Goal: Task Accomplishment & Management: Manage account settings

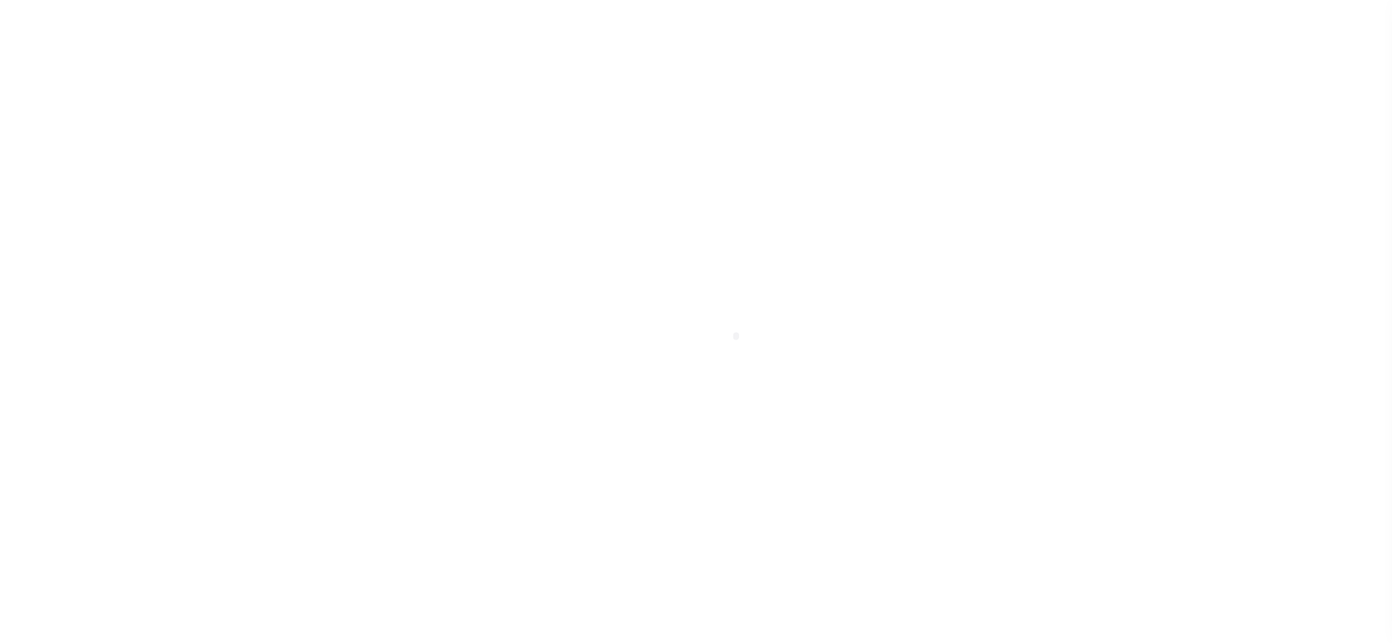
select select "DUE"
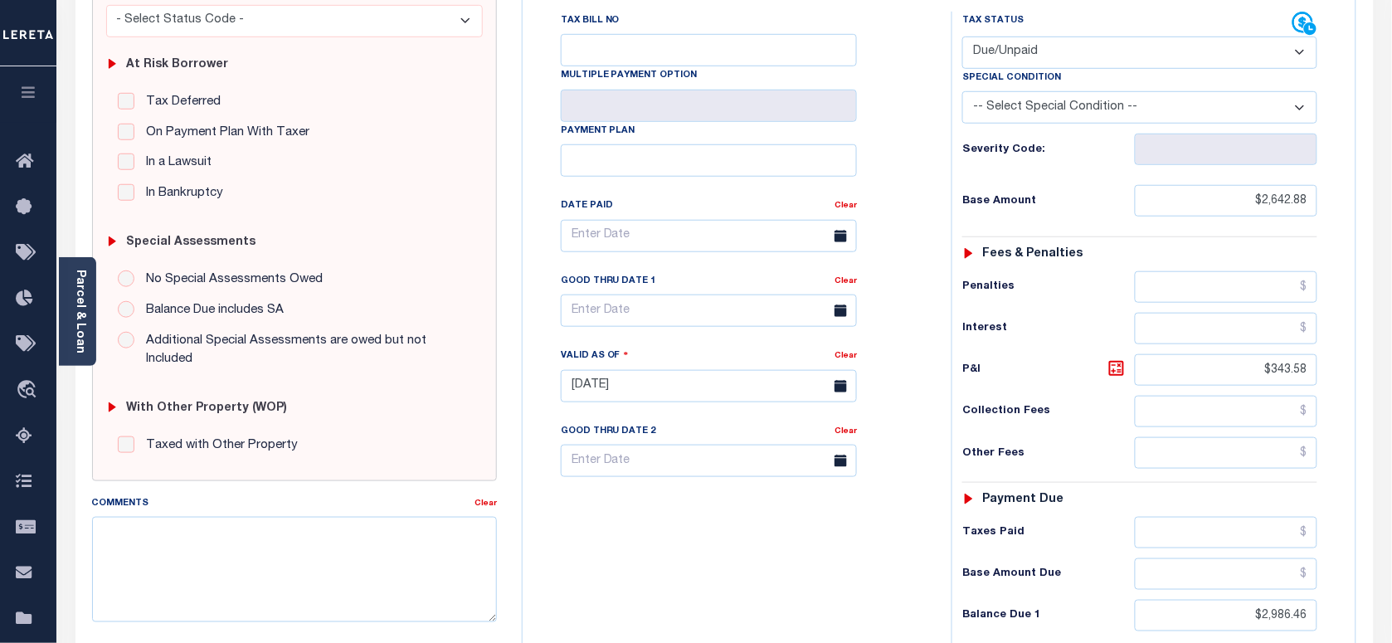
scroll to position [311, 0]
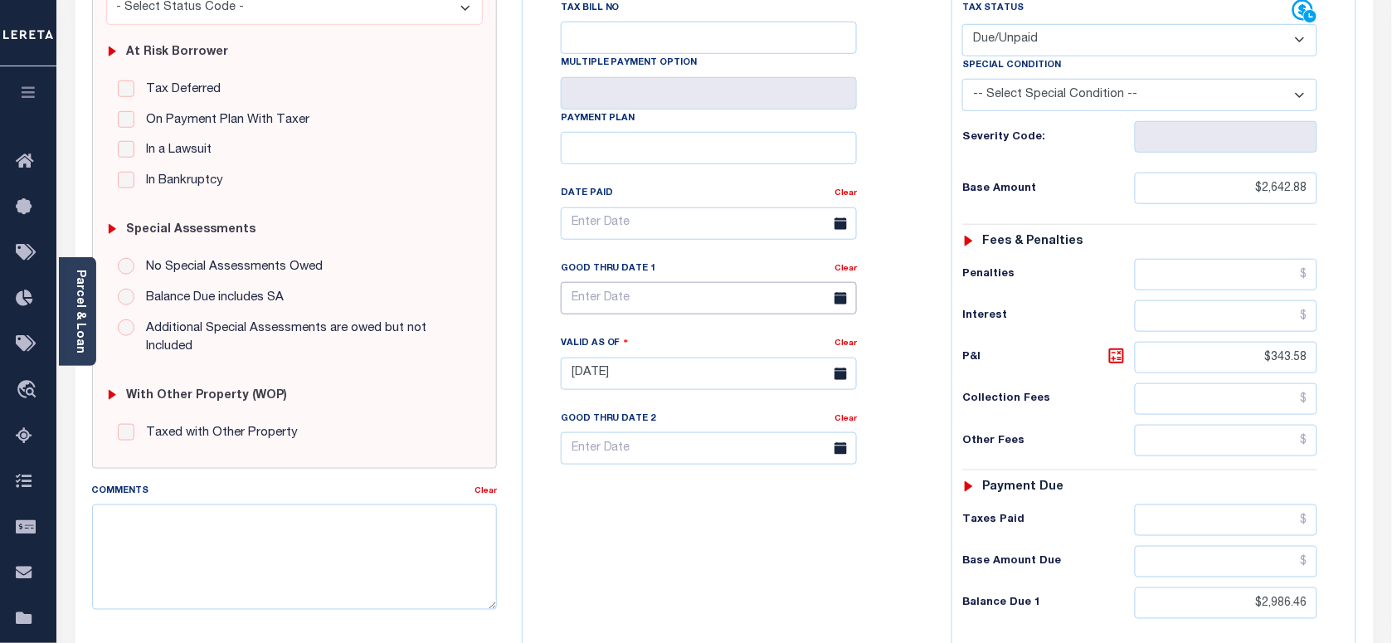
drag, startPoint x: 619, startPoint y: 266, endPoint x: 616, endPoint y: 295, distance: 30.0
click at [619, 282] on input "text" at bounding box center [709, 298] width 296 height 32
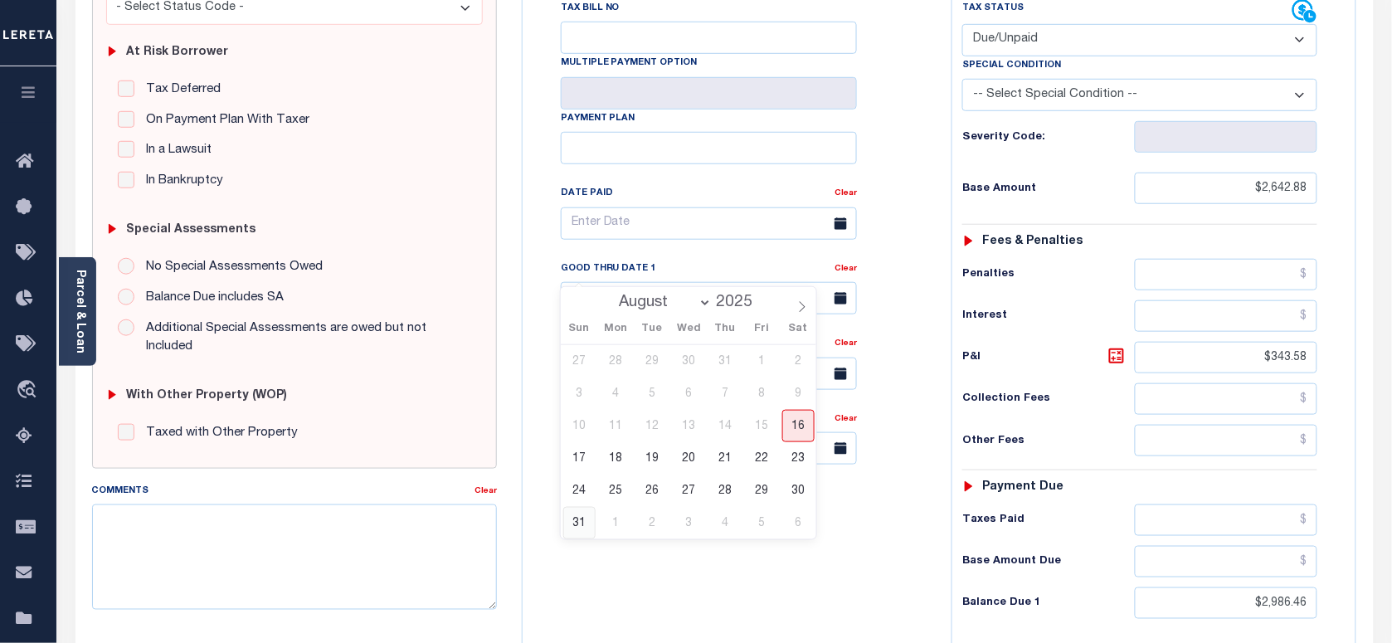
click at [573, 519] on span "31" at bounding box center [579, 523] width 32 height 32
type input "08/31/2025"
type input "[DATE]"
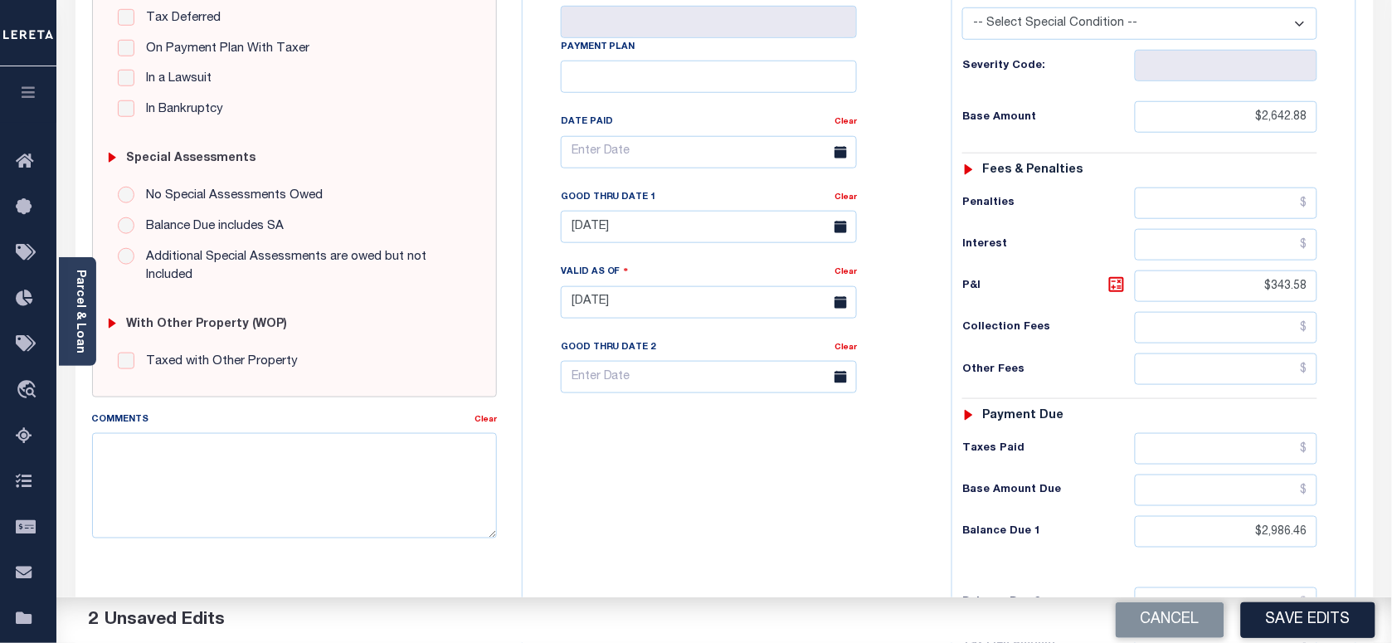
scroll to position [415, 0]
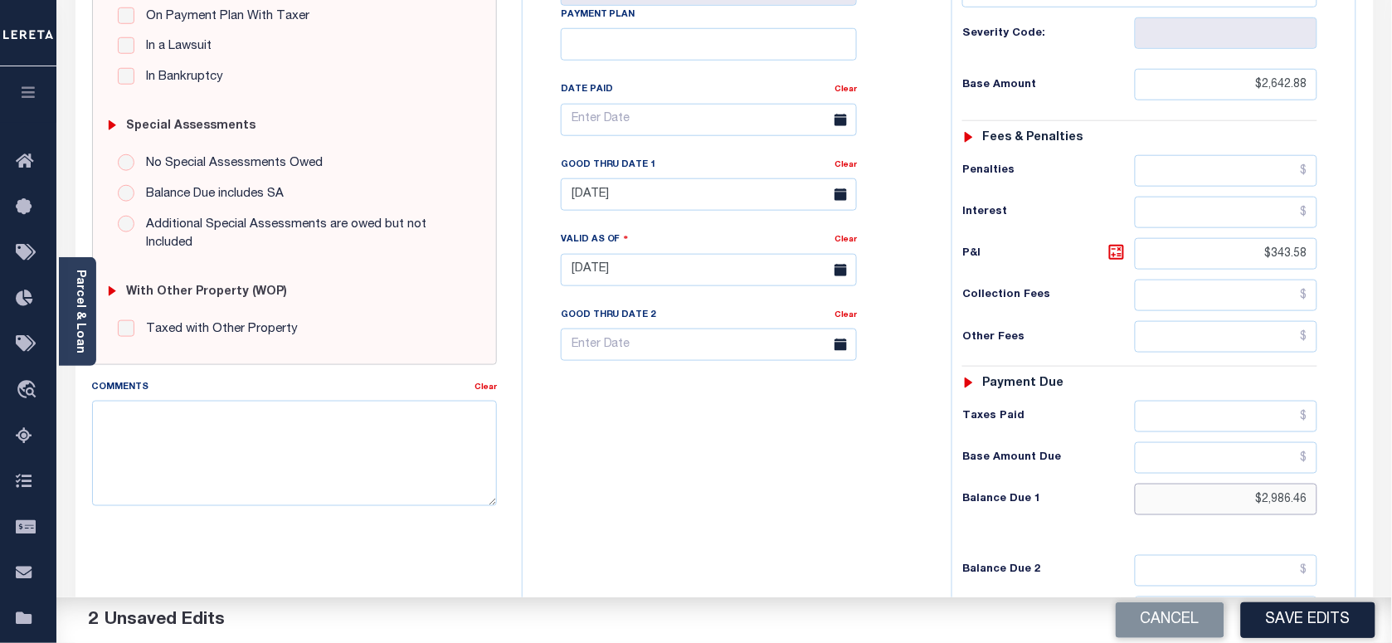
drag, startPoint x: 1265, startPoint y: 474, endPoint x: 1383, endPoint y: 481, distance: 118.1
click at [1383, 481] on div "PAYMENT 2 DOCUMENTS AGENCY DELINQUENT PAYEE" at bounding box center [724, 257] width 1323 height 1172
paste input "3,687.91"
type input "$3,687.91"
click at [1113, 242] on icon at bounding box center [1117, 252] width 20 height 20
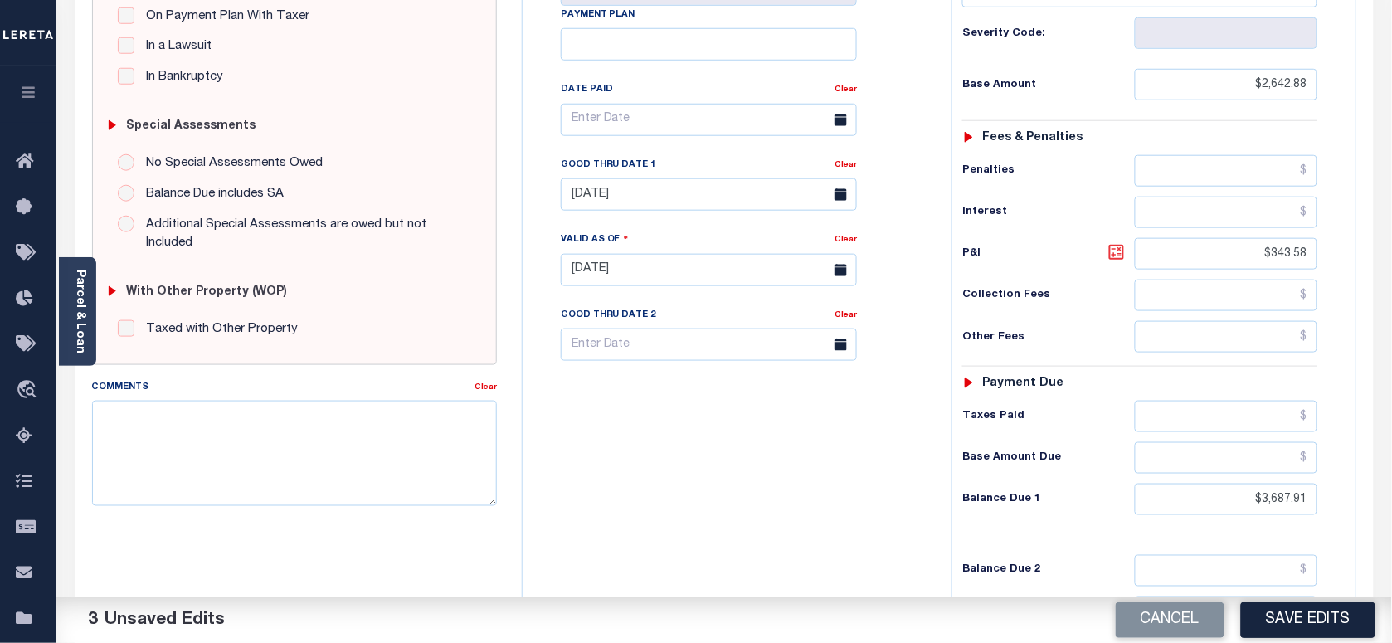
type input "$1,045.03"
click at [76, 272] on link "Parcel & Loan" at bounding box center [80, 312] width 12 height 84
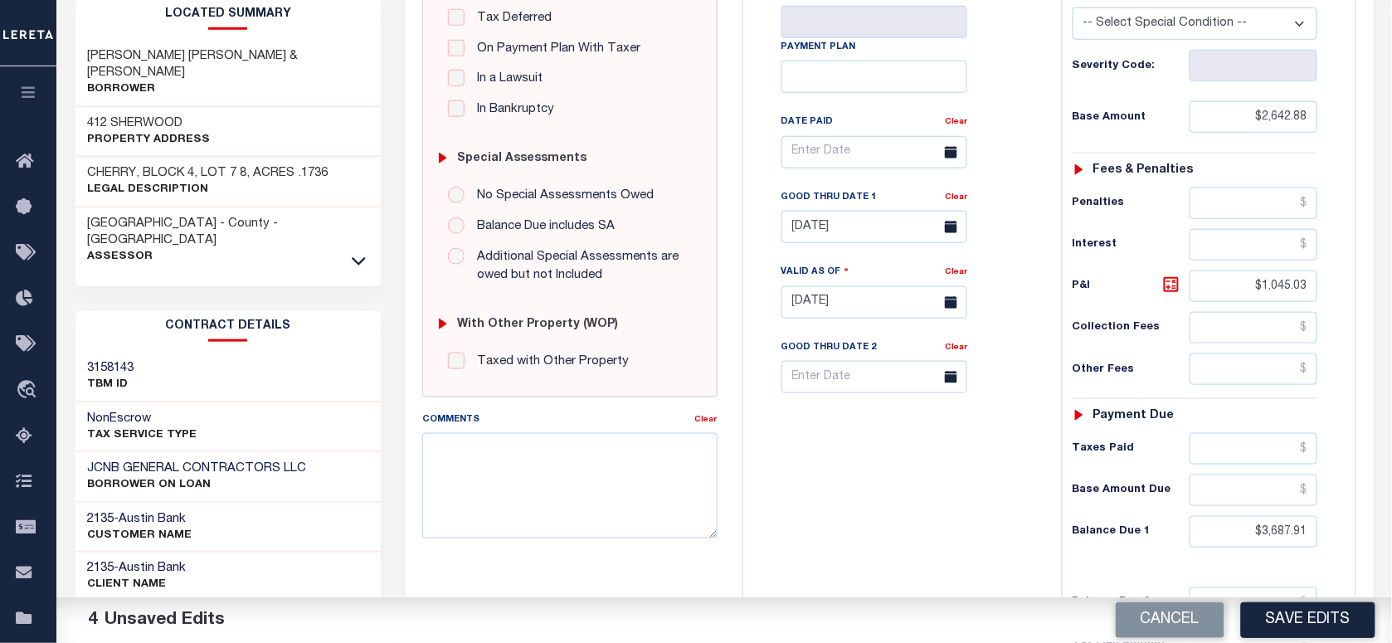
scroll to position [0, 0]
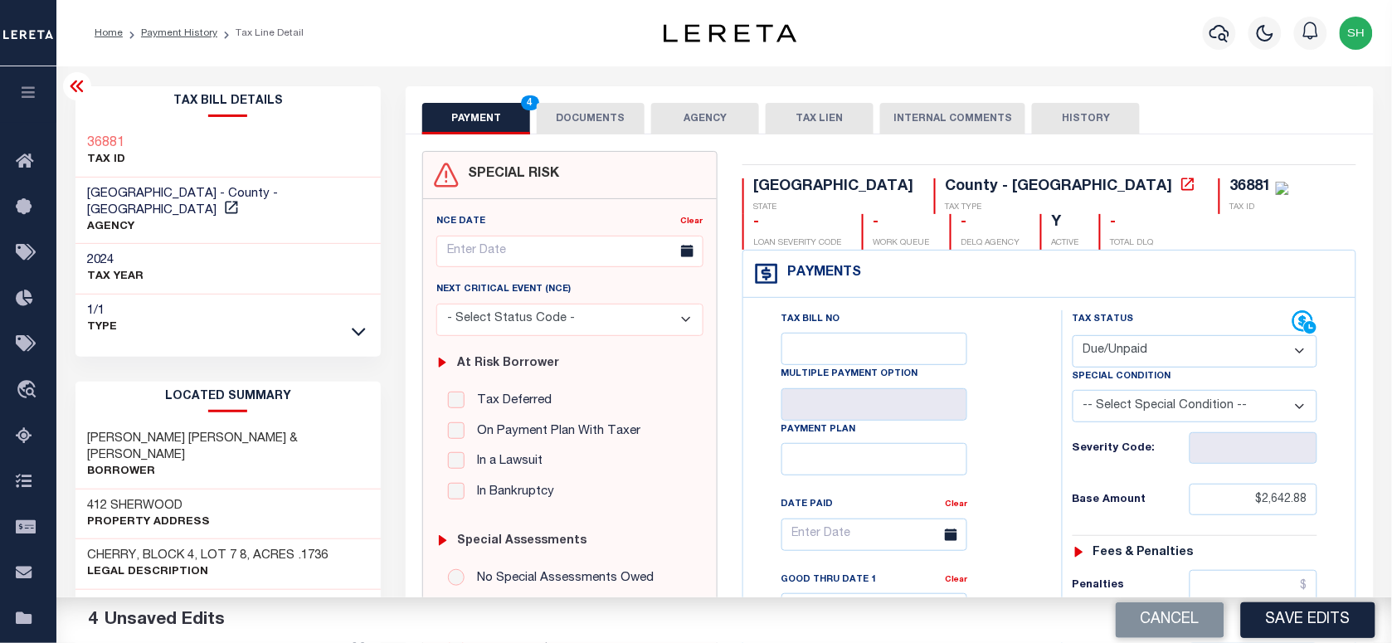
click at [76, 127] on div "36881 TAX ID" at bounding box center [229, 152] width 306 height 51
copy h3 "36881"
click at [611, 94] on div "PAYMENT 4 DOCUMENTS AGENCY DELINQUENT PAYEE TAX LIEN" at bounding box center [889, 110] width 967 height 48
click at [592, 122] on button "DOCUMENTS" at bounding box center [591, 119] width 108 height 32
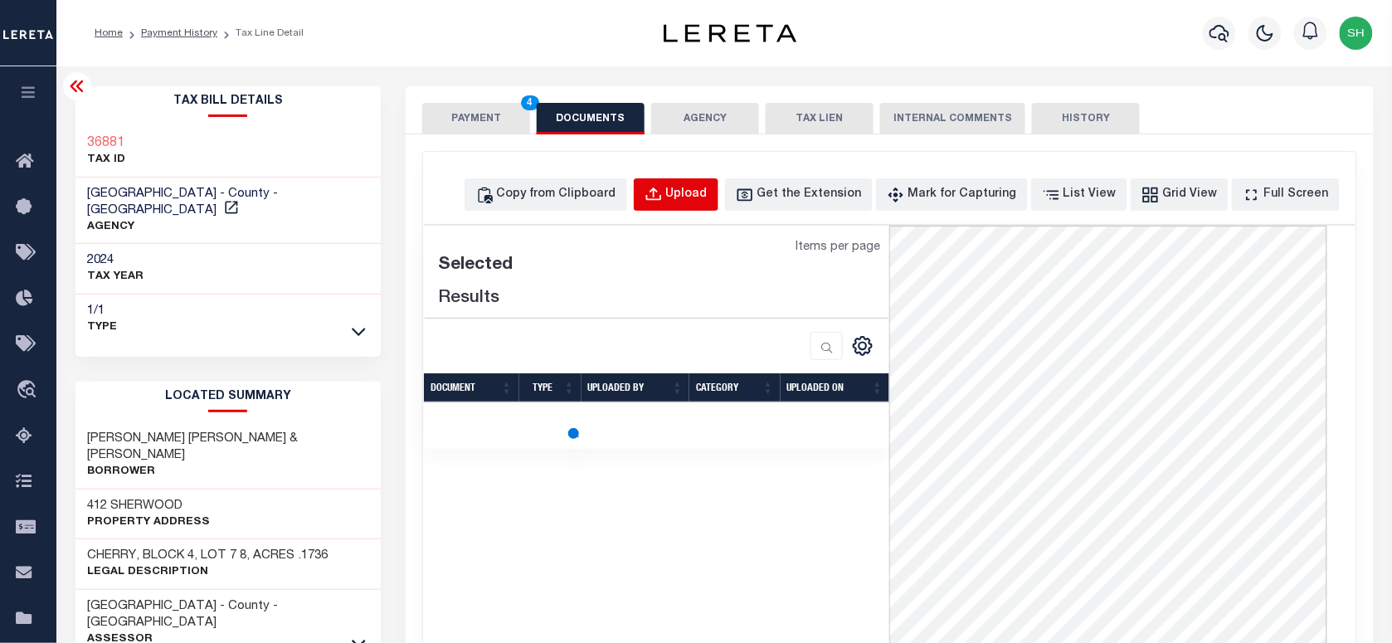
click at [701, 192] on div "Upload" at bounding box center [686, 195] width 41 height 18
select select "POP"
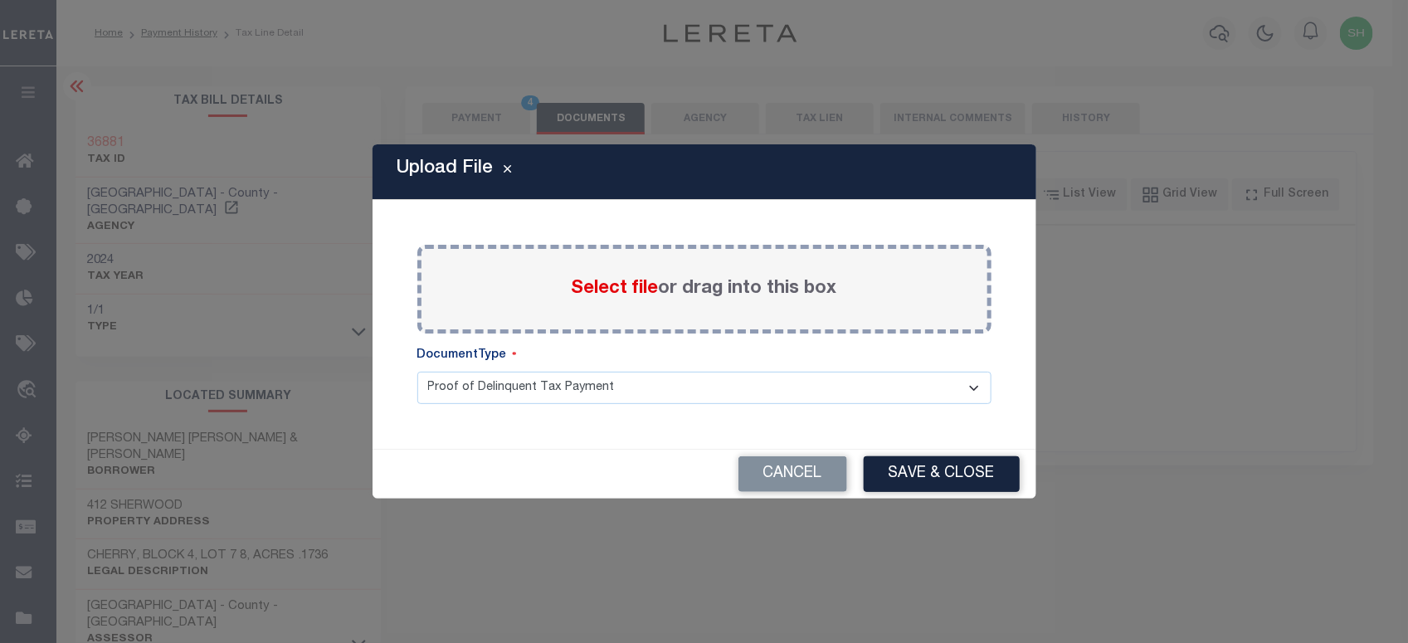
click at [577, 283] on span "Select file" at bounding box center [615, 289] width 87 height 18
click at [0, 0] on input "Select file or drag into this box" at bounding box center [0, 0] width 0 height 0
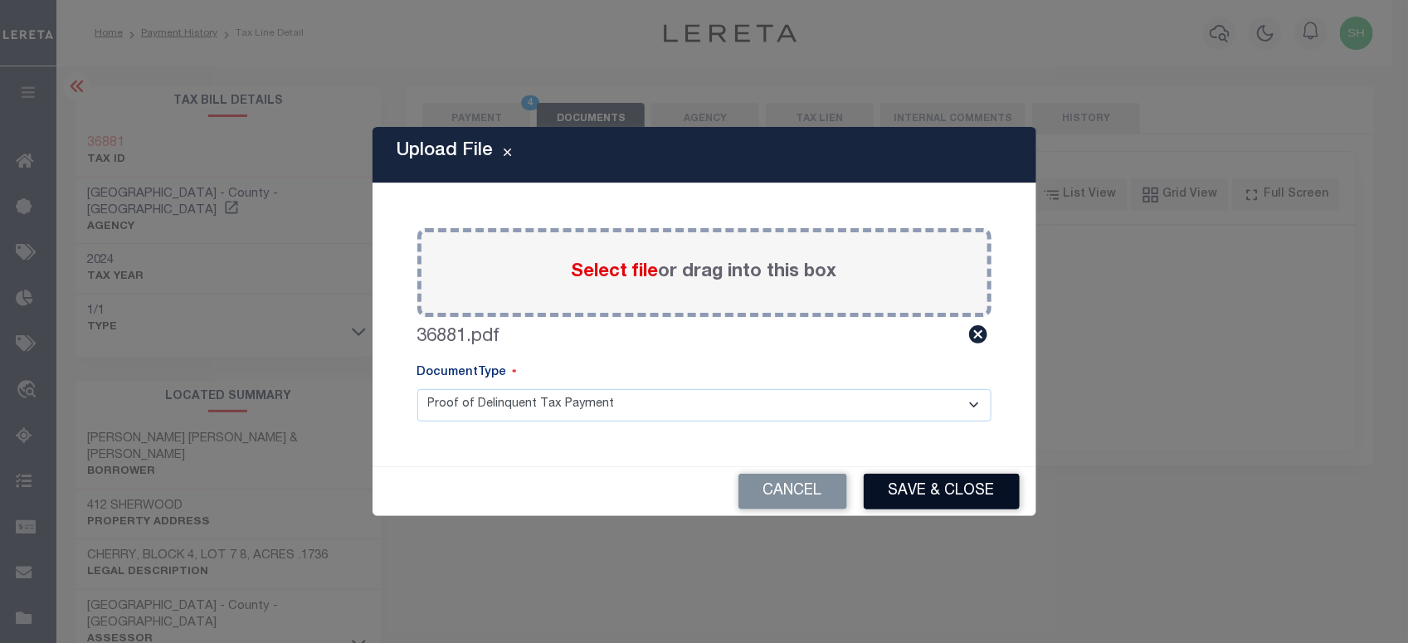
click at [888, 494] on button "Save & Close" at bounding box center [942, 492] width 156 height 36
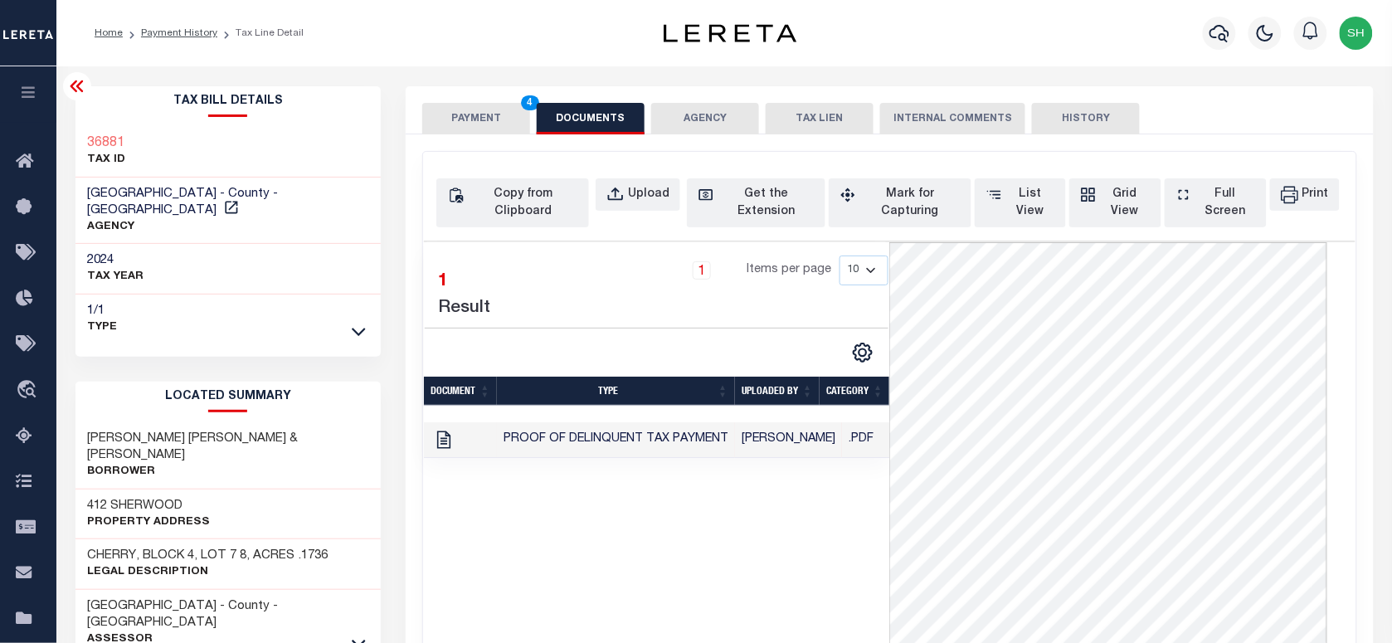
click at [486, 110] on button "PAYMENT 4" at bounding box center [476, 119] width 108 height 32
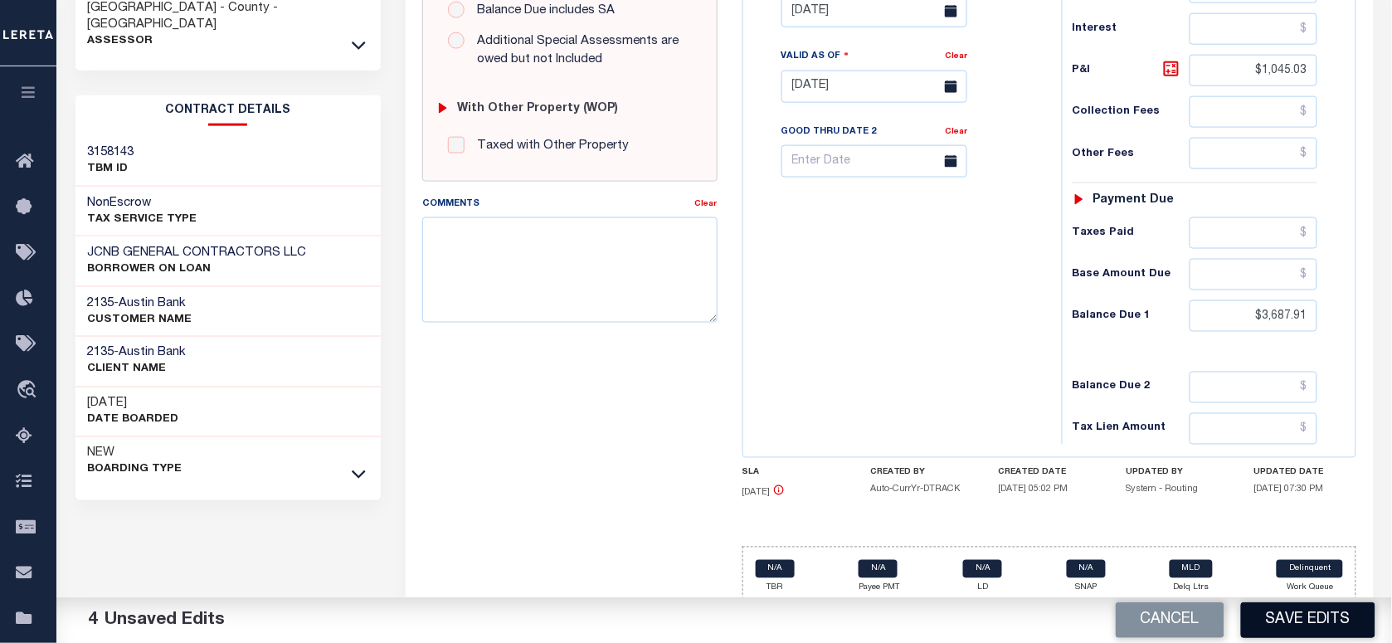
scroll to position [619, 0]
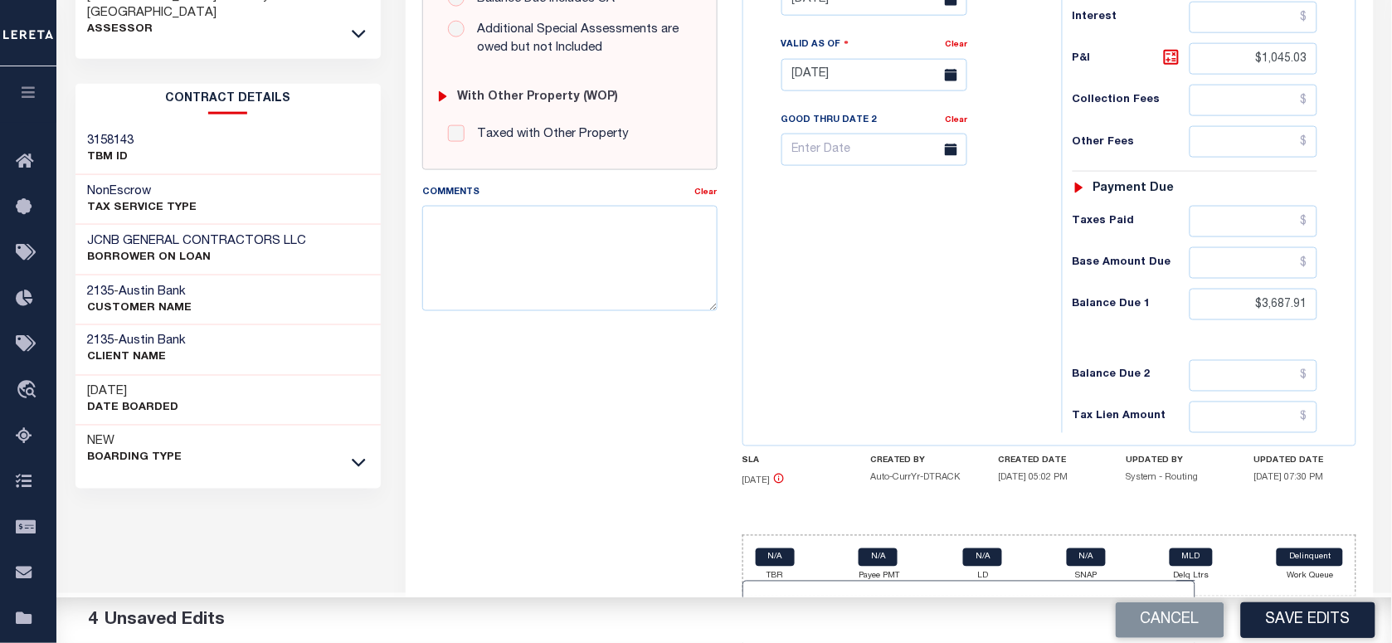
drag, startPoint x: 1290, startPoint y: 626, endPoint x: 1286, endPoint y: 616, distance: 10.8
click at [1291, 626] on button "Save Edits" at bounding box center [1308, 620] width 134 height 36
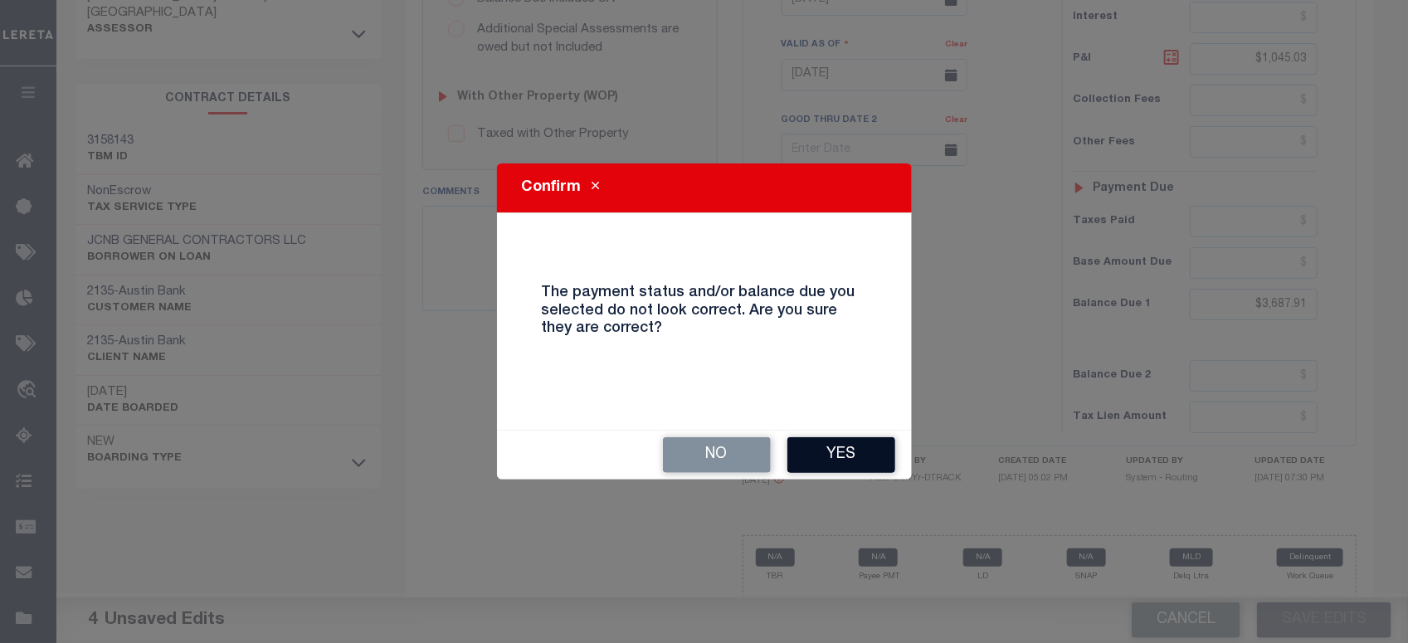
click at [836, 458] on button "Yes" at bounding box center [841, 455] width 108 height 36
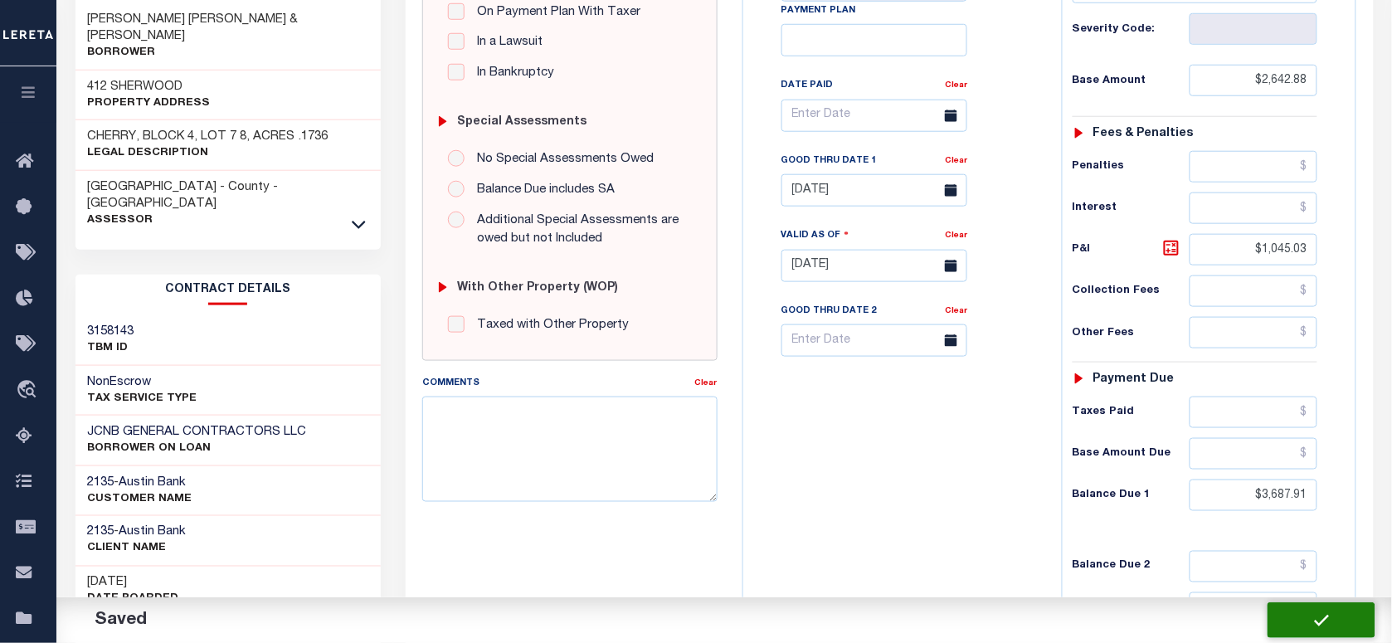
scroll to position [412, 0]
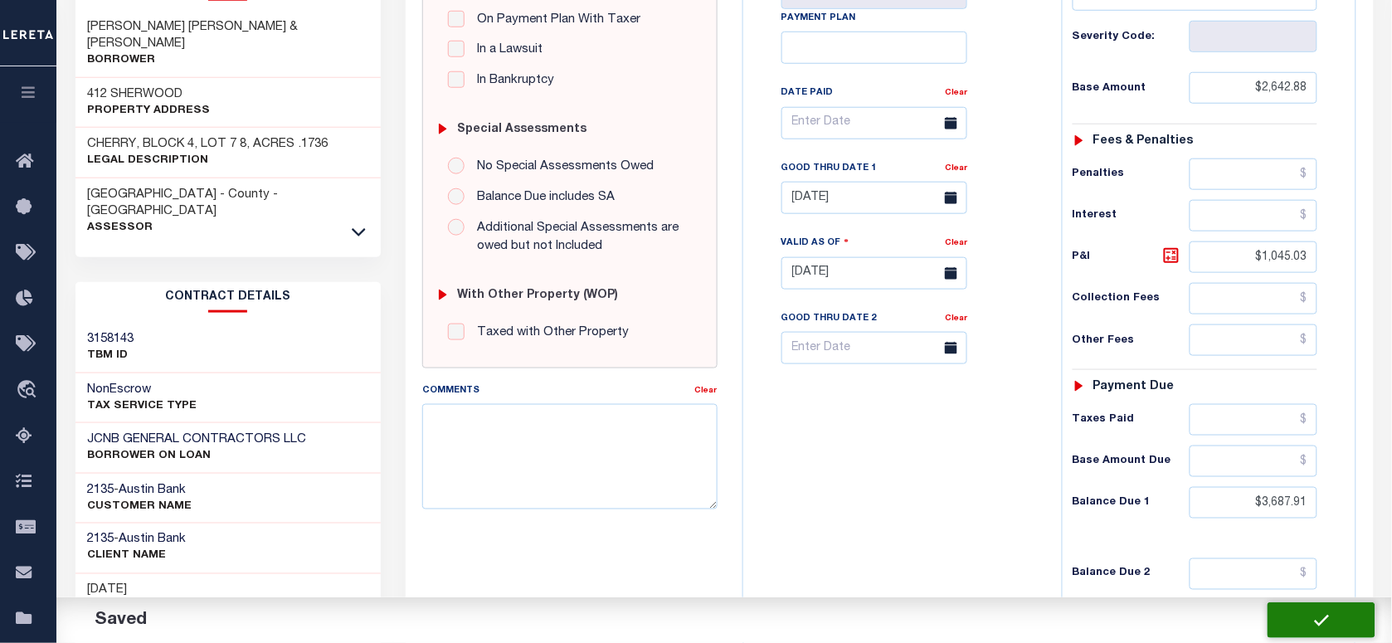
checkbox input "false"
type input "$2,642.88"
type input "$1,045.03"
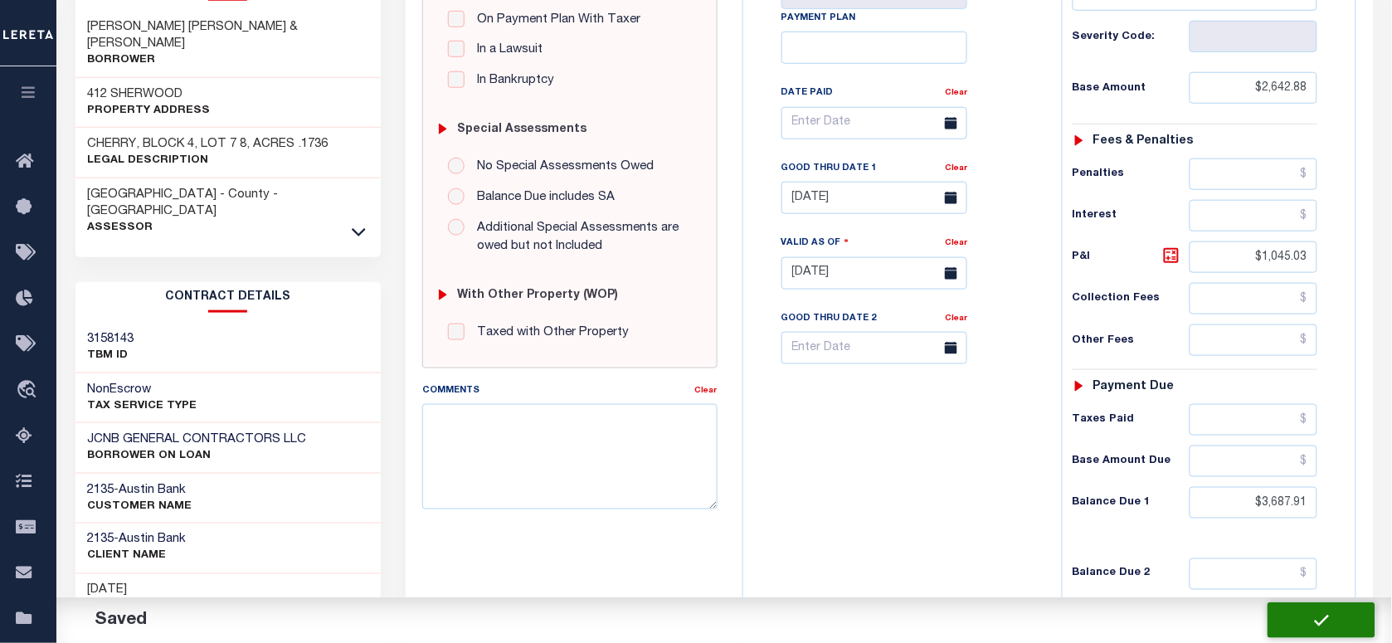
type input "$3,687.91"
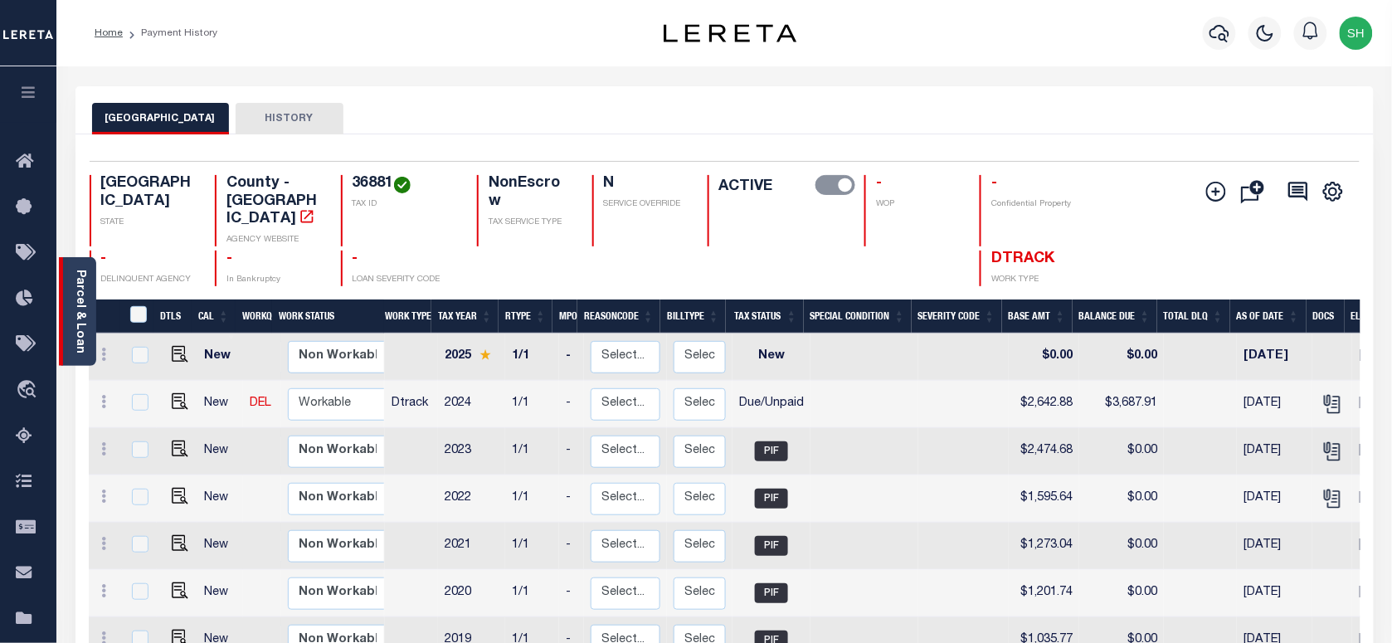
click at [71, 315] on div "Parcel & Loan" at bounding box center [77, 311] width 37 height 109
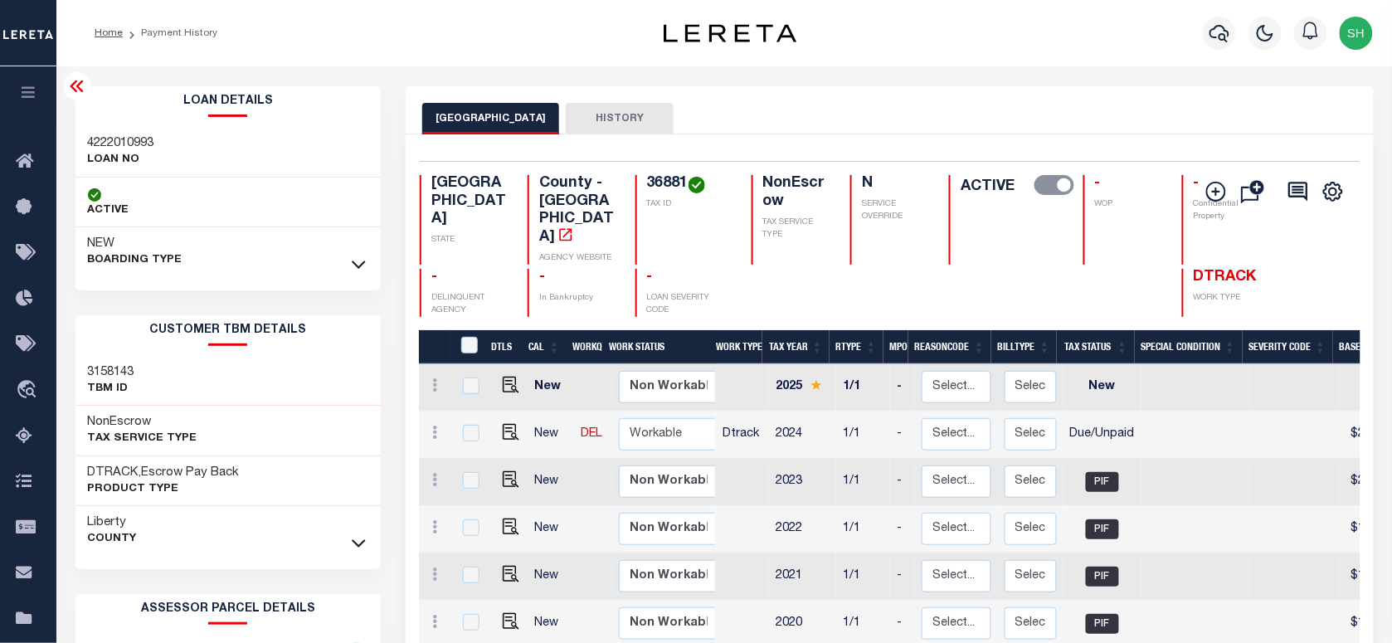
click at [96, 122] on div "Loan Details 4222010993 LOAN NO NEW" at bounding box center [229, 181] width 306 height 191
copy h3 "4222010993"
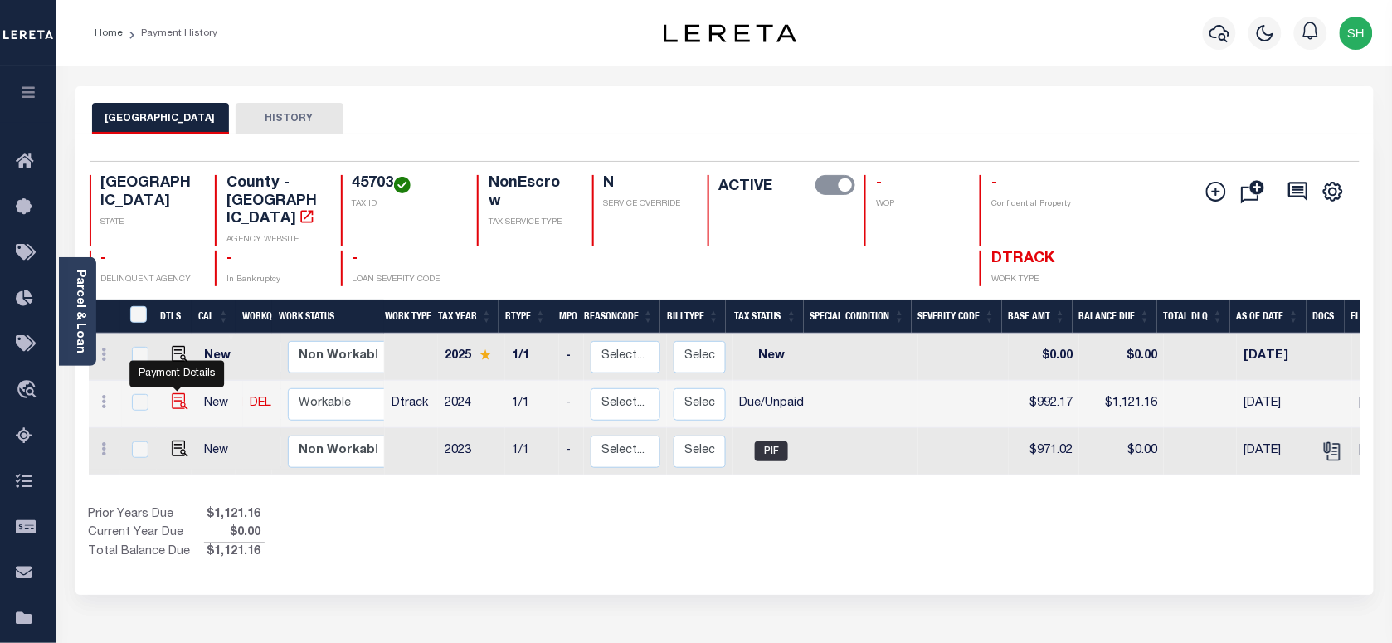
click at [175, 393] on img "" at bounding box center [180, 401] width 17 height 17
checkbox input "true"
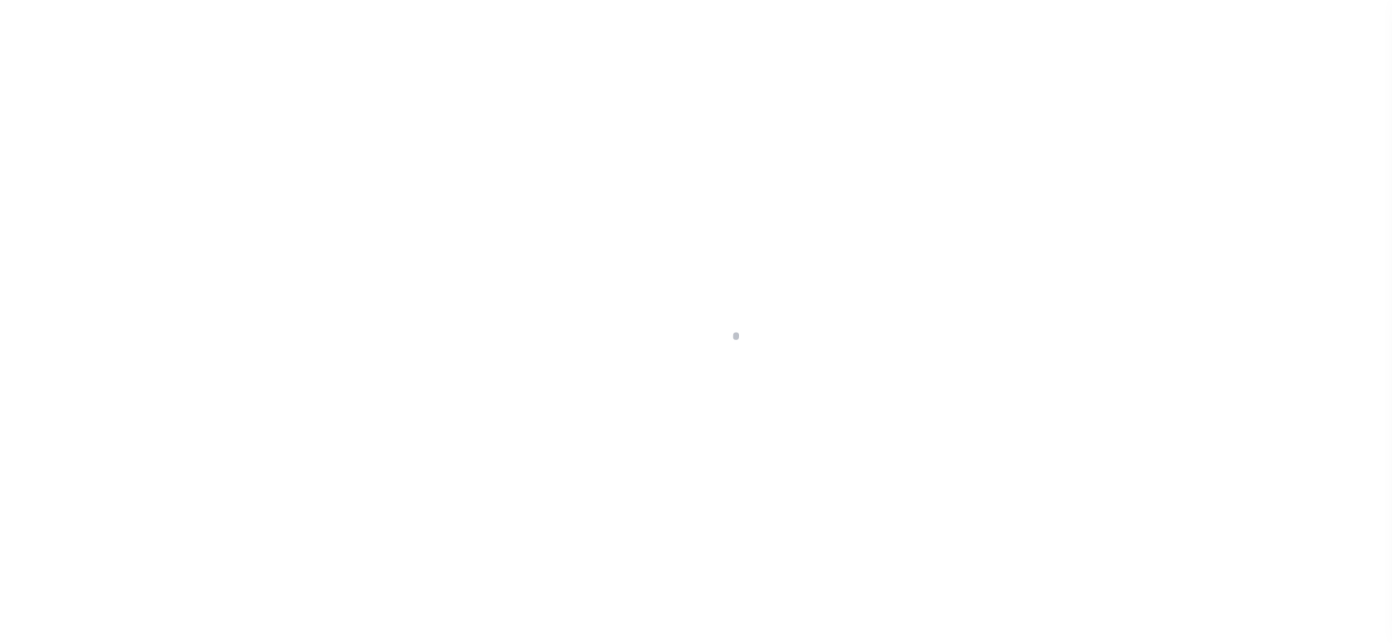
checkbox input "false"
type input "[DATE]"
select select "DUE"
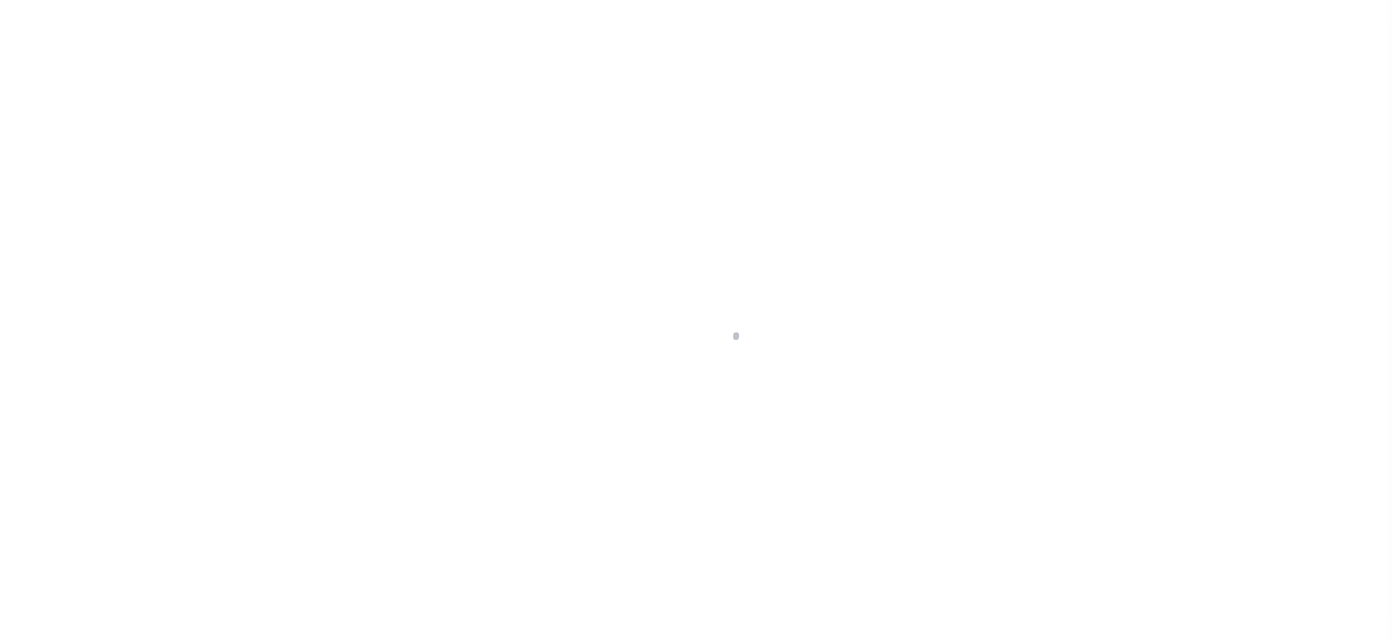
type input "$992.17"
type input "$128.99"
type input "$1,121.16"
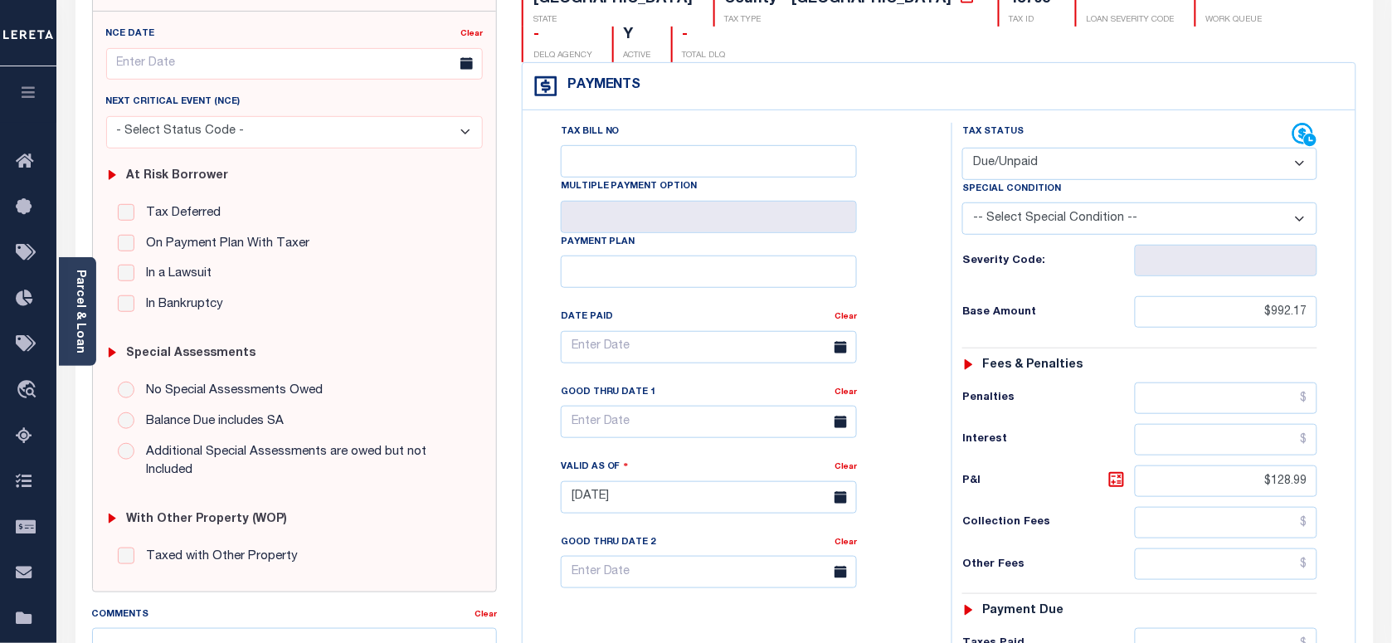
scroll to position [207, 0]
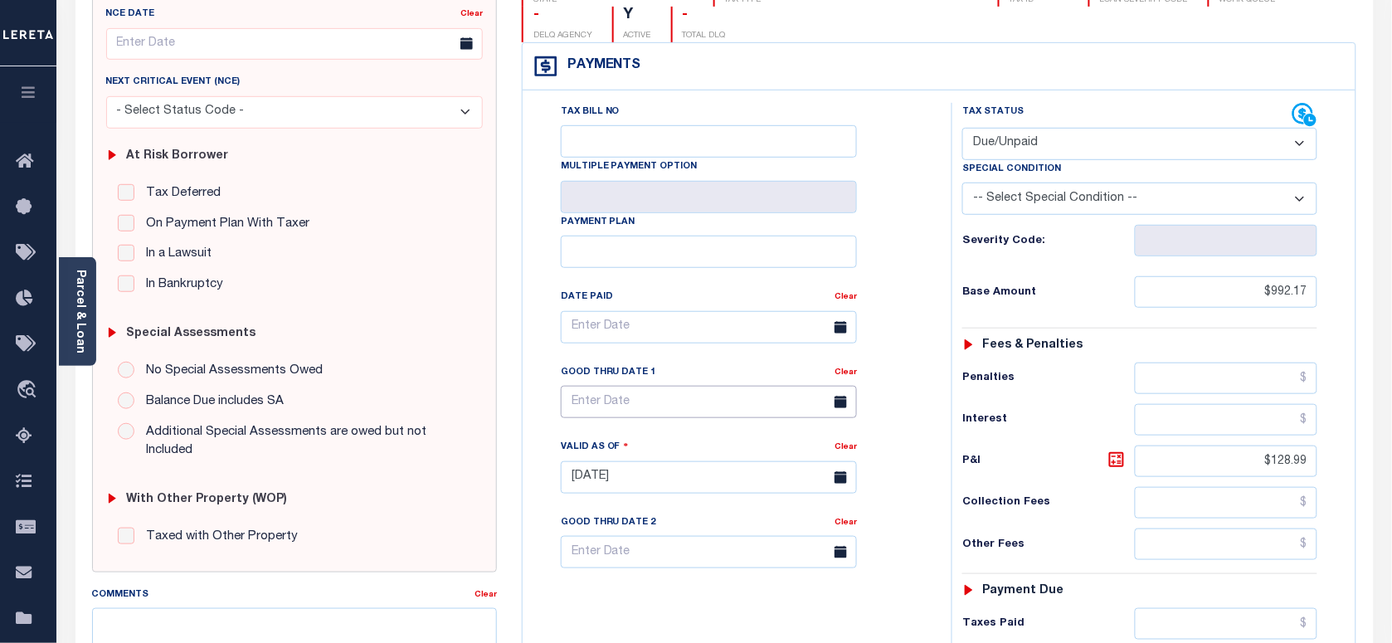
drag, startPoint x: 639, startPoint y: 363, endPoint x: 625, endPoint y: 420, distance: 59.0
click at [639, 386] on input "text" at bounding box center [709, 402] width 296 height 32
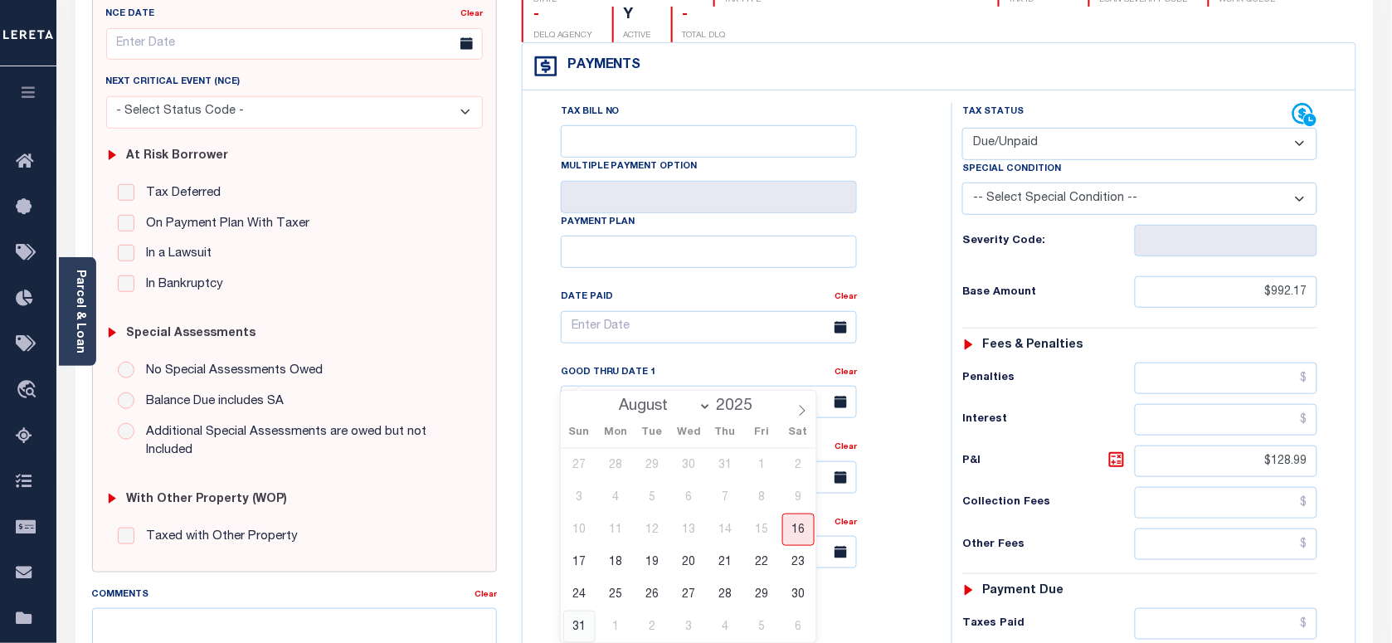
click at [577, 616] on span "31" at bounding box center [579, 627] width 32 height 32
type input "08/31/2025"
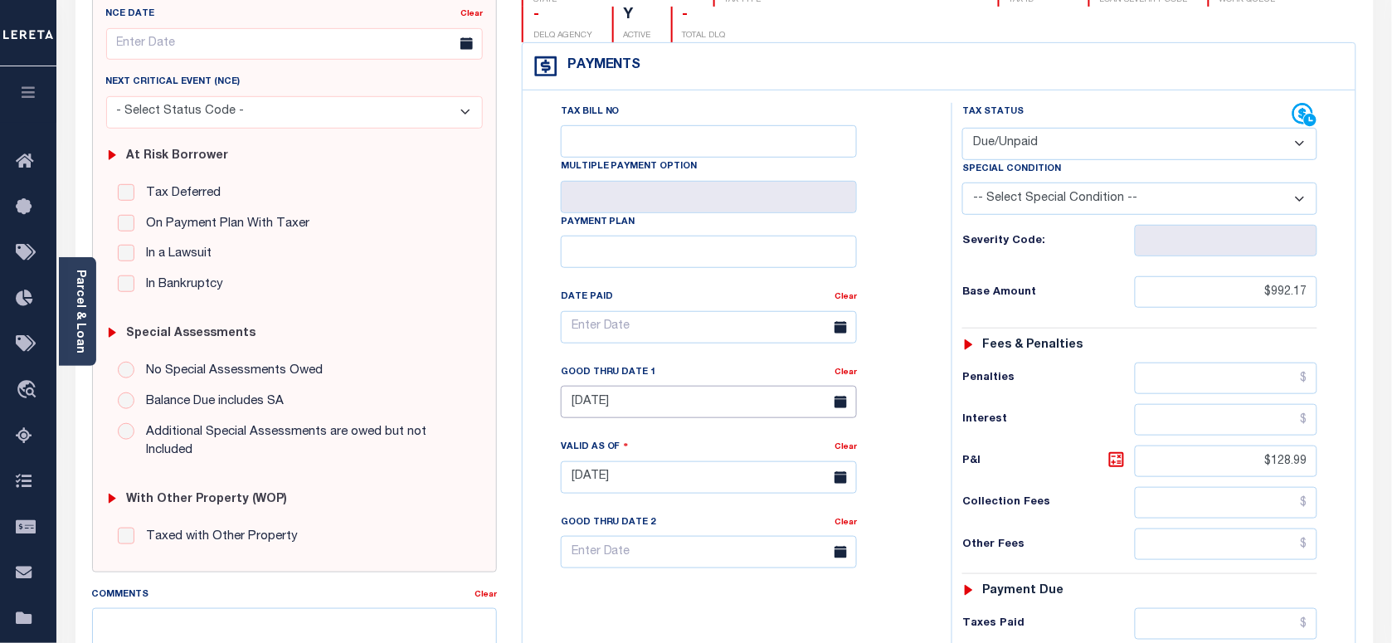
type input "[DATE]"
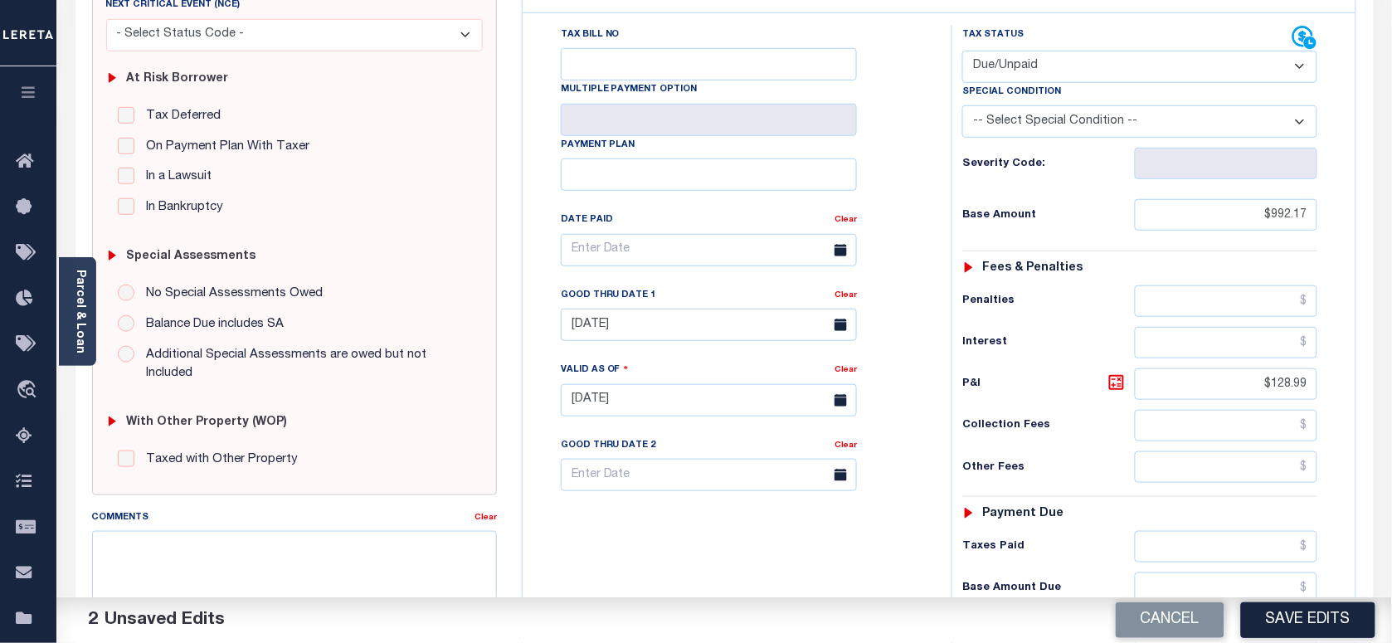
scroll to position [519, 0]
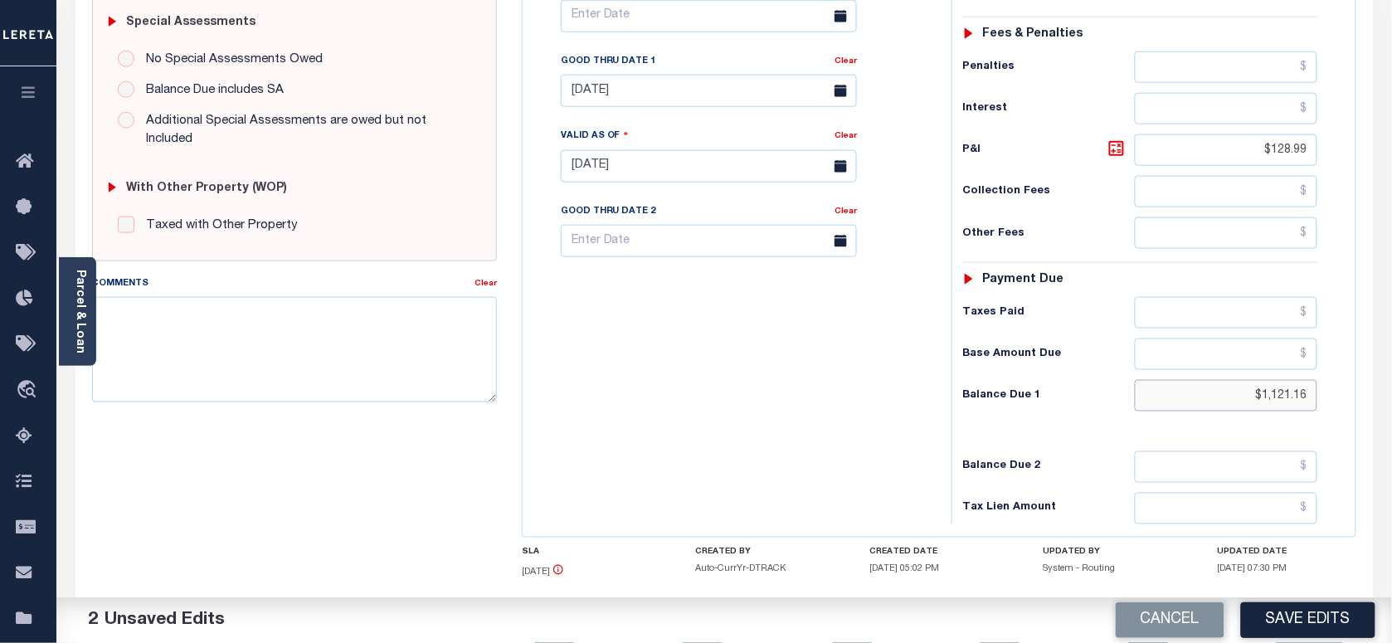
drag, startPoint x: 1239, startPoint y: 378, endPoint x: 1429, endPoint y: 376, distance: 190.0
click at [1391, 376] on html "Home Payment History Tax Line Detail" at bounding box center [696, 110] width 1392 height 1258
paste input "1,357.78"
type input "$1,357.78"
click at [1118, 144] on icon at bounding box center [1117, 149] width 10 height 10
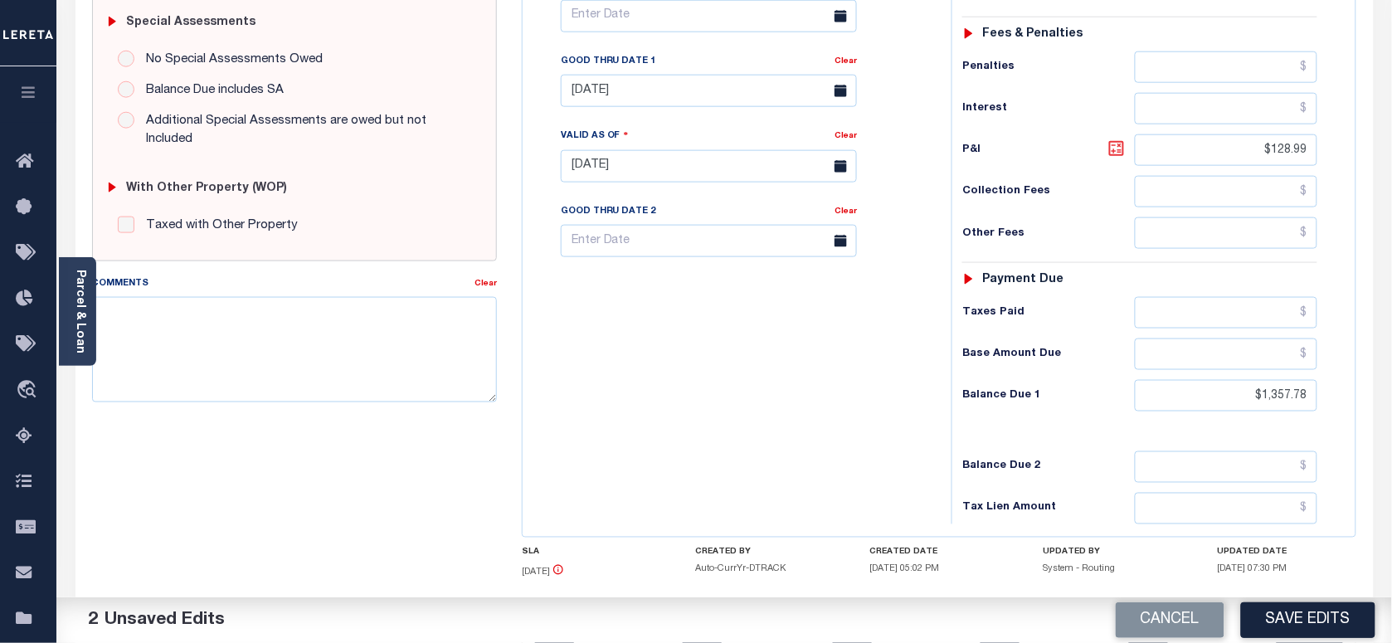
type input "$365.61"
click at [74, 311] on link "Parcel & Loan" at bounding box center [80, 312] width 12 height 84
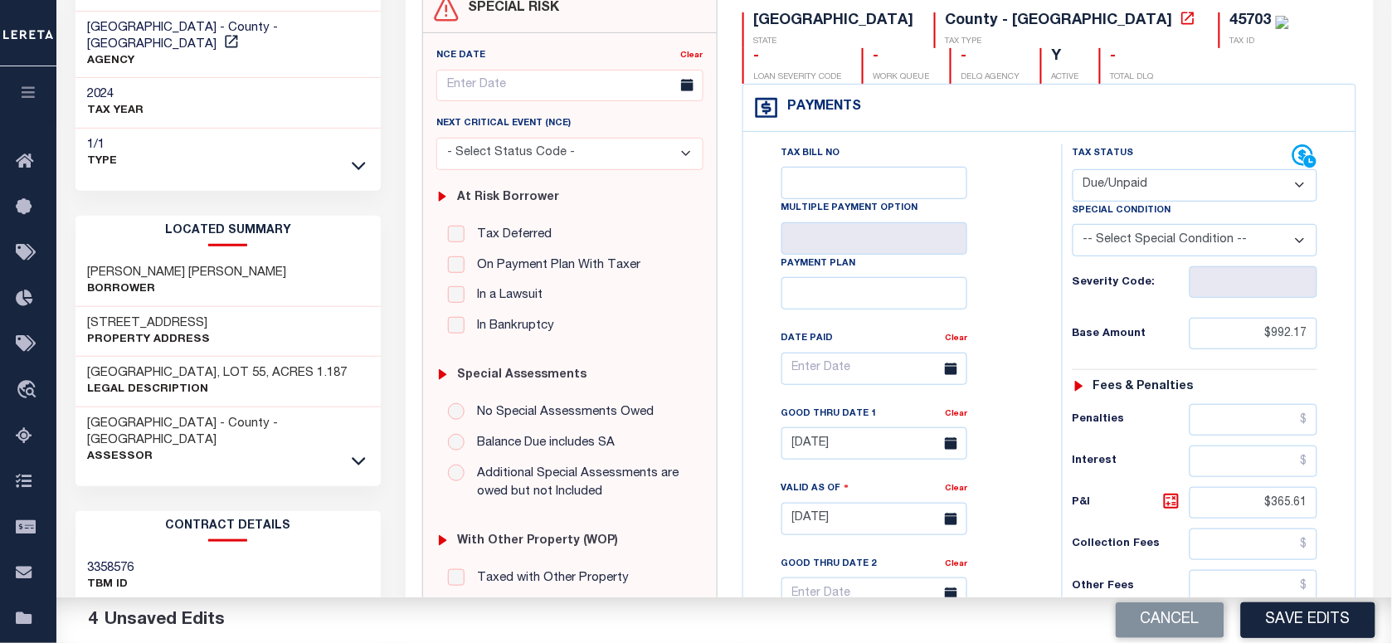
scroll to position [0, 0]
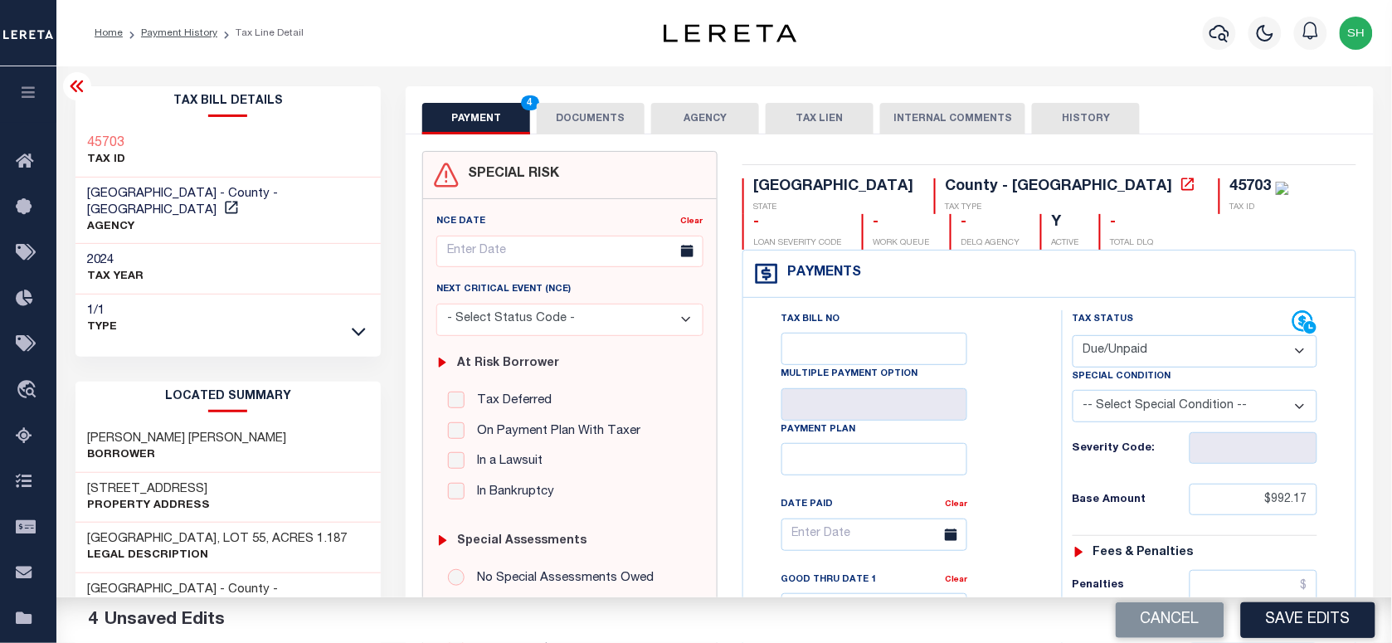
copy h3 "45703"
click at [592, 109] on button "DOCUMENTS" at bounding box center [591, 119] width 108 height 32
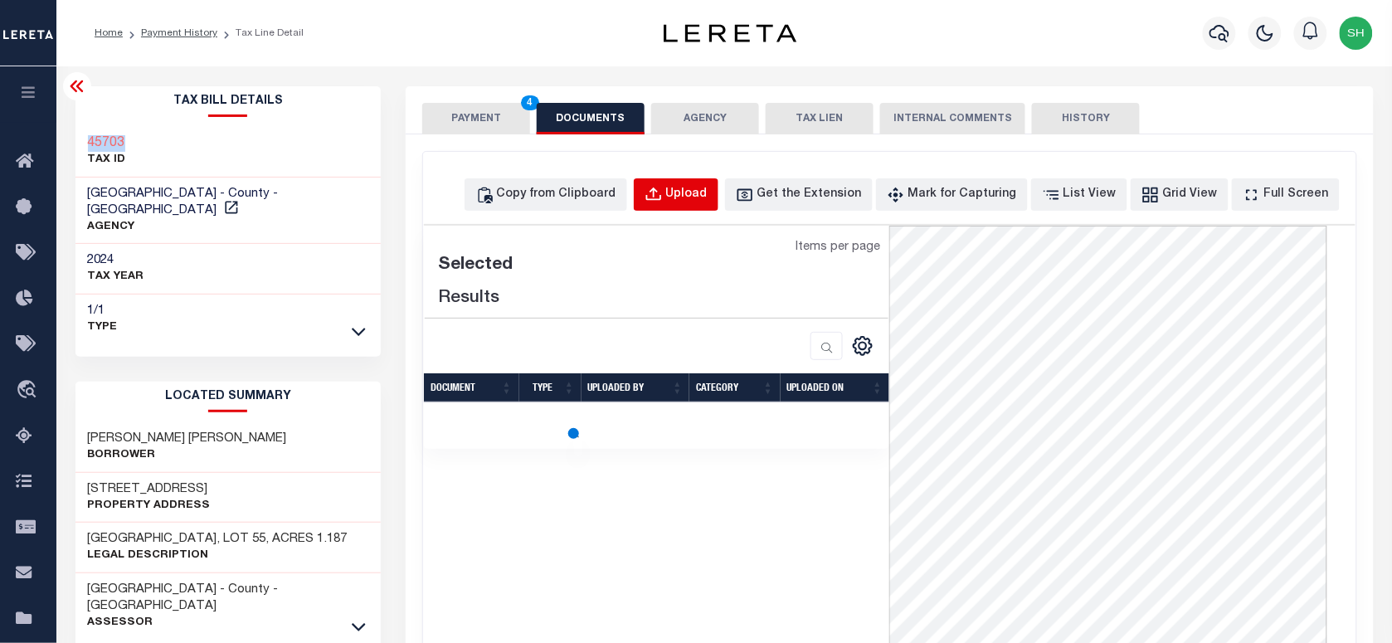
click at [698, 193] on div "Upload" at bounding box center [686, 195] width 41 height 18
select select "POP"
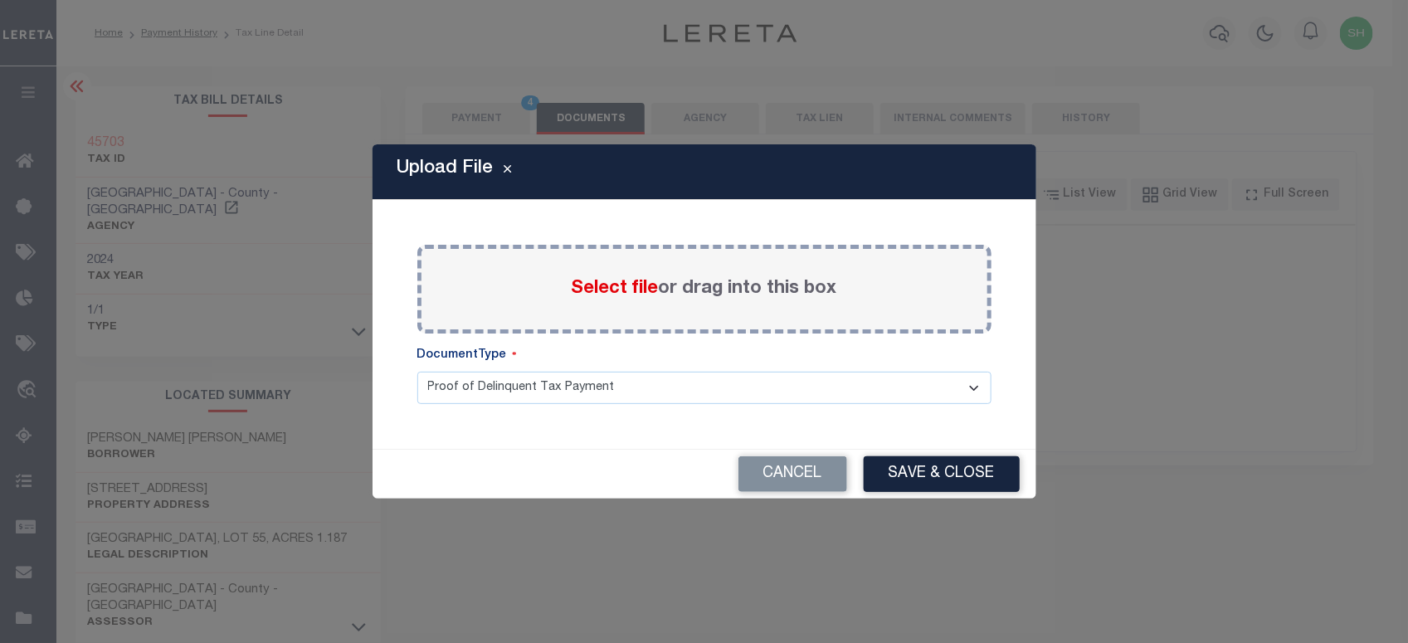
click at [585, 290] on span "Select file" at bounding box center [615, 289] width 87 height 18
click at [0, 0] on input "Select file or drag into this box" at bounding box center [0, 0] width 0 height 0
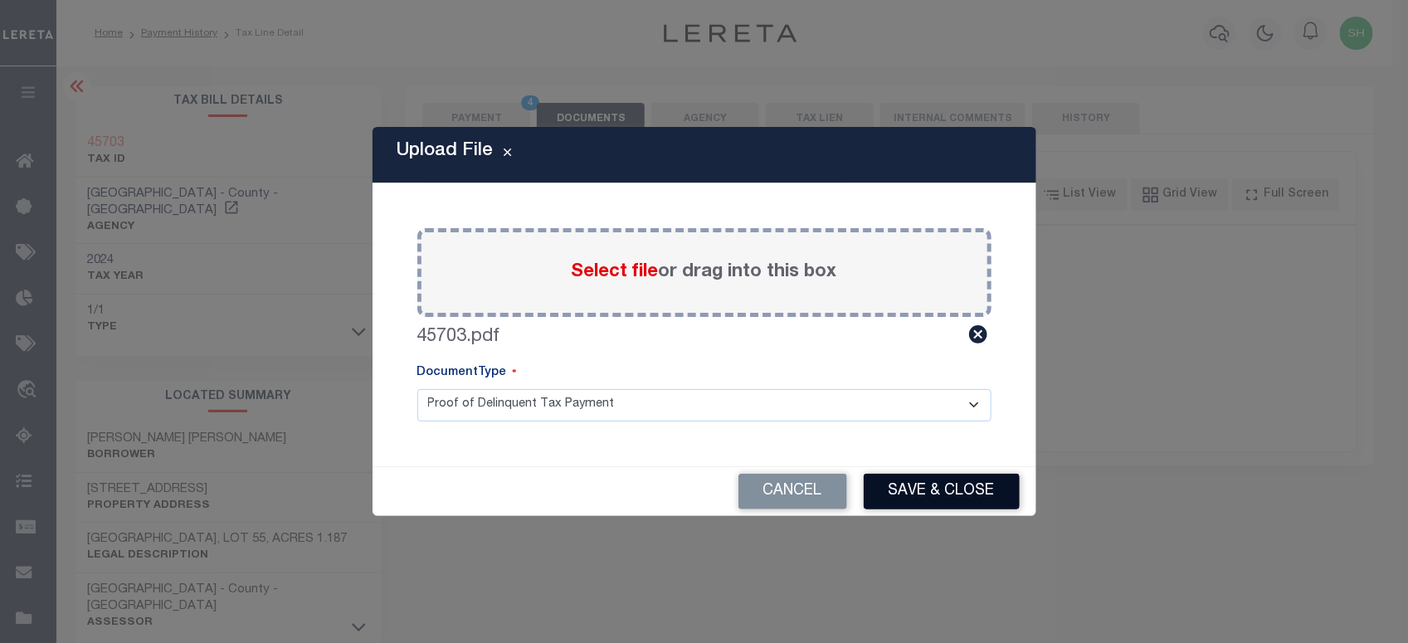
click at [915, 491] on button "Save & Close" at bounding box center [942, 492] width 156 height 36
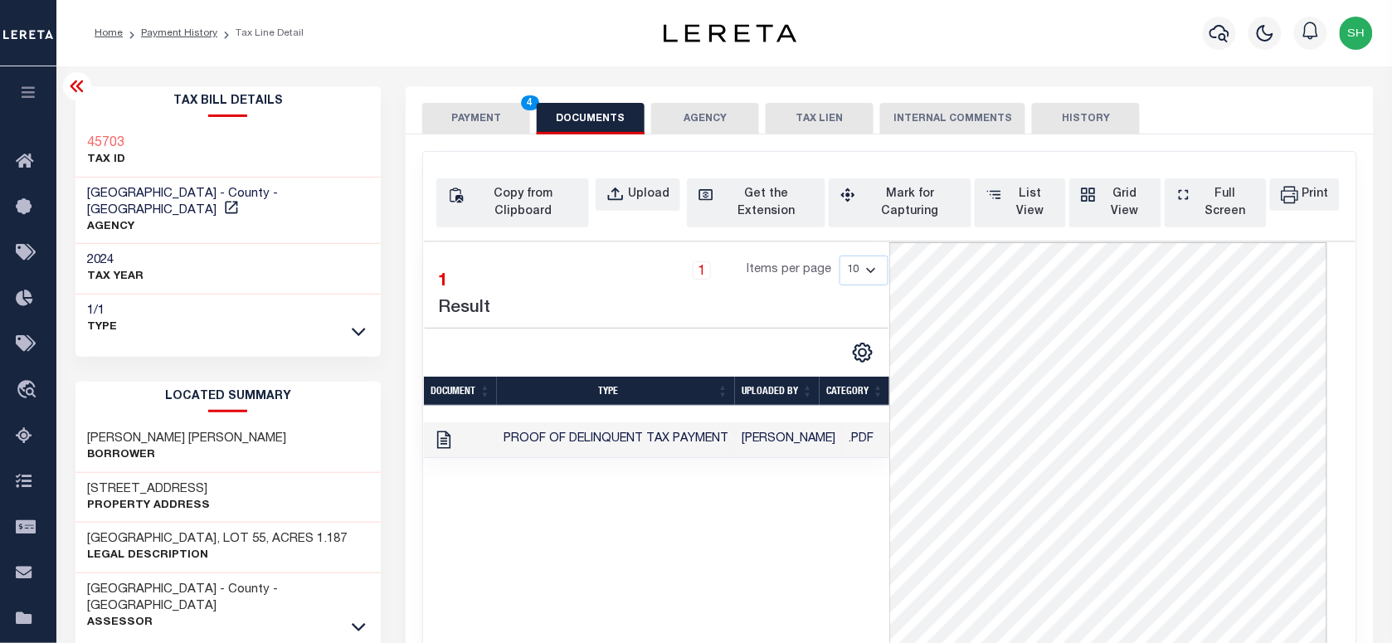
drag, startPoint x: 485, startPoint y: 115, endPoint x: 612, endPoint y: 155, distance: 132.5
click at [485, 115] on button "PAYMENT 4" at bounding box center [476, 119] width 108 height 32
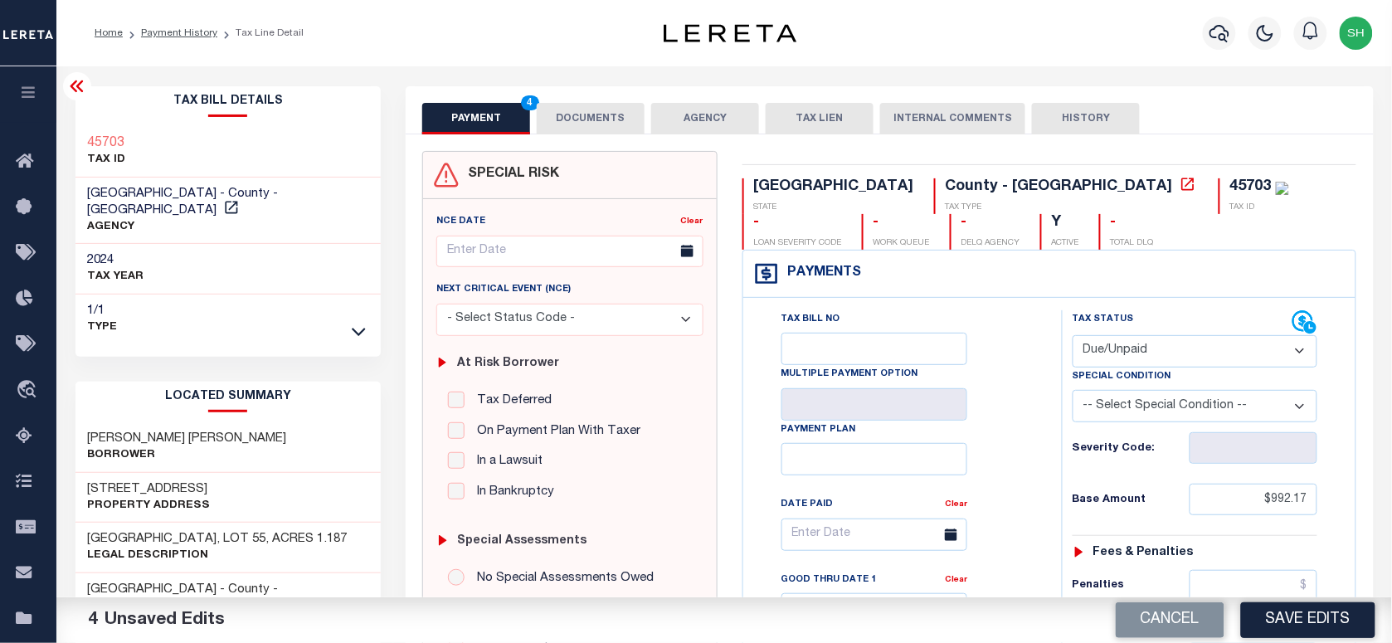
click at [567, 112] on button "DOCUMENTS" at bounding box center [591, 119] width 108 height 32
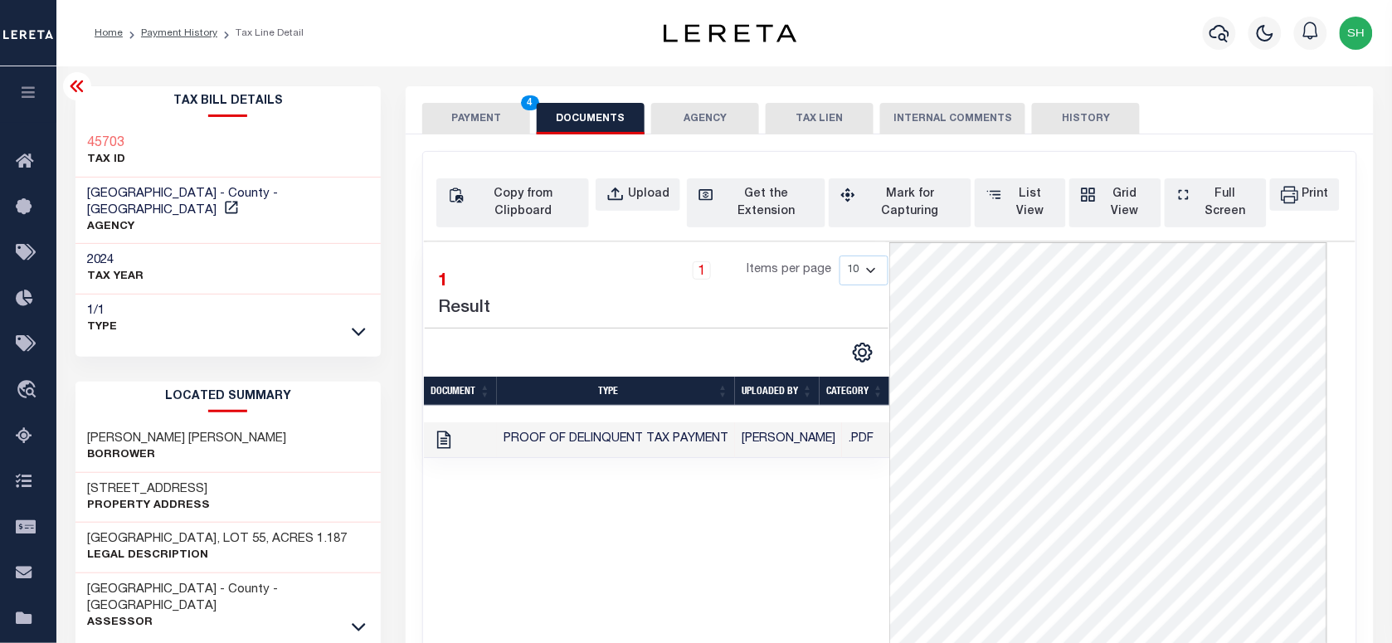
click at [502, 116] on button "PAYMENT 4" at bounding box center [476, 119] width 108 height 32
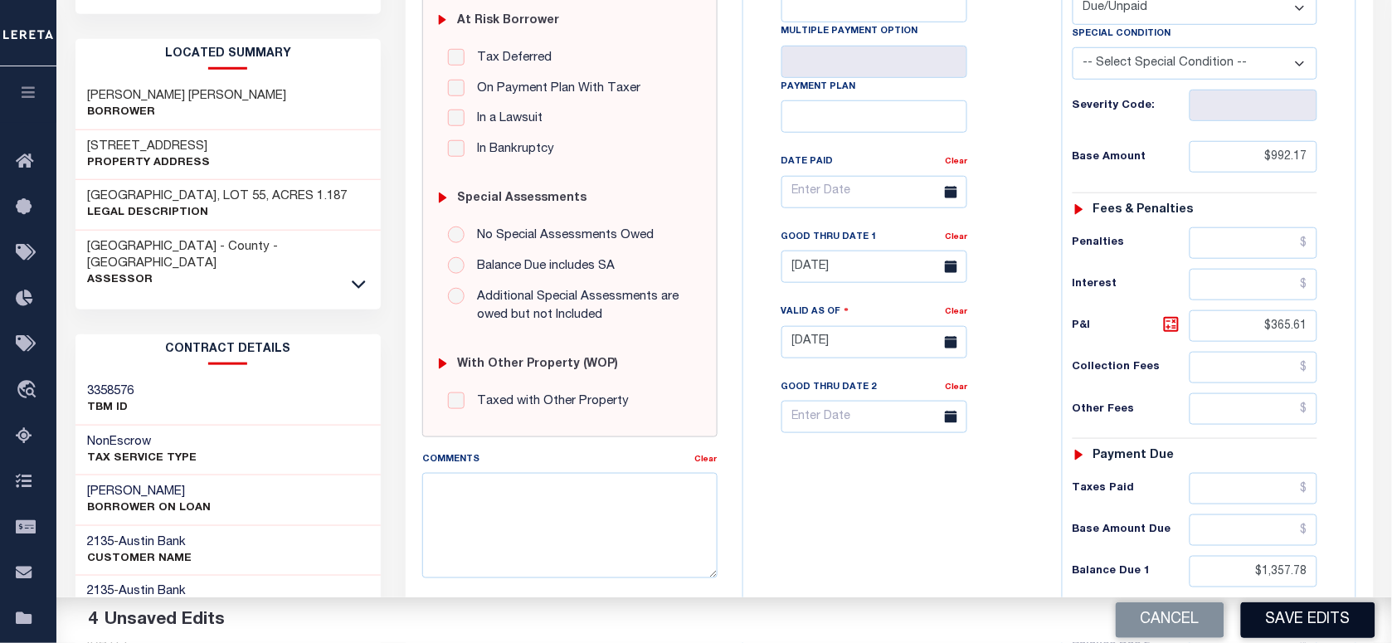
scroll to position [519, 0]
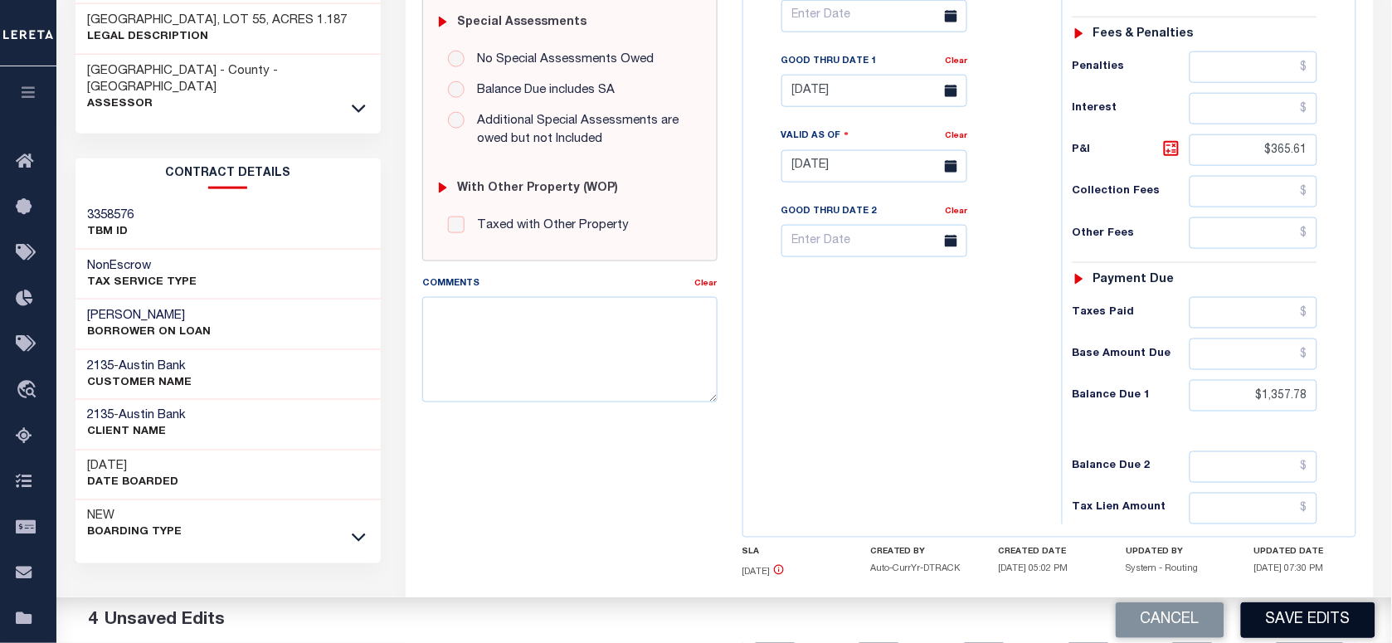
click at [1304, 633] on button "Save Edits" at bounding box center [1308, 620] width 134 height 36
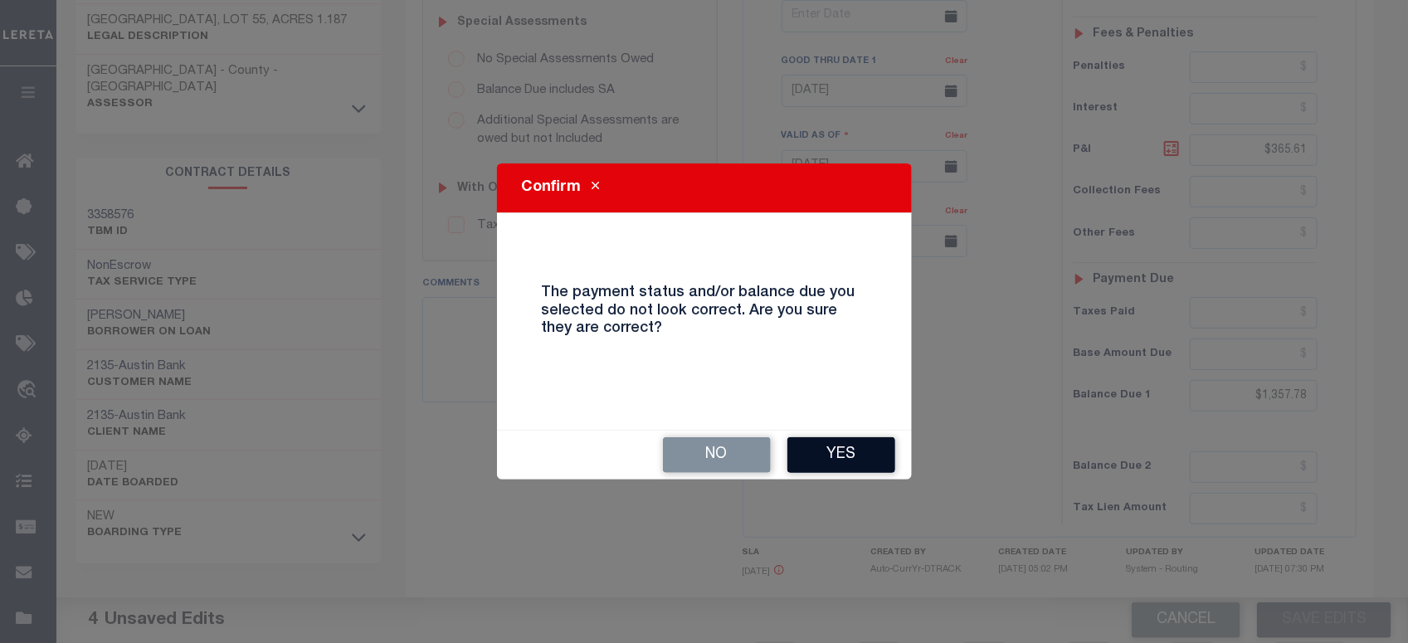
click at [868, 465] on button "Yes" at bounding box center [841, 455] width 108 height 36
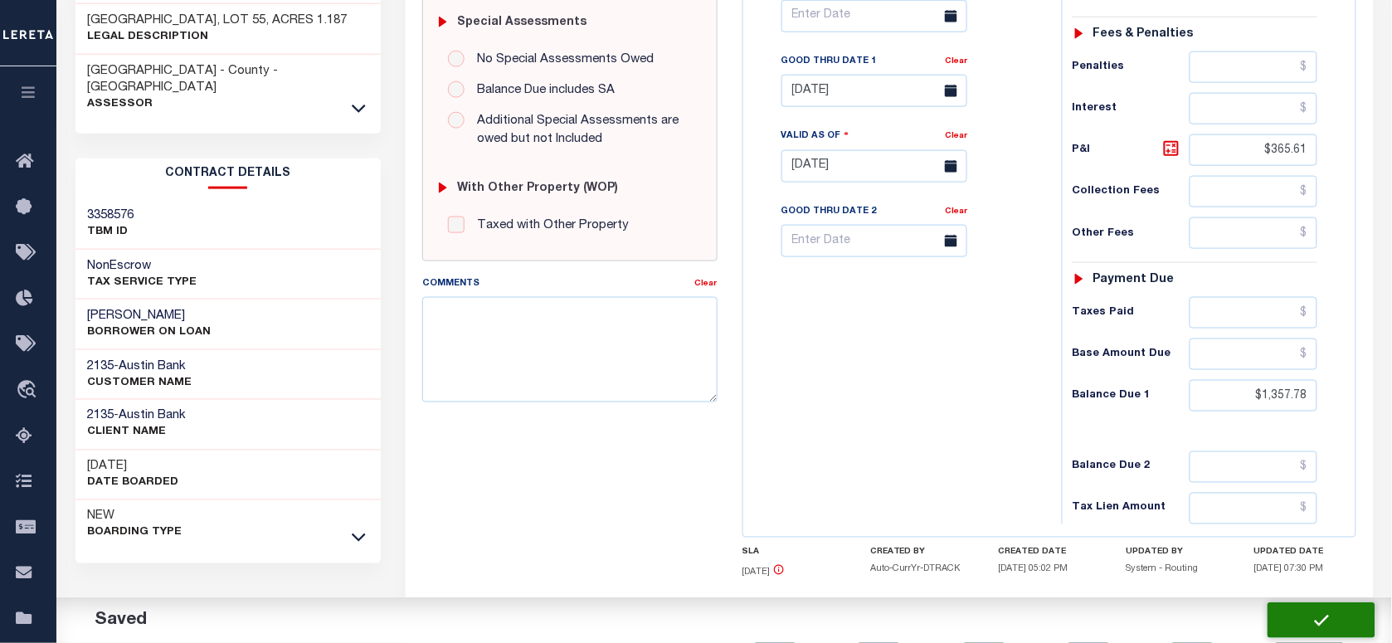
checkbox input "false"
type input "$992.17"
type input "$365.61"
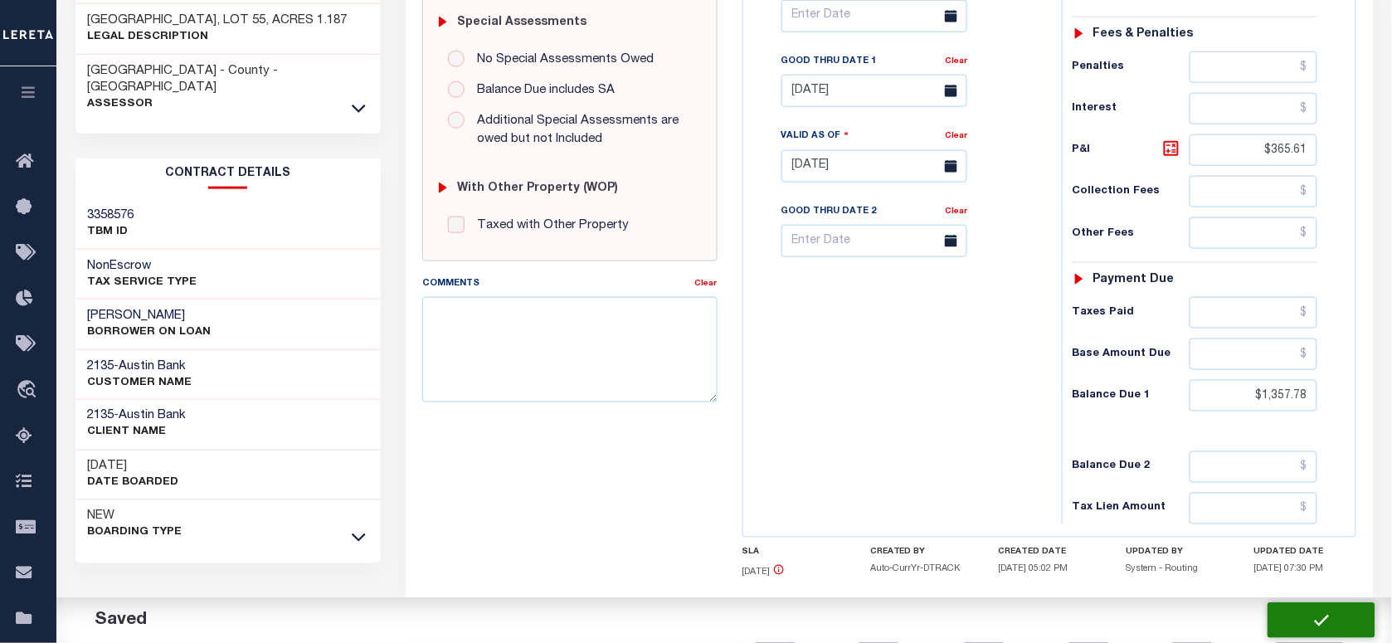
type input "$1,357.78"
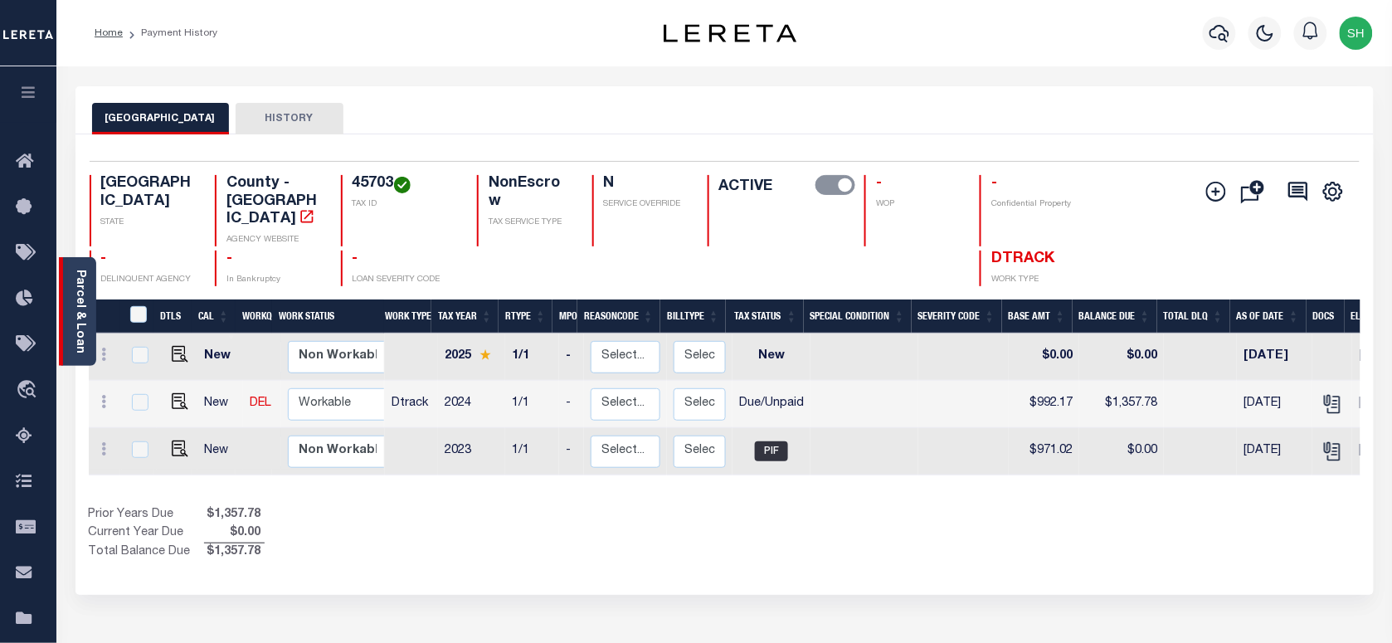
click at [71, 316] on div "Parcel & Loan" at bounding box center [77, 311] width 37 height 109
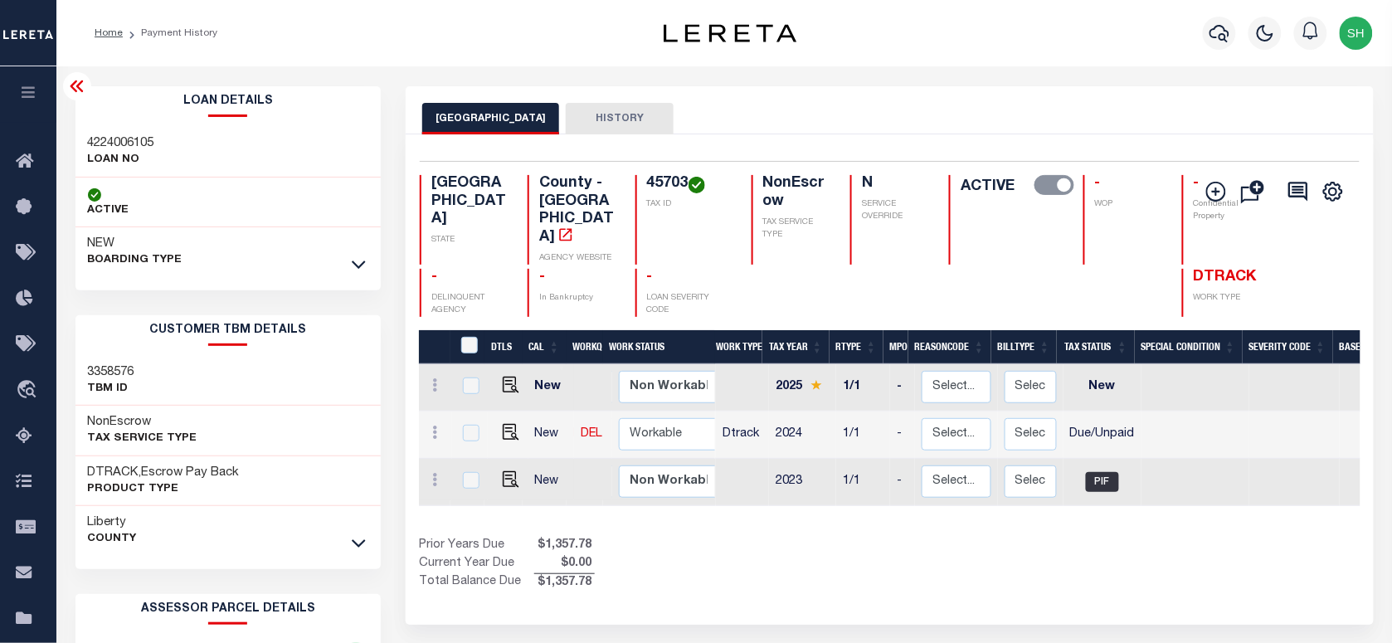
click at [116, 135] on h3 "4224006105" at bounding box center [121, 143] width 66 height 17
copy h3 "4224006105"
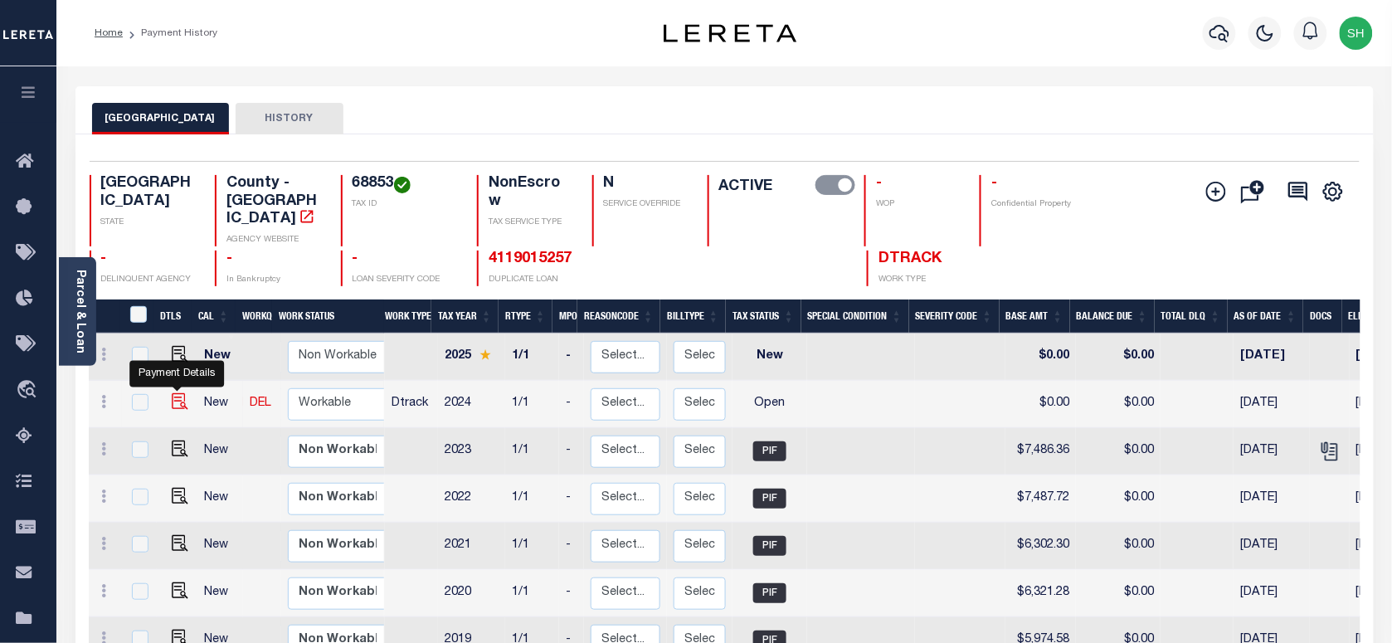
click at [174, 393] on img "" at bounding box center [180, 401] width 17 height 17
checkbox input "true"
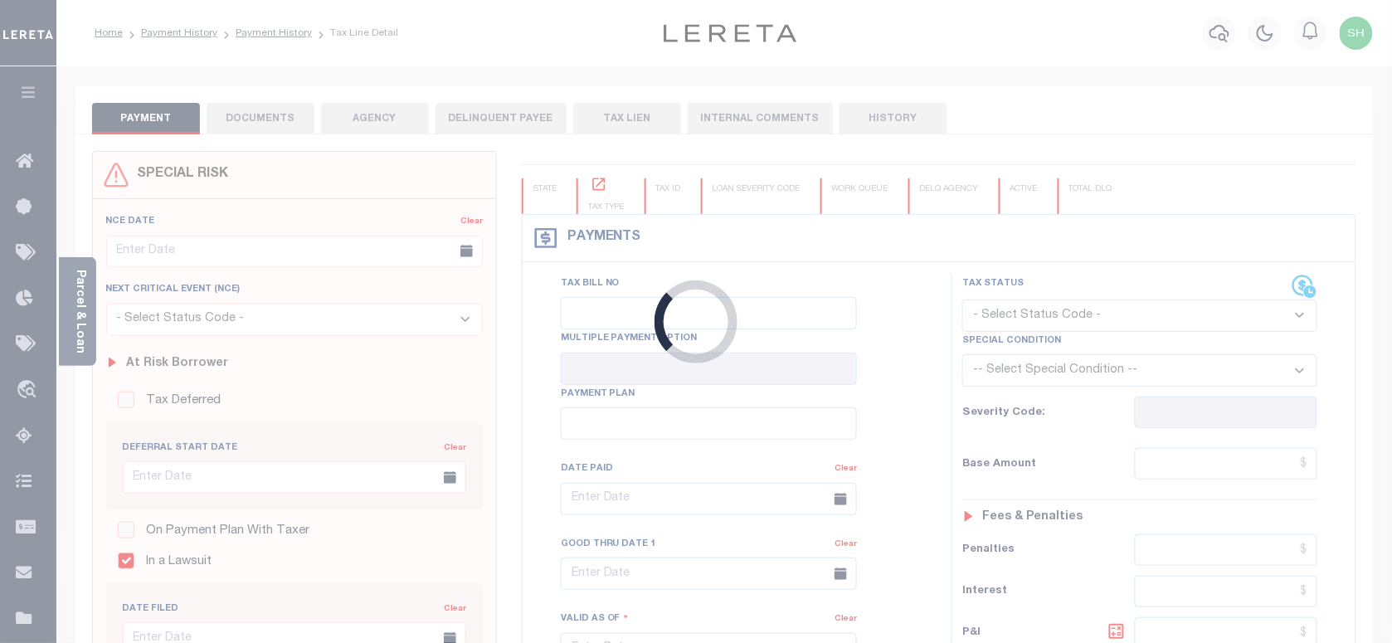
checkbox input "true"
type input "TX14102513 TX17104224 TX18104489"
checkbox input "false"
type input "[DATE]"
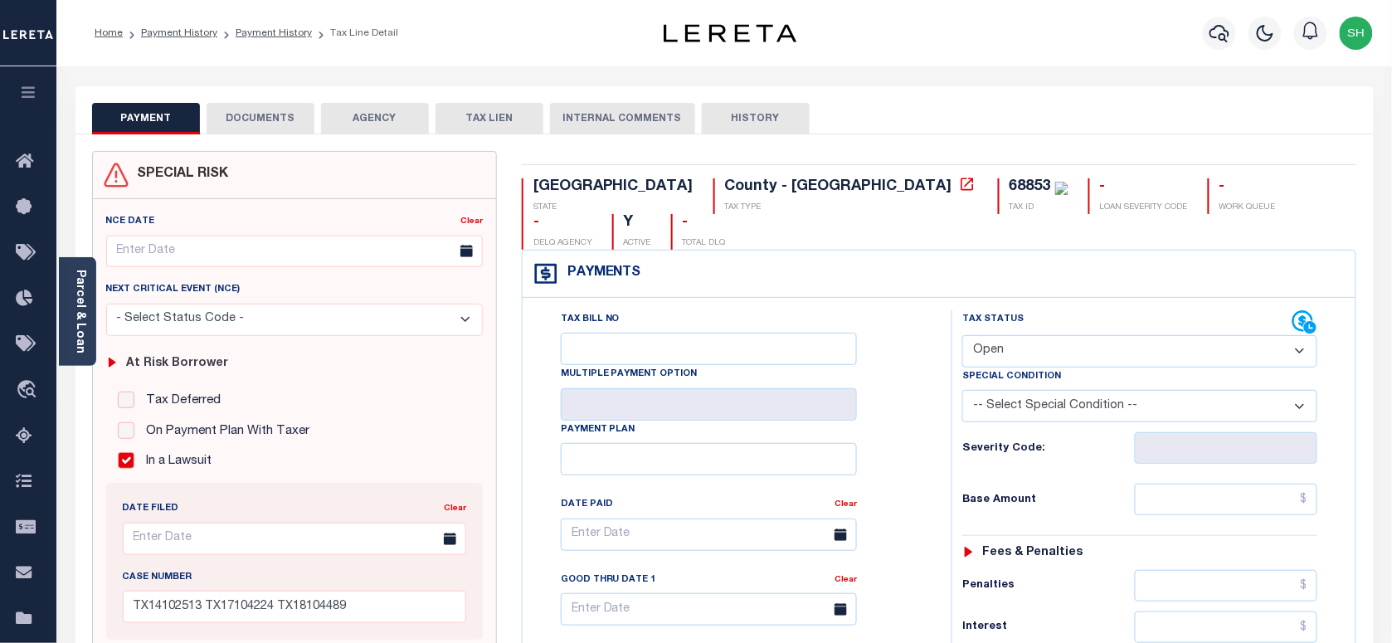
click at [1042, 335] on select "- Select Status Code - Open Due/Unpaid Paid Incomplete No Tax Due Internal Refu…" at bounding box center [1139, 351] width 355 height 32
select select "PYD"
click at [962, 335] on select "- Select Status Code - Open Due/Unpaid Paid Incomplete No Tax Due Internal Refu…" at bounding box center [1139, 351] width 355 height 32
type input "[DATE]"
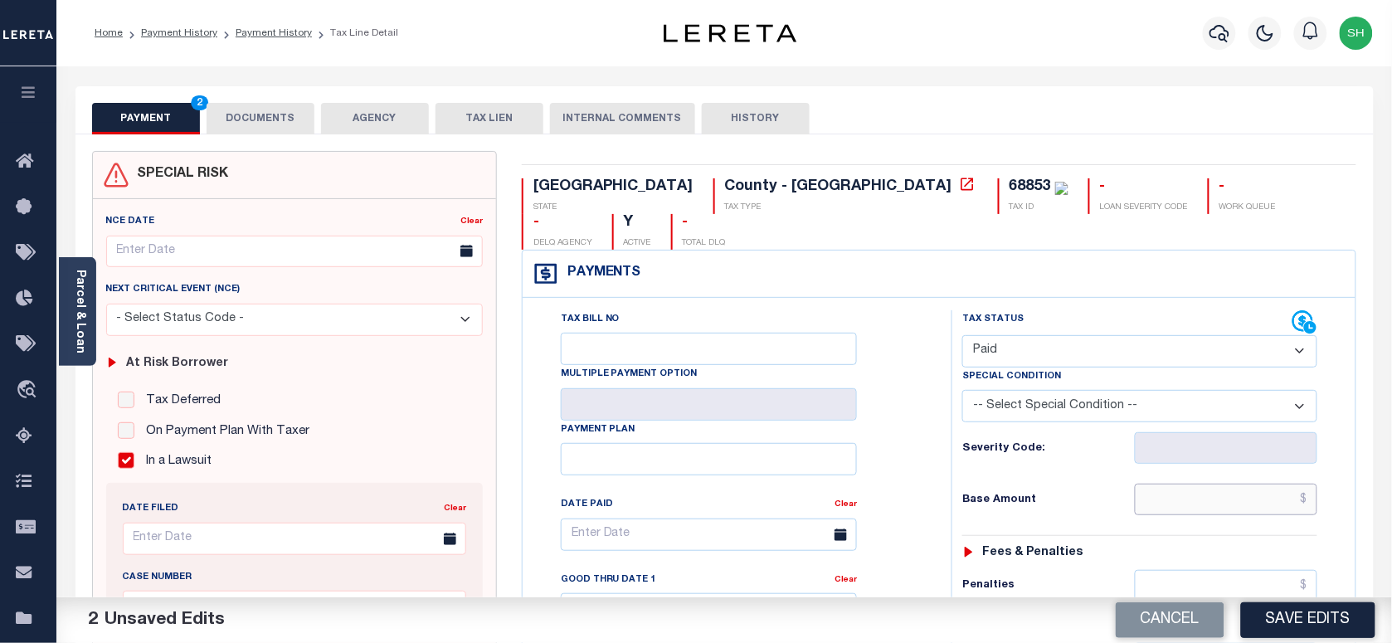
paste input "7,906.91"
drag, startPoint x: 1192, startPoint y: 457, endPoint x: 1185, endPoint y: 462, distance: 9.0
click at [1192, 484] on input "text" at bounding box center [1226, 500] width 183 height 32
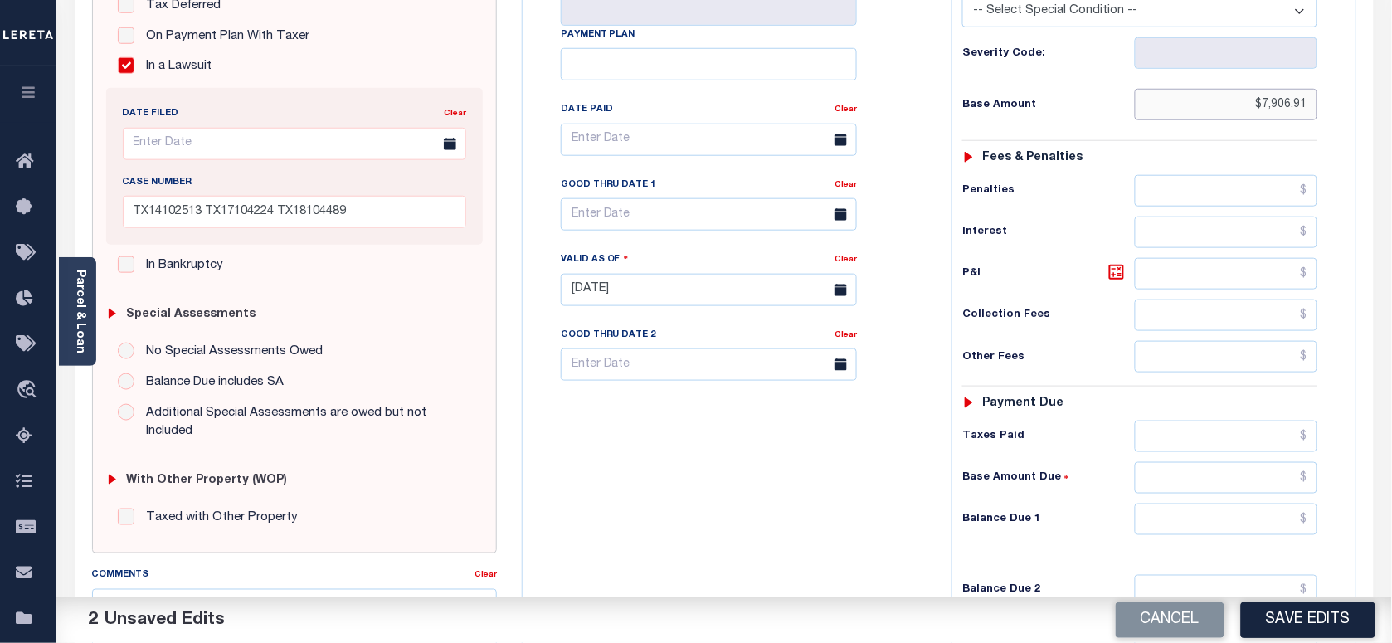
scroll to position [415, 0]
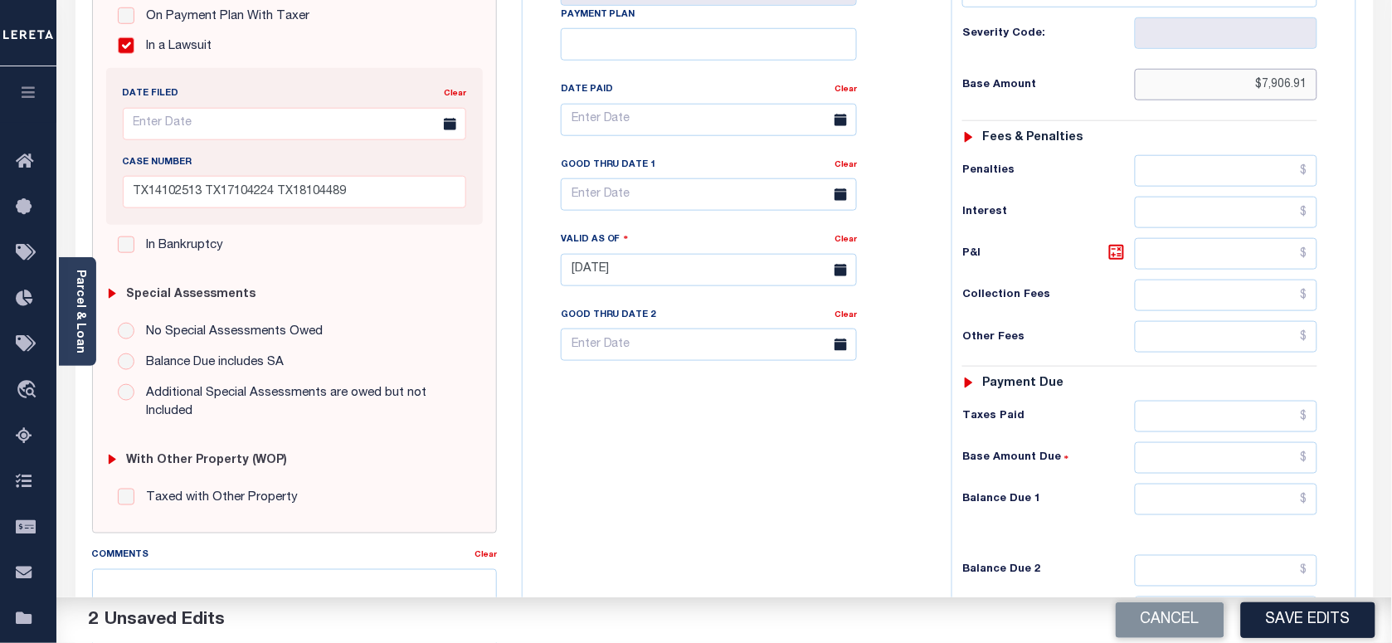
type input "$7,906.91"
click at [1238, 484] on input "text" at bounding box center [1226, 500] width 183 height 32
type input "$0.00"
click at [88, 314] on div "Parcel & Loan" at bounding box center [77, 311] width 37 height 109
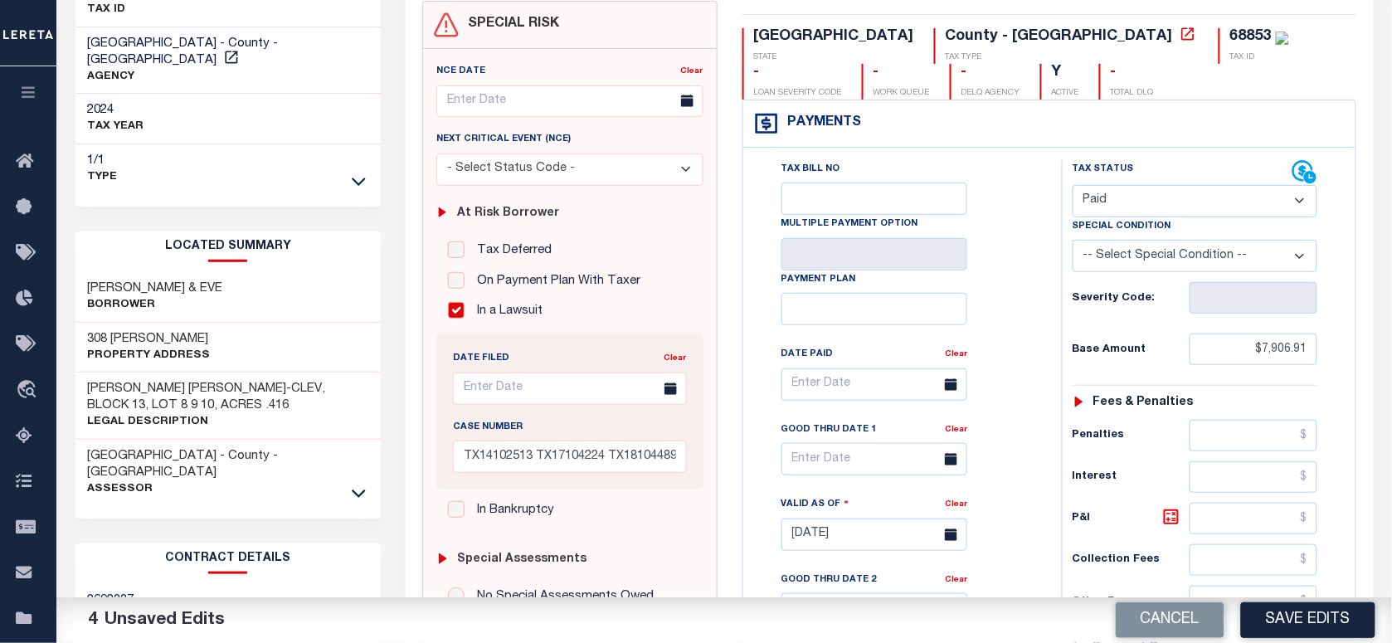
scroll to position [0, 0]
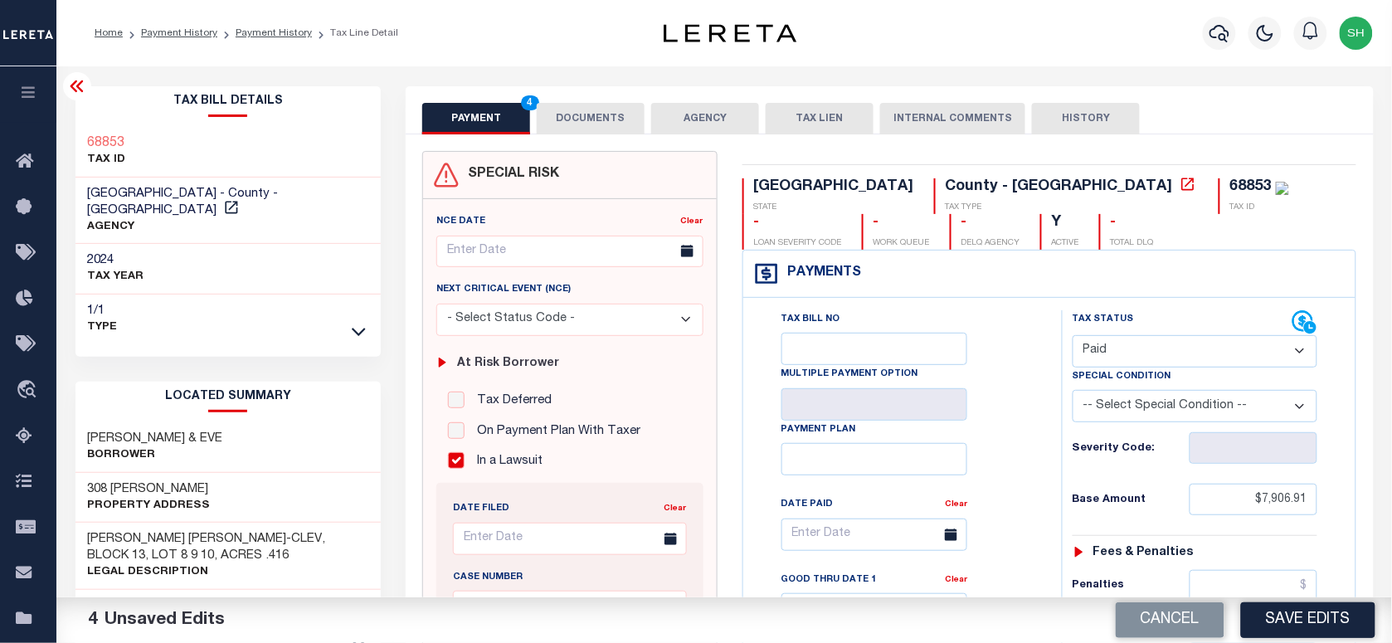
click at [76, 129] on div "68853 TAX ID" at bounding box center [229, 152] width 306 height 51
copy h3 "68853"
click at [453, 460] on input "In a Lawsuit" at bounding box center [456, 460] width 17 height 17
checkbox input "false"
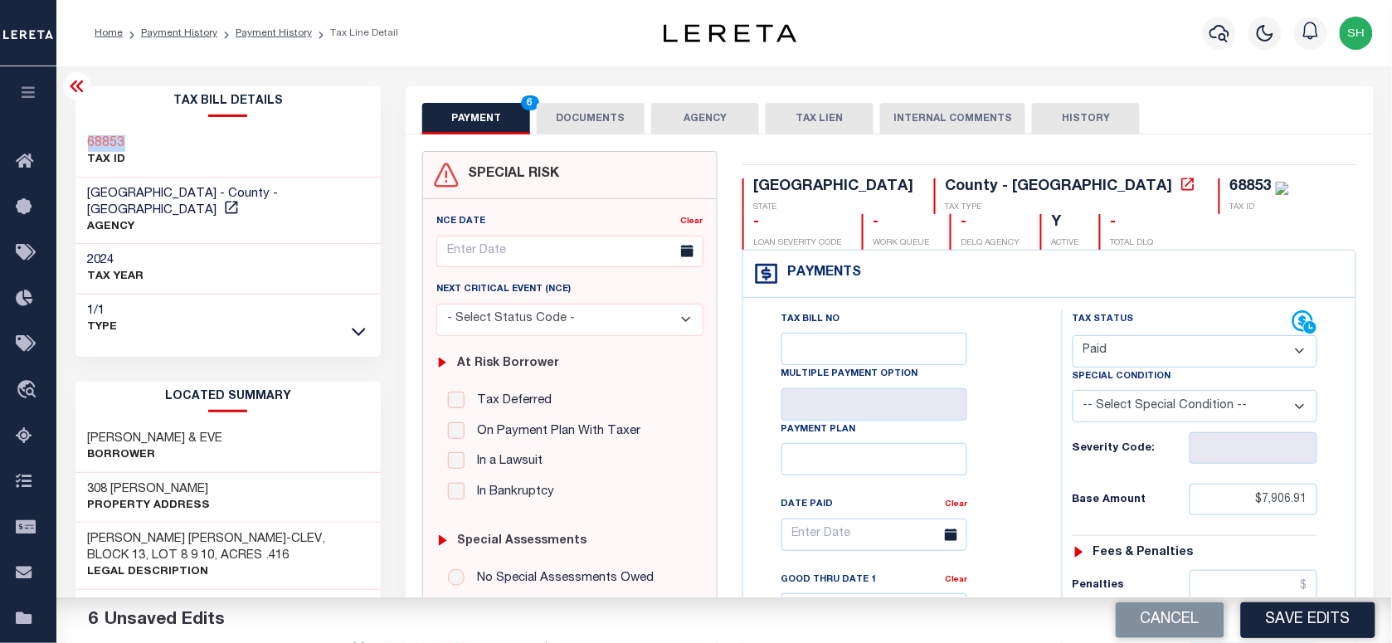
click at [586, 115] on button "DOCUMENTS" at bounding box center [591, 119] width 108 height 32
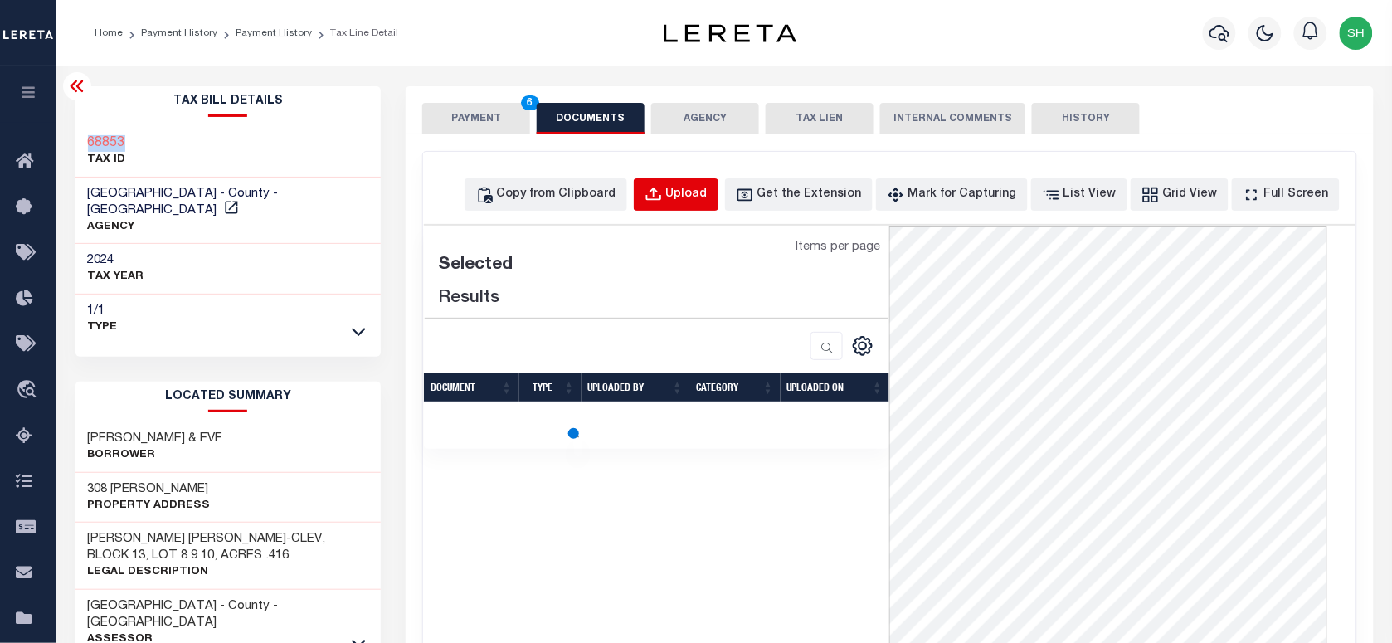
click at [699, 197] on div "Upload" at bounding box center [686, 195] width 41 height 18
select select "POP"
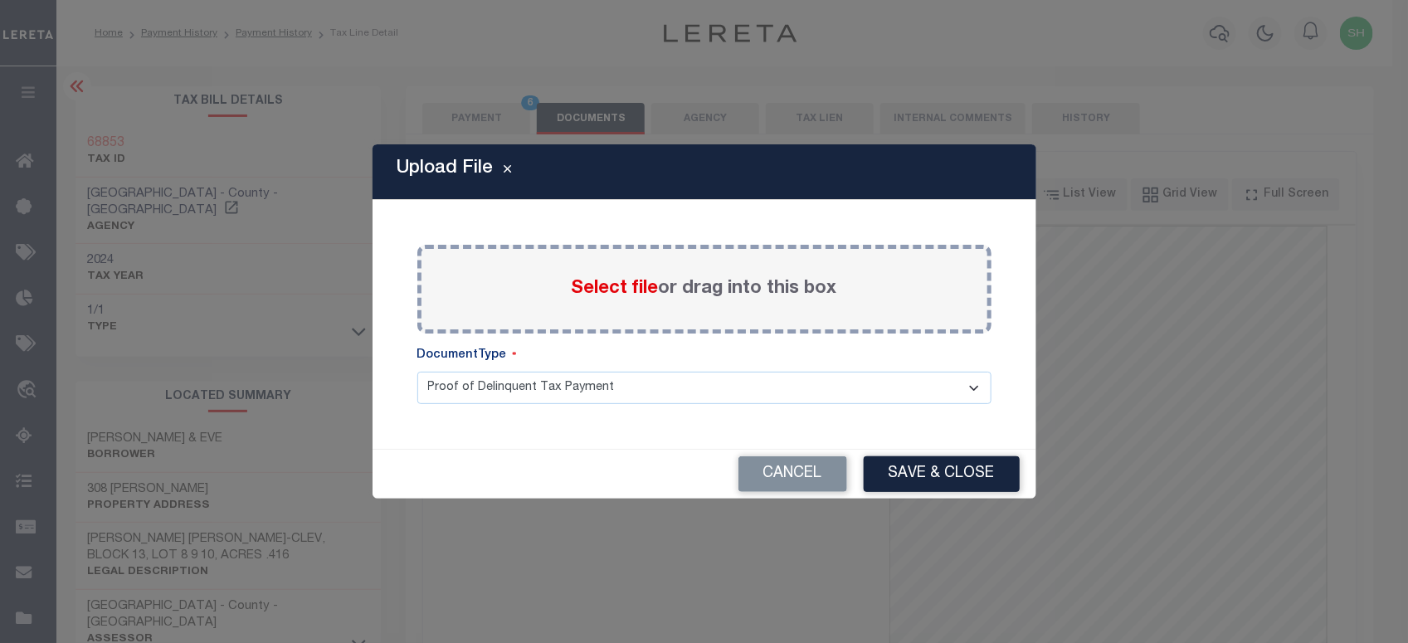
click at [599, 291] on span "Select file" at bounding box center [615, 289] width 87 height 18
click at [0, 0] on input "Select file or drag into this box" at bounding box center [0, 0] width 0 height 0
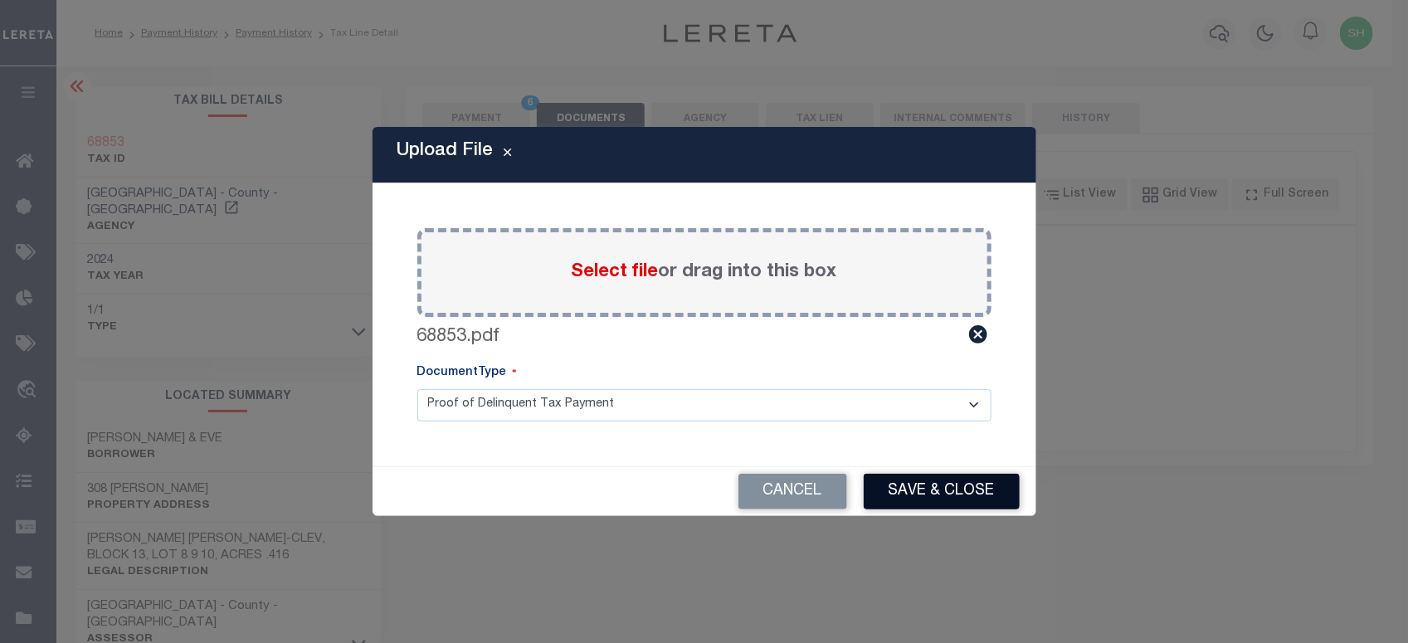
click at [954, 487] on button "Save & Close" at bounding box center [942, 492] width 156 height 36
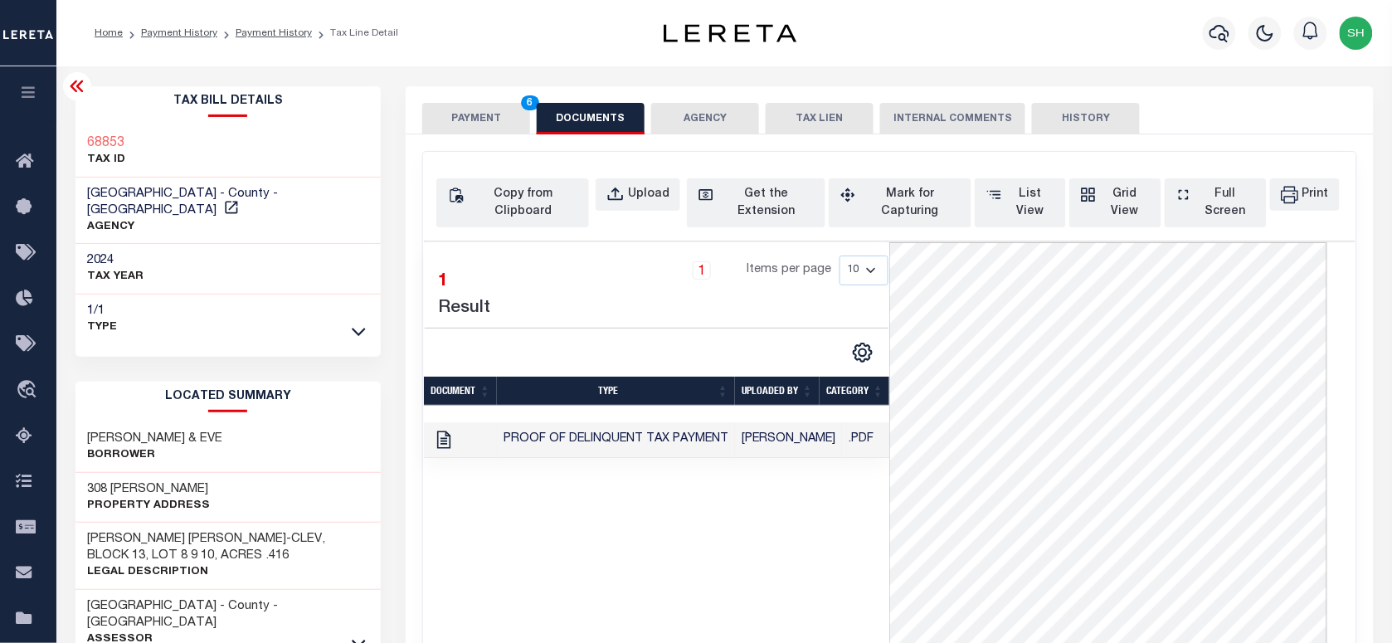
click at [481, 114] on button "PAYMENT 6" at bounding box center [476, 119] width 108 height 32
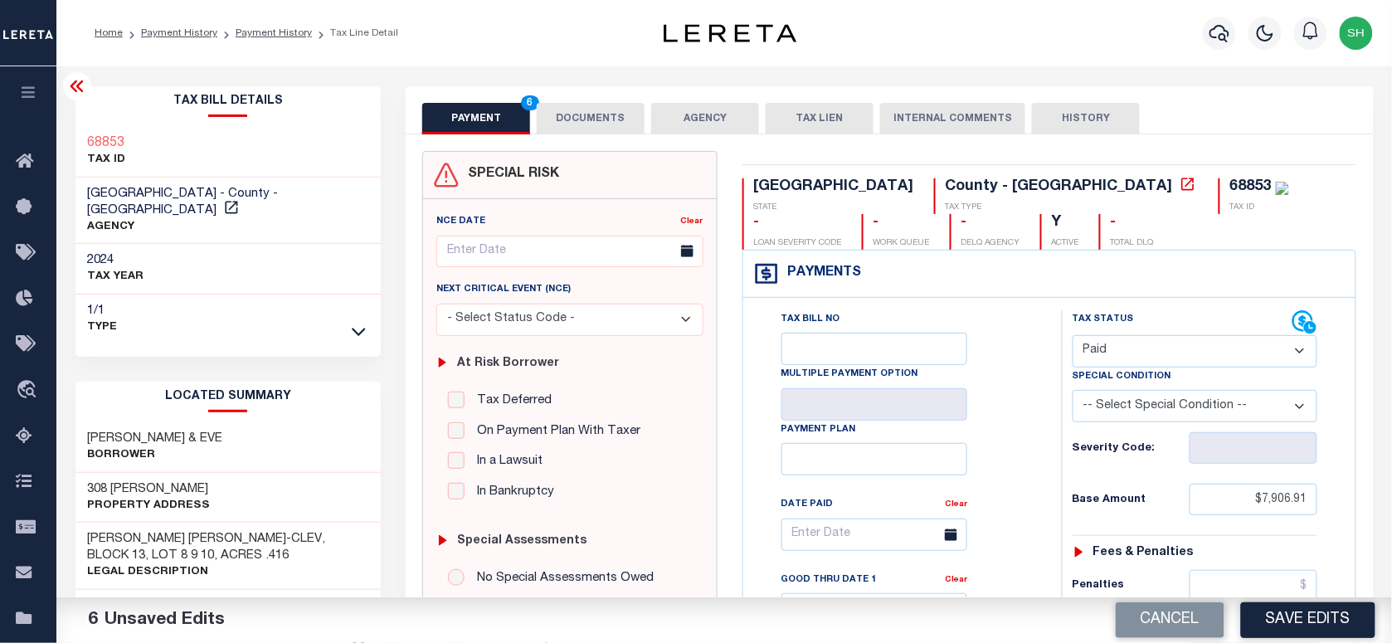
click at [456, 463] on input "In a Lawsuit" at bounding box center [456, 460] width 17 height 17
checkbox input "true"
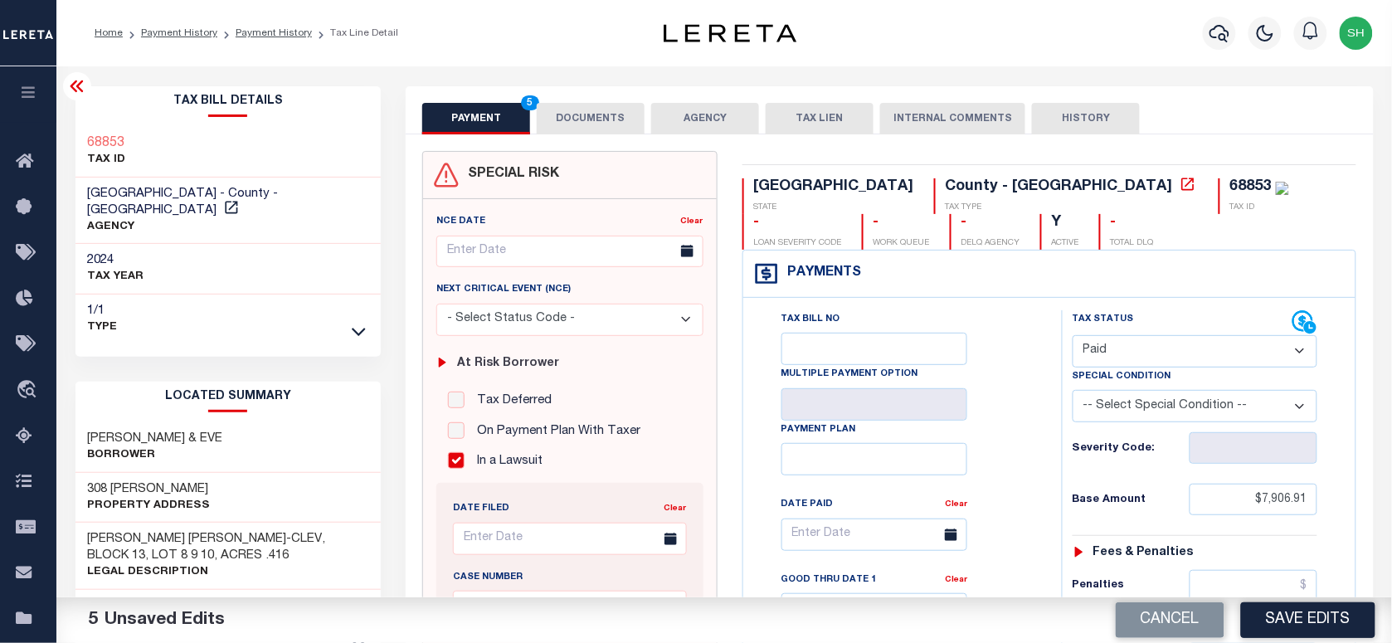
copy h3 "68853"
click at [599, 117] on button "DOCUMENTS" at bounding box center [591, 119] width 108 height 32
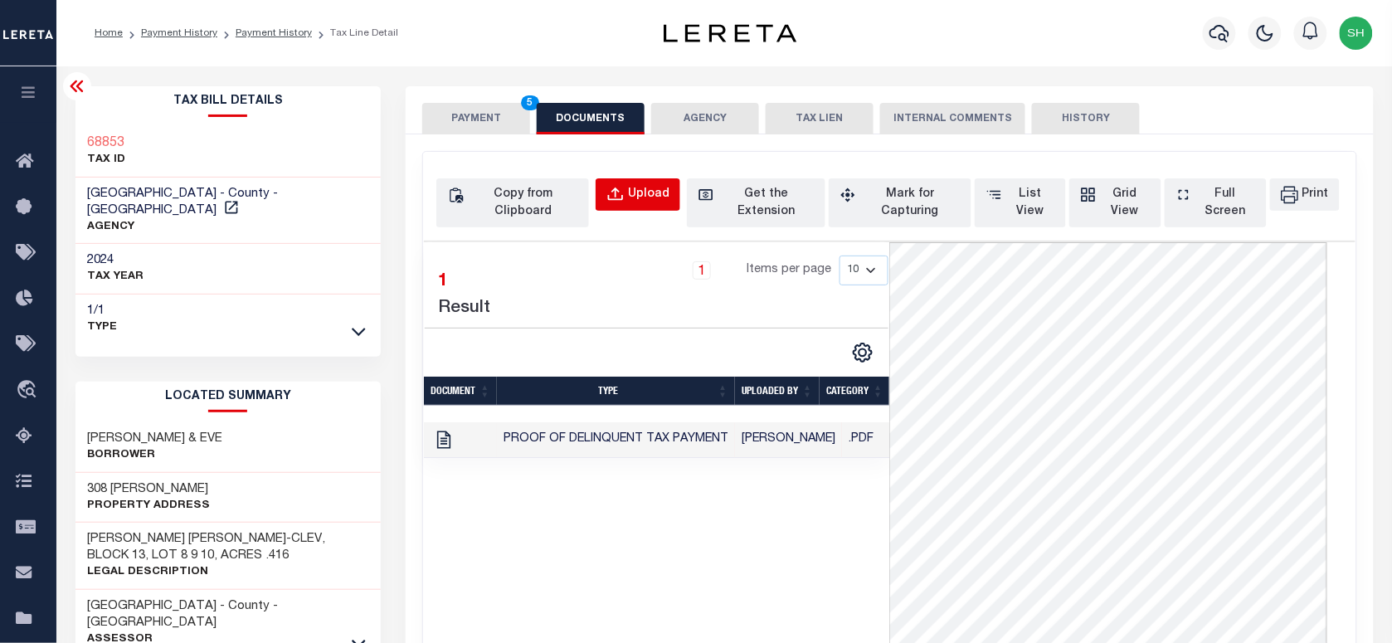
click at [648, 193] on div "Upload" at bounding box center [648, 195] width 41 height 18
select select "POP"
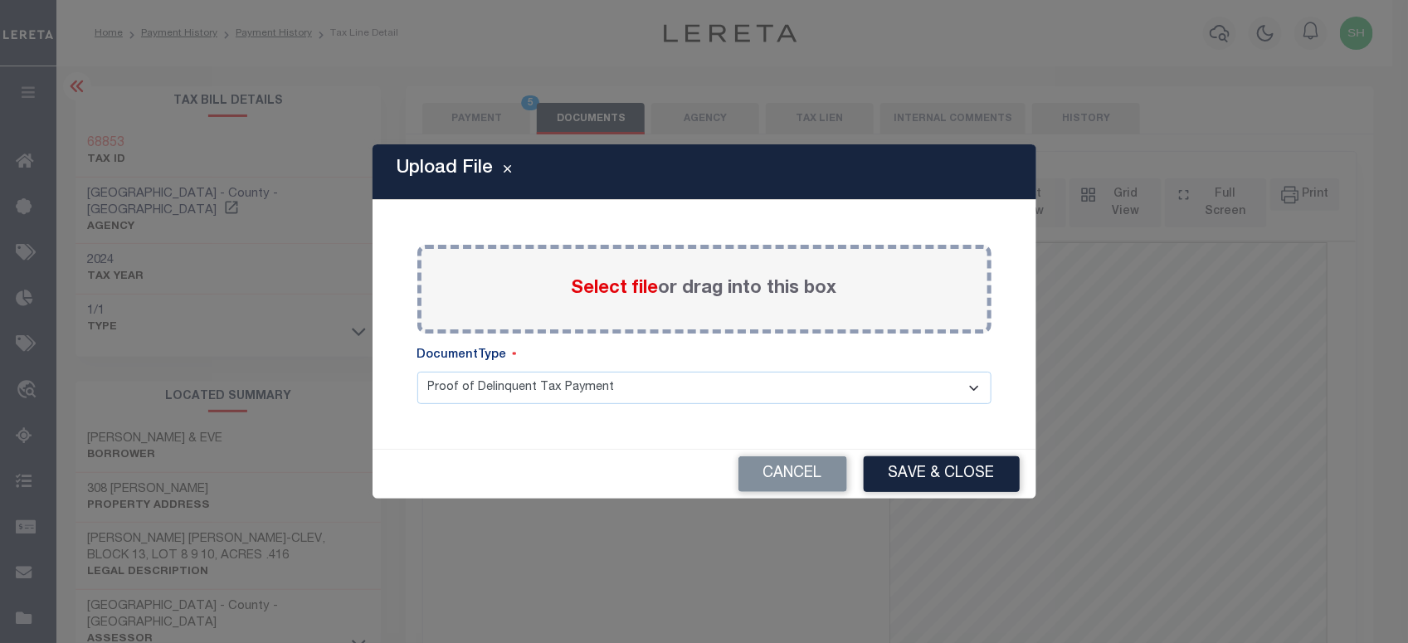
click at [586, 285] on span "Select file" at bounding box center [615, 289] width 87 height 18
click at [0, 0] on input "Select file or drag into this box" at bounding box center [0, 0] width 0 height 0
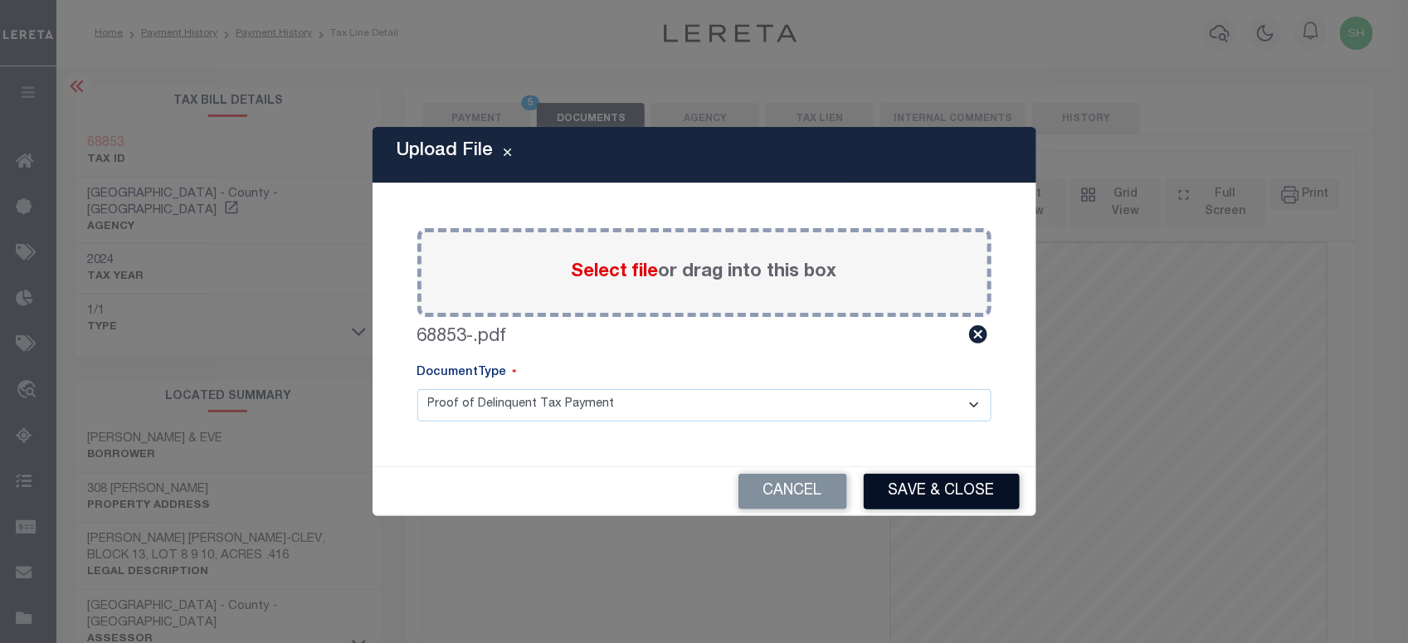
click at [956, 484] on button "Save & Close" at bounding box center [942, 492] width 156 height 36
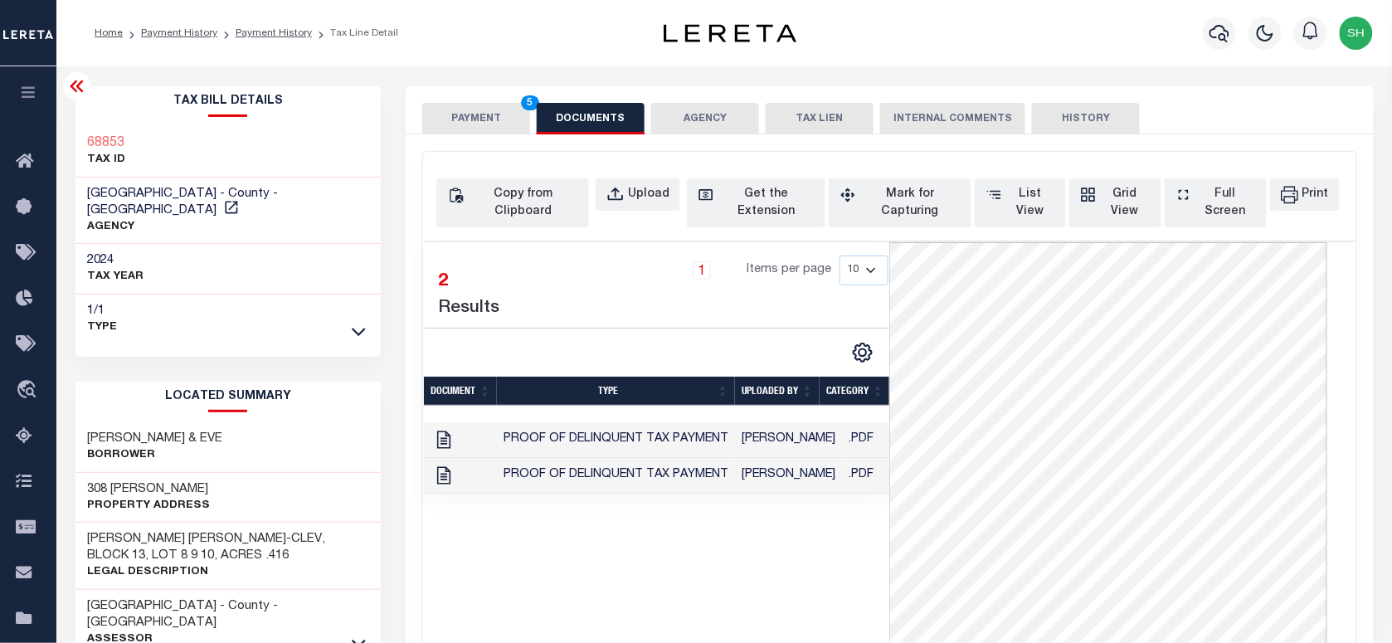
click at [452, 113] on button "PAYMENT 5" at bounding box center [476, 119] width 108 height 32
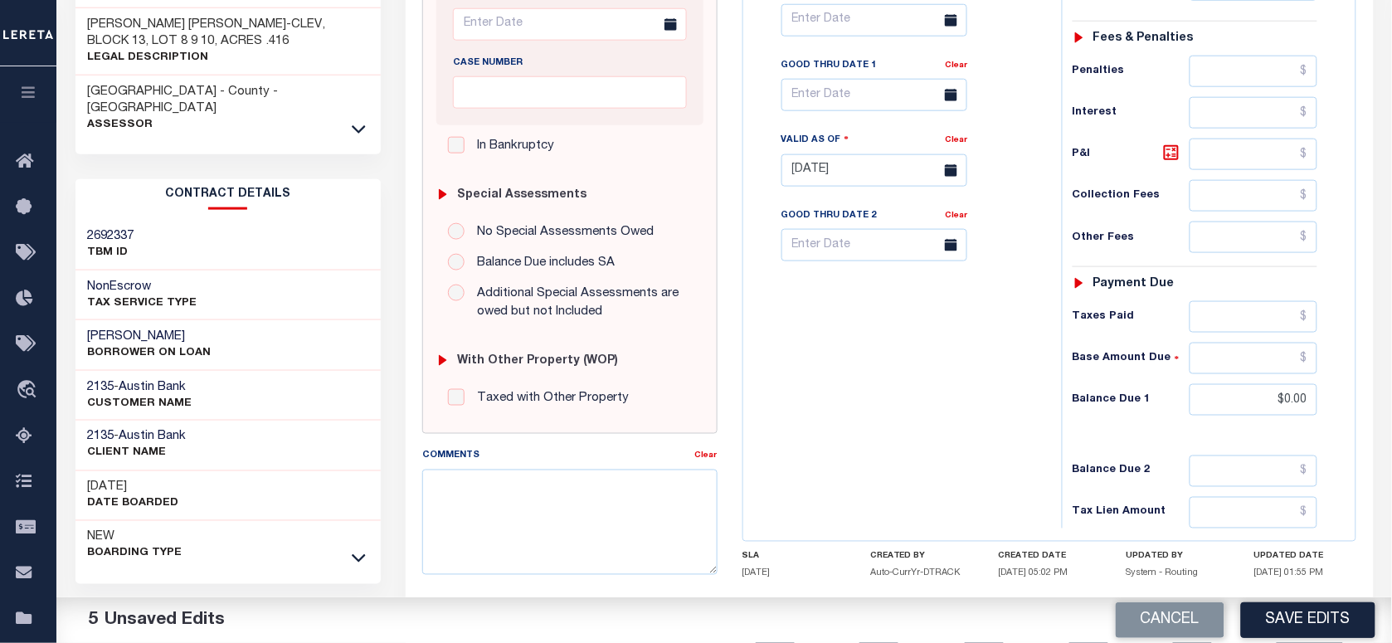
scroll to position [519, 0]
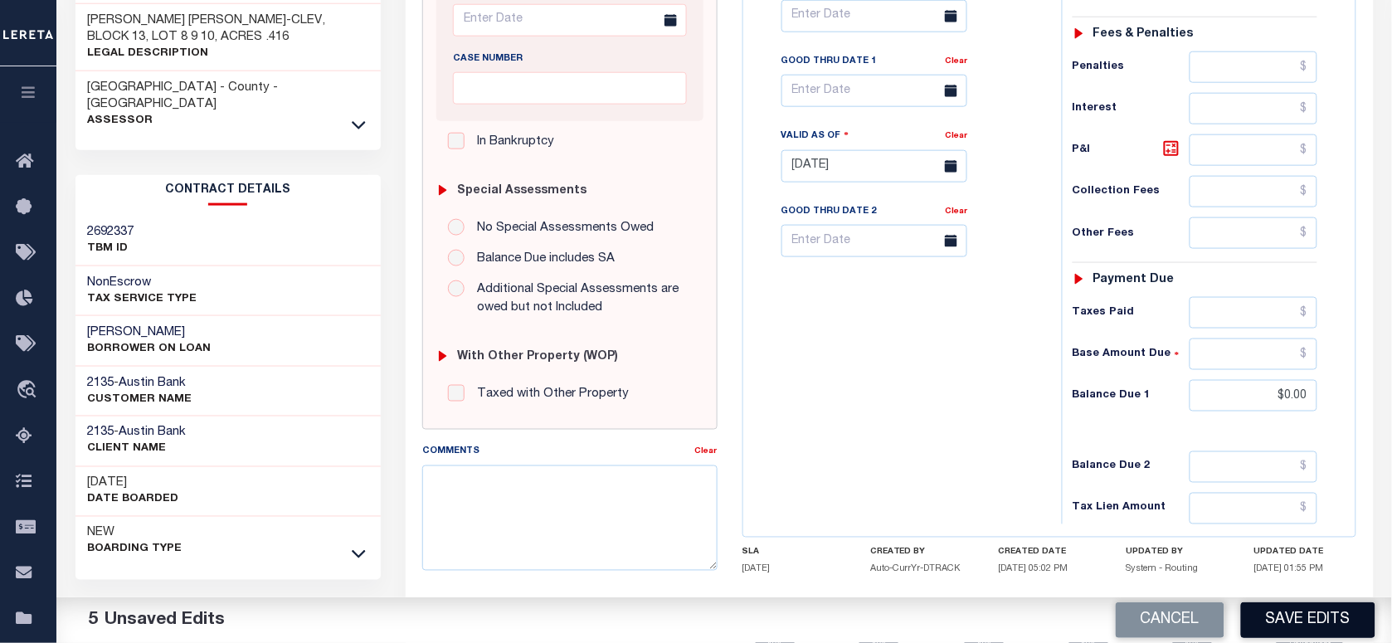
click at [1286, 623] on button "Save Edits" at bounding box center [1308, 620] width 134 height 36
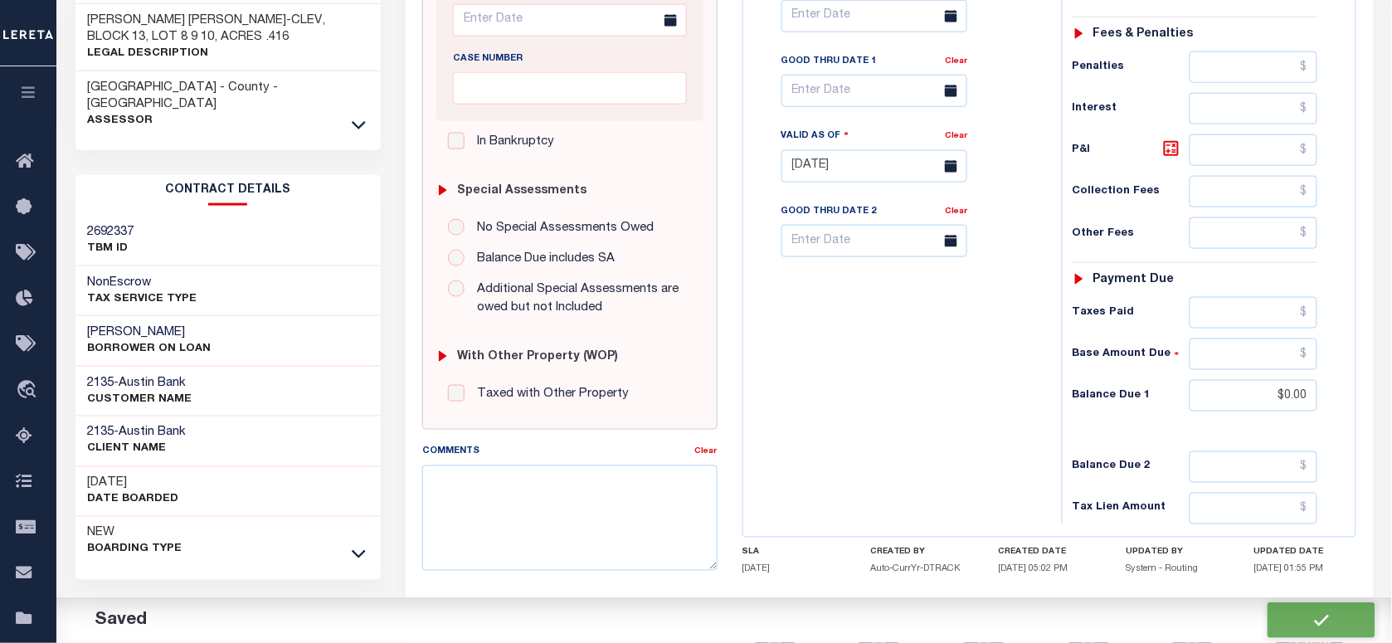
checkbox input "false"
type input "$7,906.91"
type input "$0"
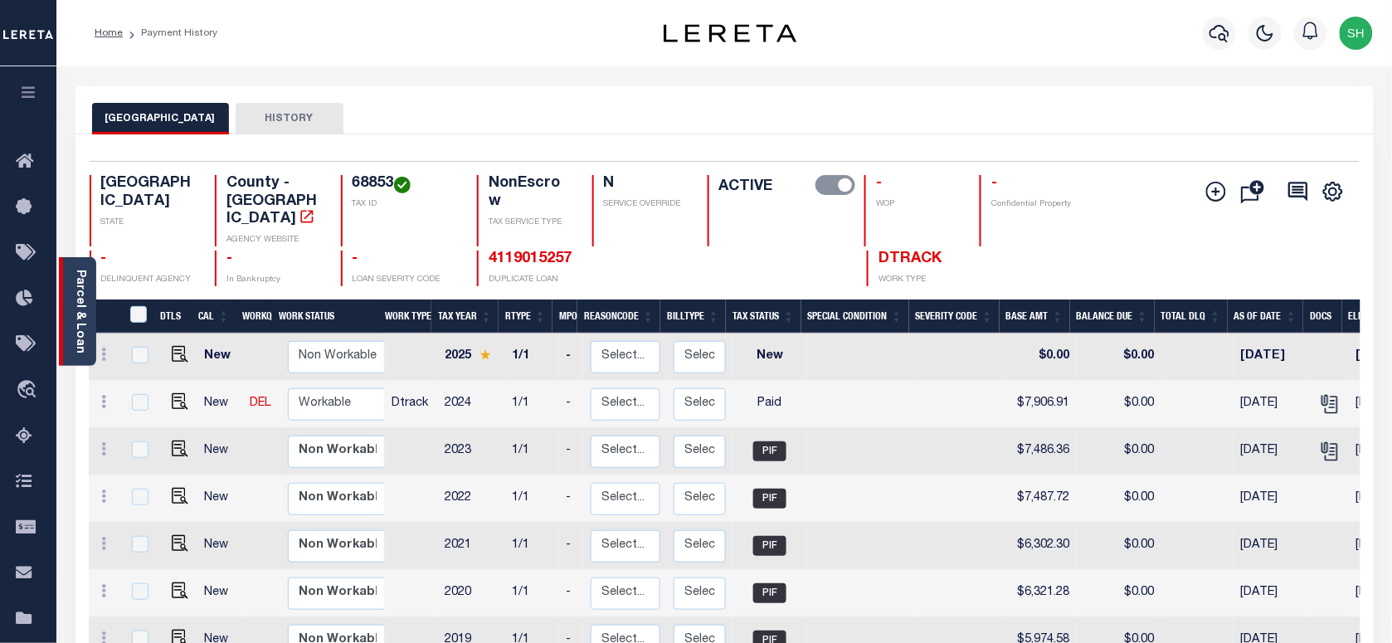
click at [83, 290] on link "Parcel & Loan" at bounding box center [80, 312] width 12 height 84
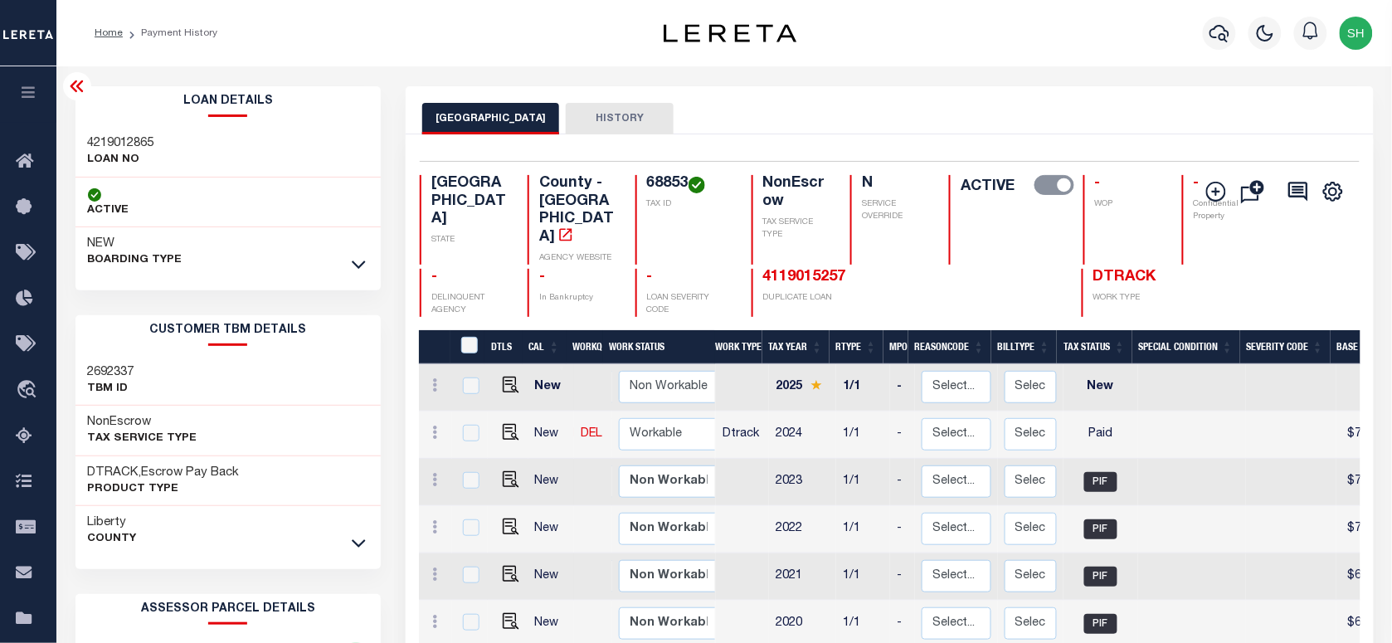
click at [101, 139] on h3 "4219012865" at bounding box center [121, 143] width 66 height 17
copy h3 "4219012865"
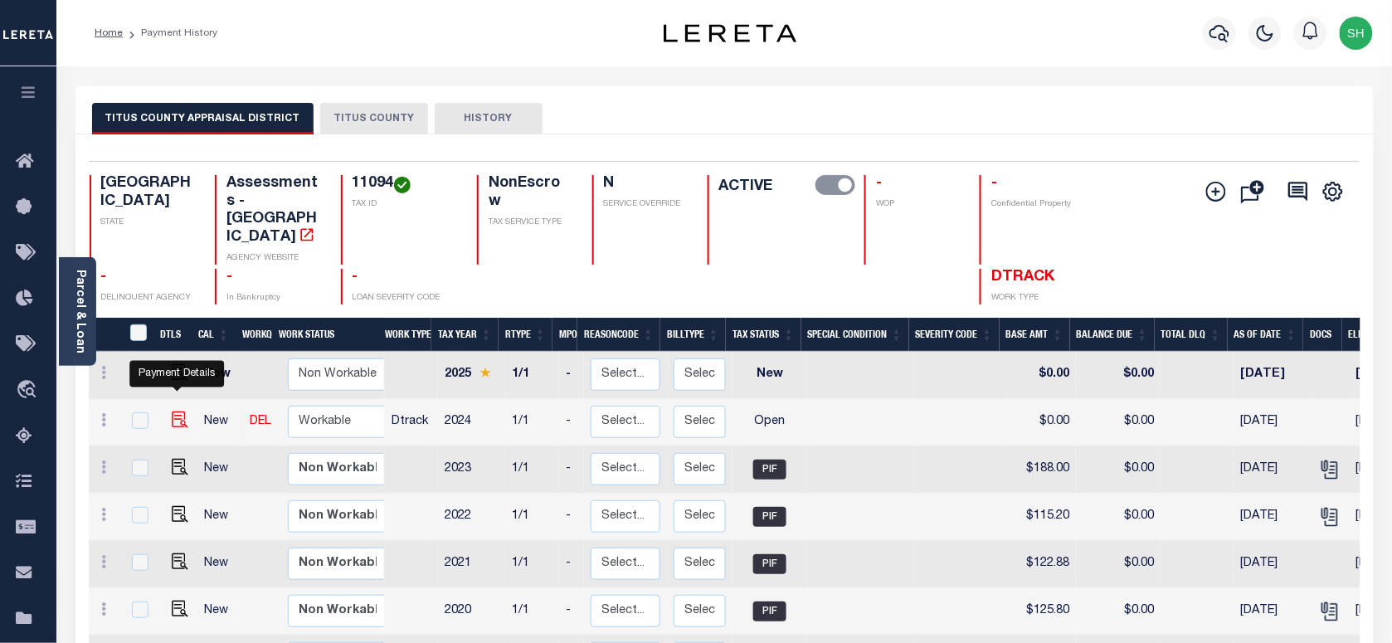
click at [176, 412] on img "" at bounding box center [180, 420] width 17 height 17
checkbox input "true"
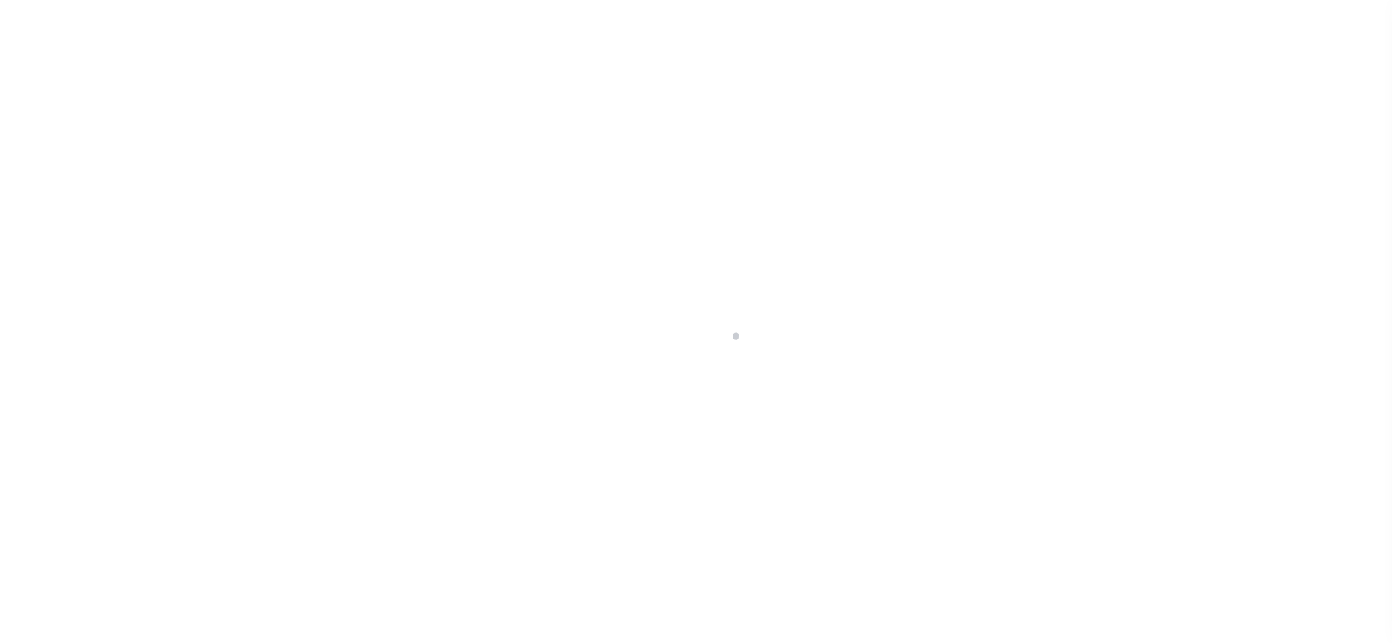
checkbox input "false"
type input "[DATE]"
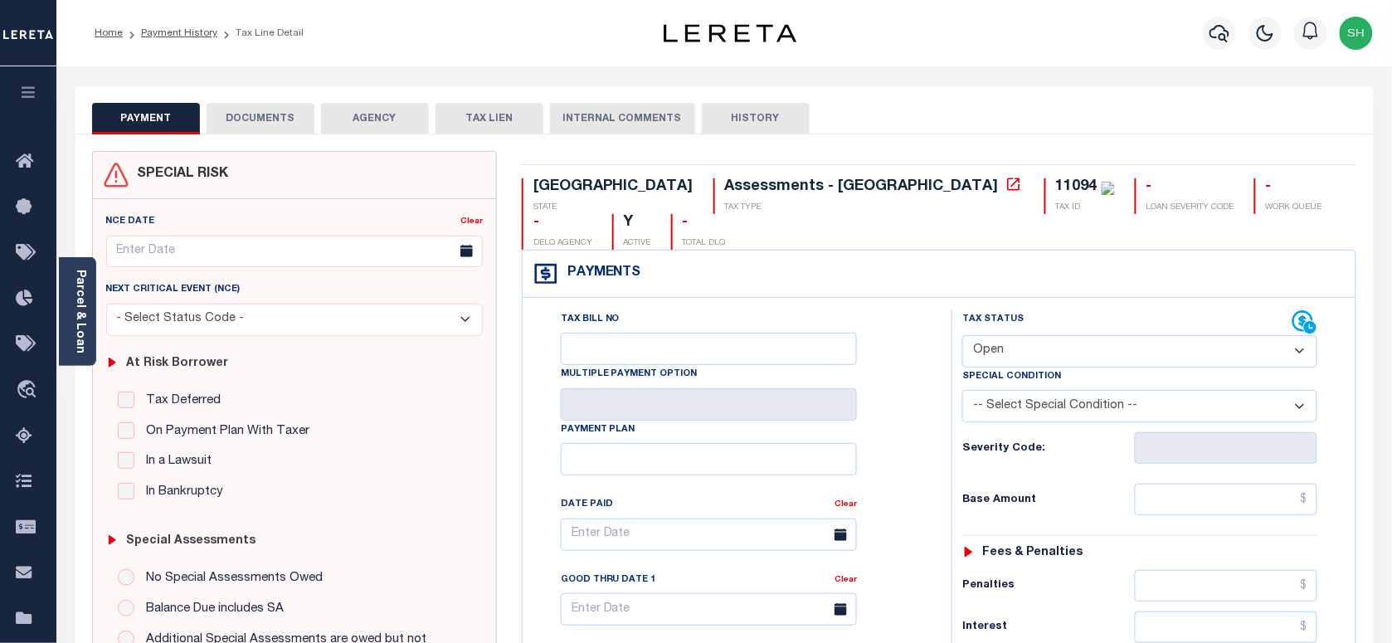
click at [1056, 183] on div "11094" at bounding box center [1076, 186] width 41 height 15
copy div "11094"
click at [1093, 335] on select "- Select Status Code - Open Due/Unpaid Paid Incomplete No Tax Due Internal Refu…" at bounding box center [1139, 351] width 355 height 32
select select "PYD"
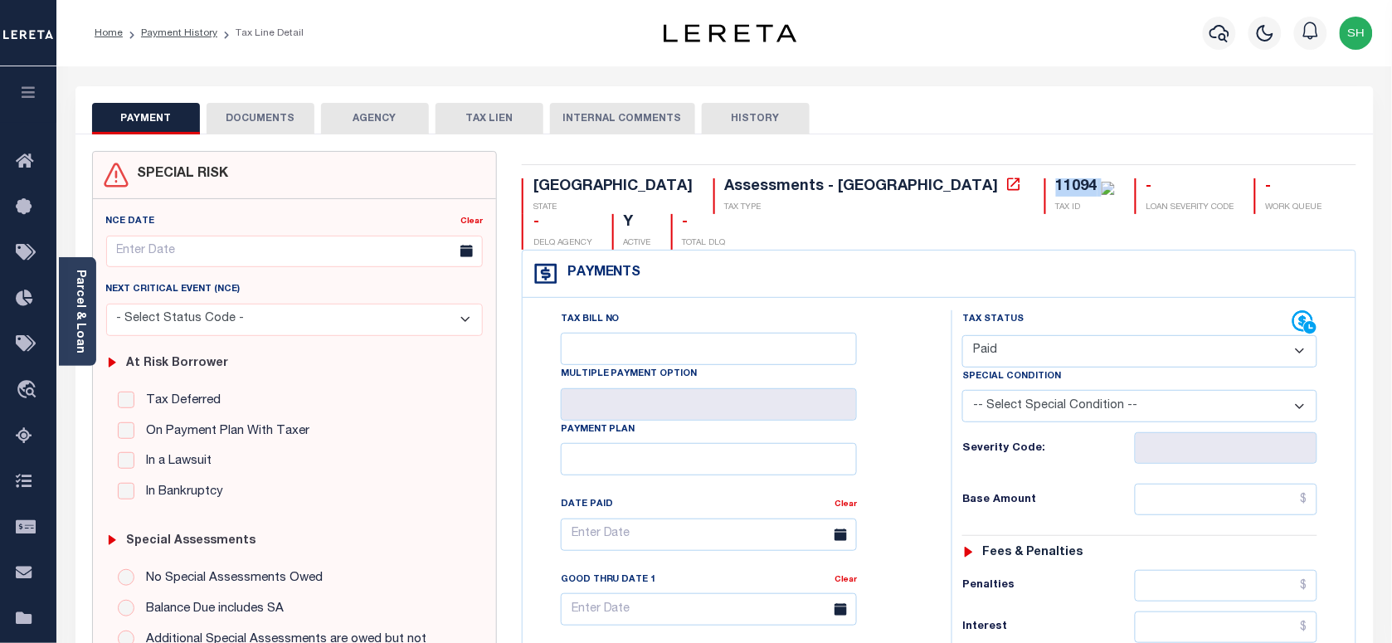
click at [962, 335] on select "- Select Status Code - Open Due/Unpaid Paid Incomplete No Tax Due Internal Refu…" at bounding box center [1139, 351] width 355 height 32
type input "[DATE]"
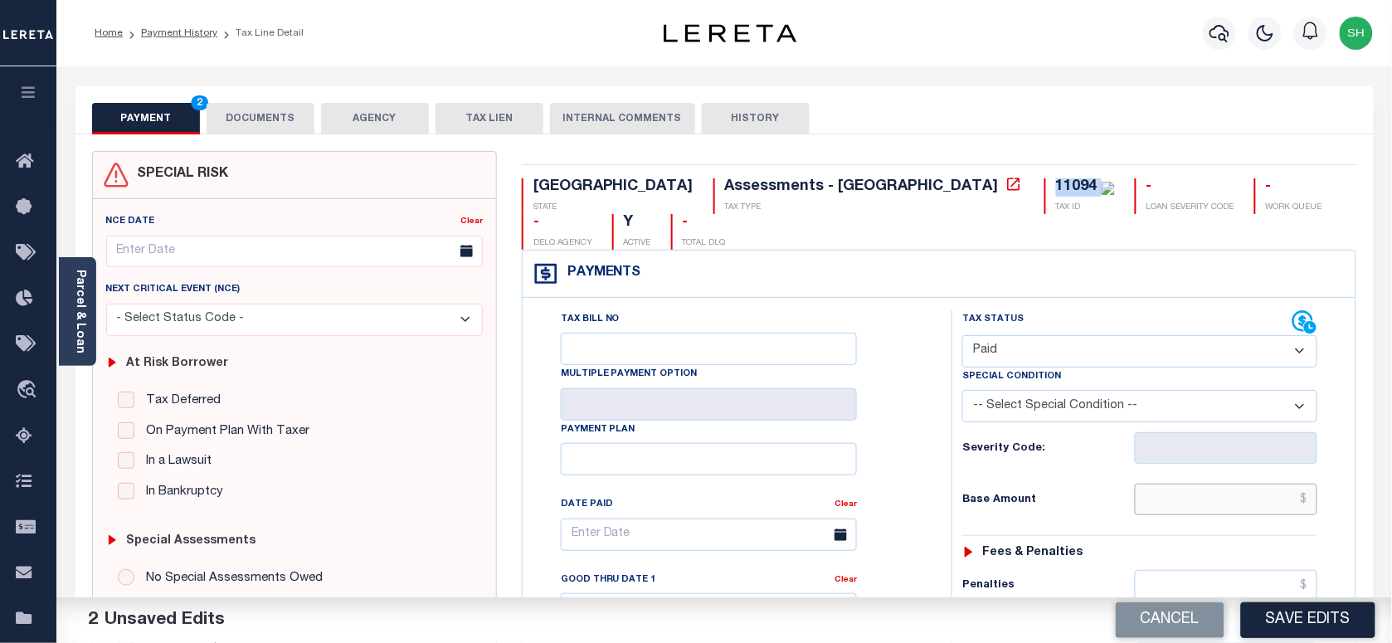
click at [1212, 484] on input "text" at bounding box center [1226, 500] width 183 height 32
paste input "185.90"
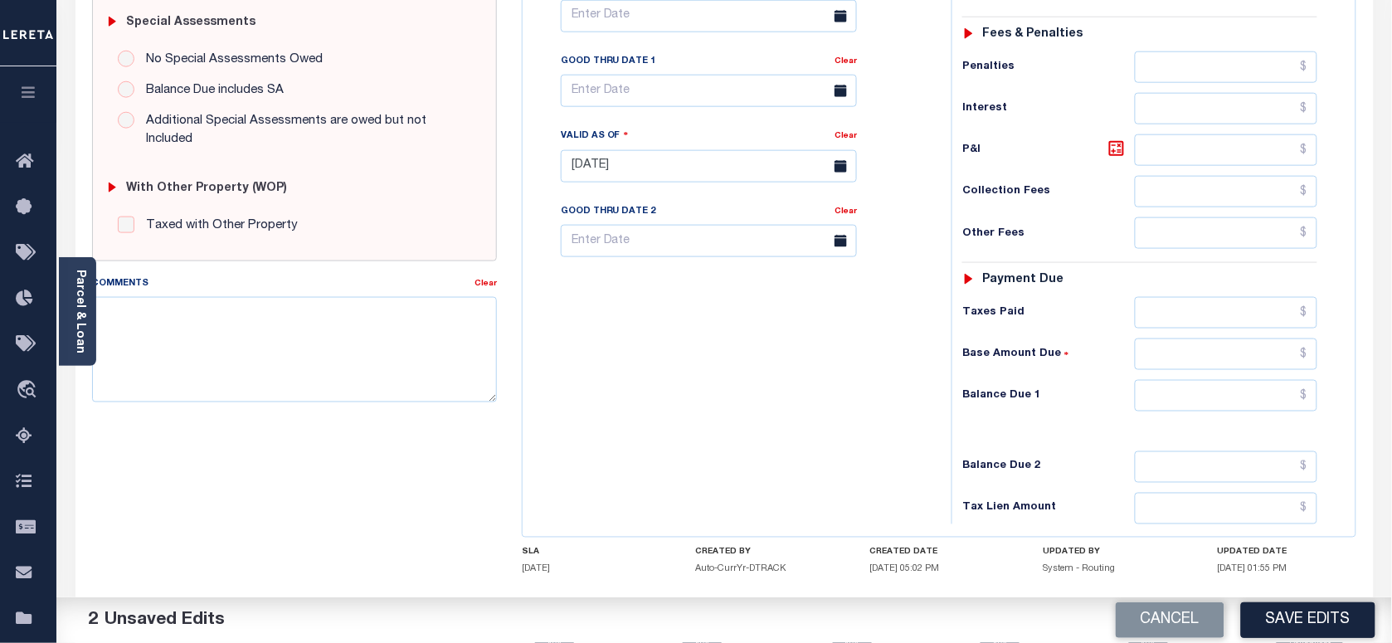
type input "$185.90"
click at [1288, 380] on input "text" at bounding box center [1226, 396] width 183 height 32
type input "$0.00"
click at [90, 336] on div "Parcel & Loan" at bounding box center [77, 311] width 37 height 109
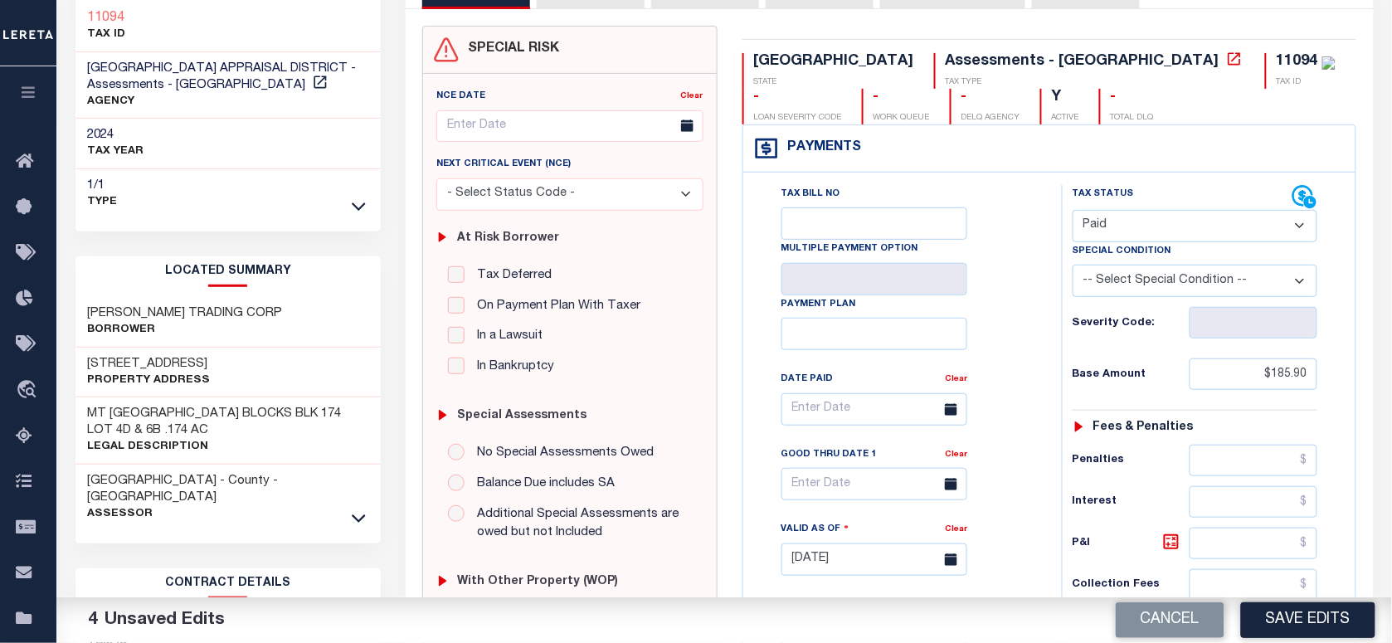
scroll to position [0, 0]
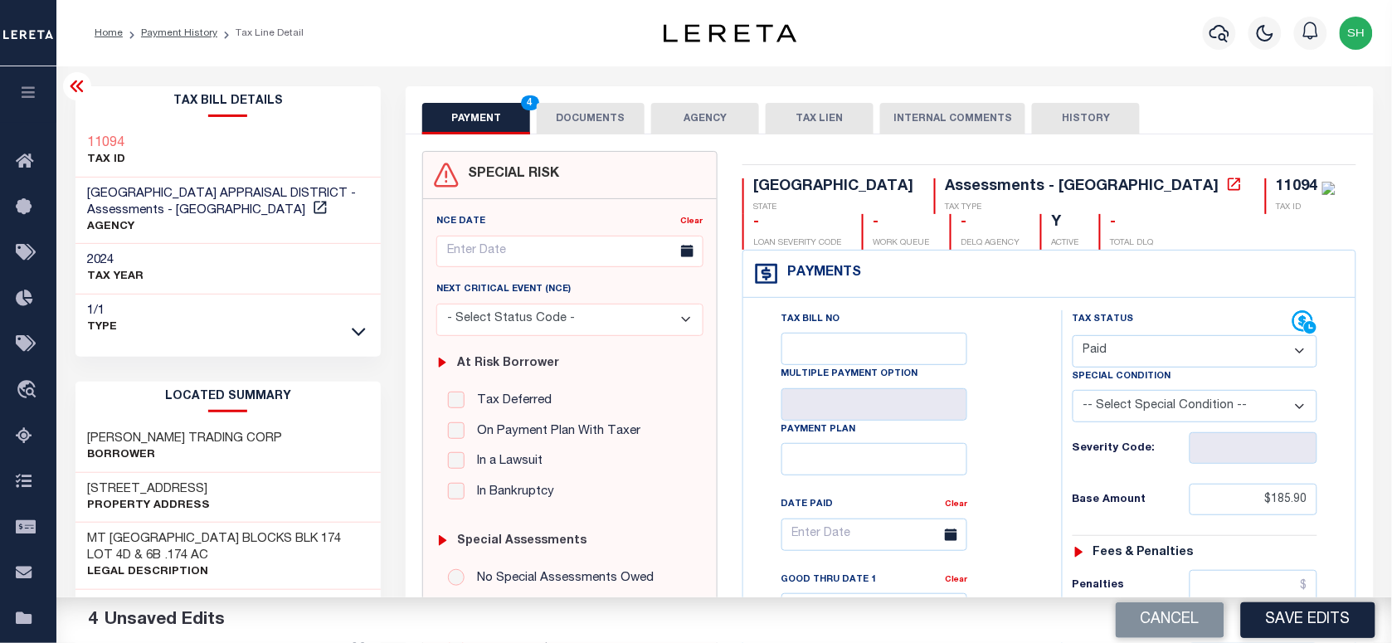
click at [79, 121] on div "Tax Bill Details 11094 TAX ID TITUS COUNTY APPRAISAL DISTRICT - Assessments - TX" at bounding box center [229, 214] width 306 height 257
copy h3 "11094"
click at [608, 109] on button "DOCUMENTS" at bounding box center [591, 119] width 108 height 32
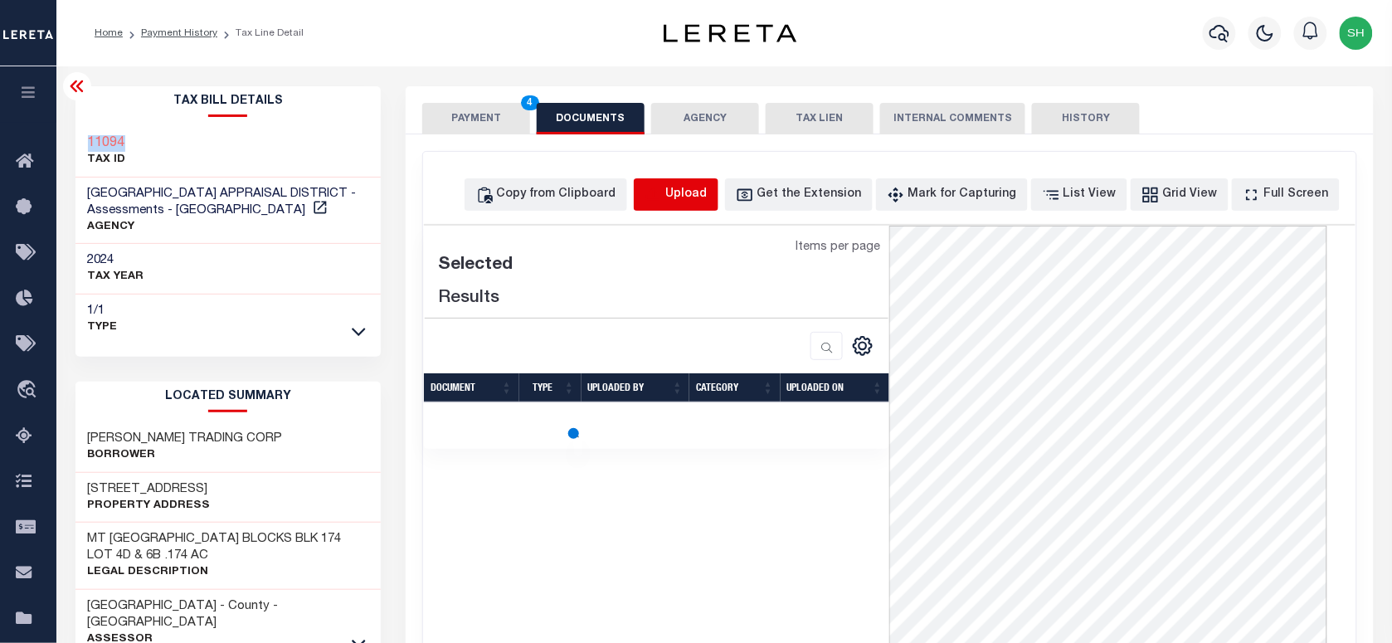
click at [663, 186] on icon "button" at bounding box center [654, 195] width 18 height 18
select select "POP"
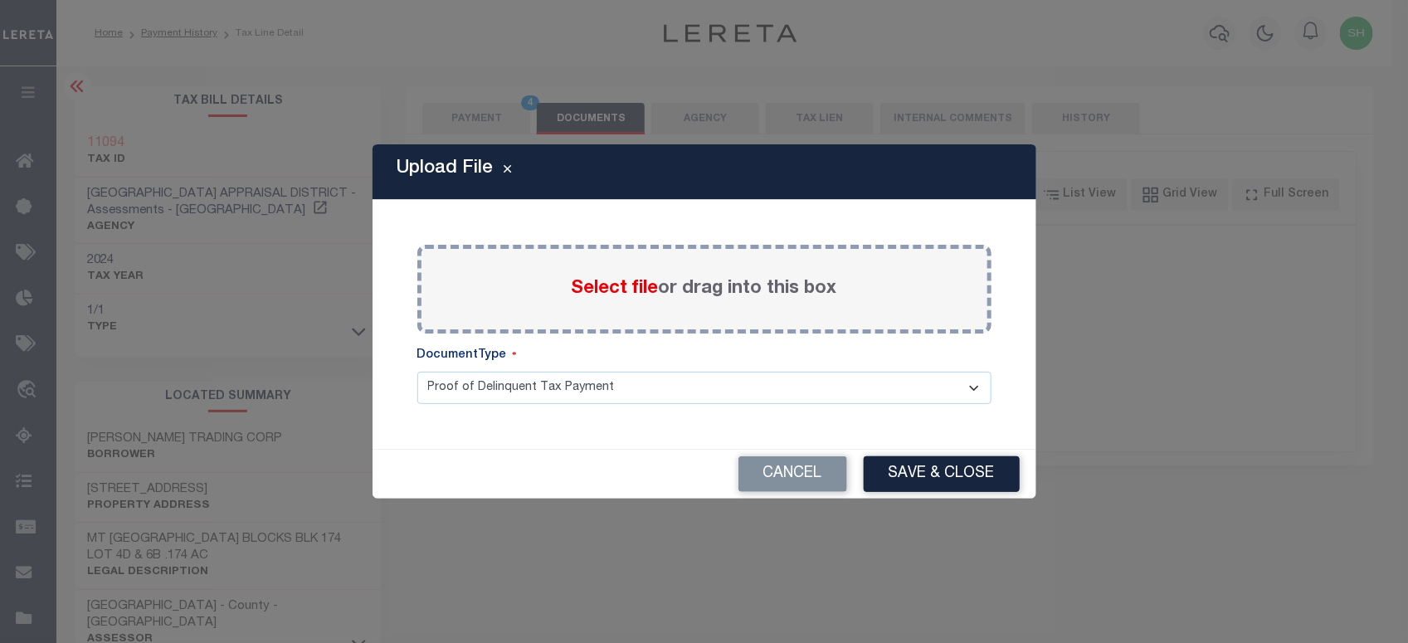
click at [591, 274] on div "Select file or drag into this box" at bounding box center [704, 289] width 574 height 89
click at [591, 282] on span "Select file" at bounding box center [615, 289] width 87 height 18
click at [0, 0] on input "Select file or drag into this box" at bounding box center [0, 0] width 0 height 0
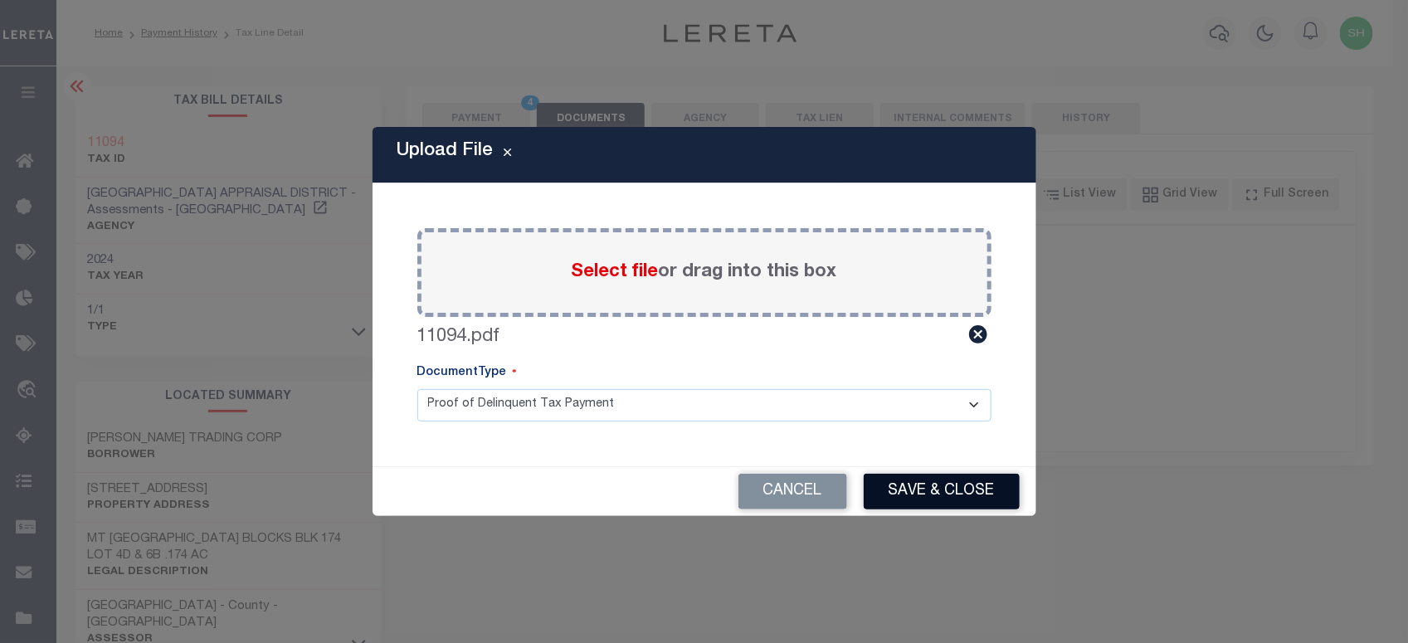
click at [996, 495] on button "Save & Close" at bounding box center [942, 492] width 156 height 36
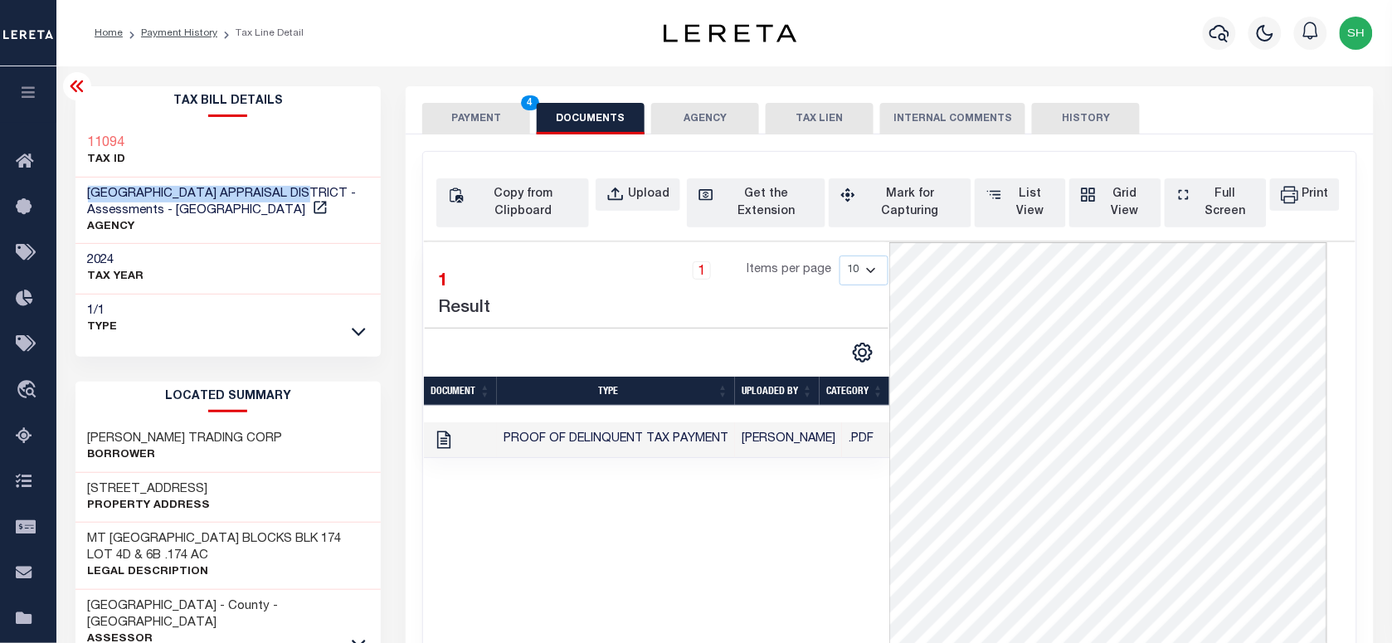
drag, startPoint x: 89, startPoint y: 185, endPoint x: 307, endPoint y: 185, distance: 218.2
click at [307, 185] on div "TITUS COUNTY APPRAISAL DISTRICT - Assessments - TX AGENCY" at bounding box center [229, 211] width 306 height 67
copy span "TITUS COUNTY APPRAISAL DISTRICT"
click at [492, 97] on div "PAYMENT 4 DOCUMENTS AGENCY DELINQUENT PAYEE TAX LIEN" at bounding box center [889, 110] width 967 height 48
click at [454, 85] on div "Parcel & Loan Tax Bill Details 11094 TAX ID AGENCY 2024 TAX YEAR 2025 1/1" at bounding box center [724, 619] width 1323 height 1107
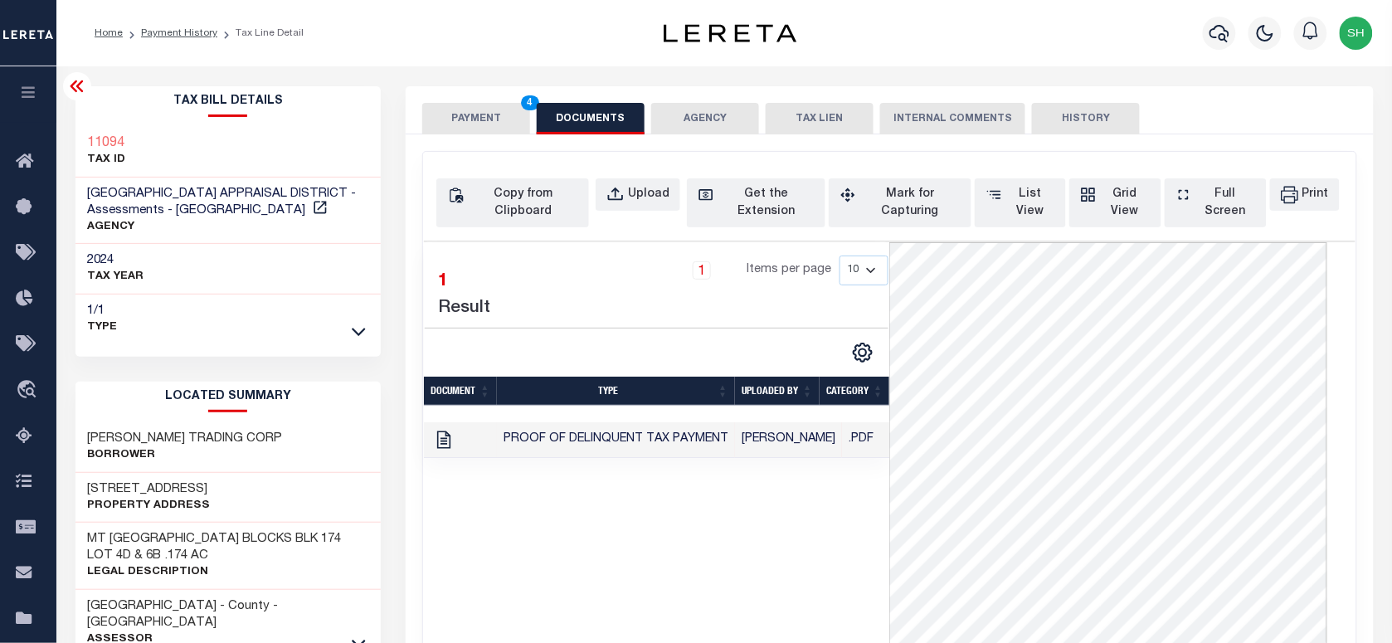
click at [465, 110] on button "PAYMENT 4" at bounding box center [476, 119] width 108 height 32
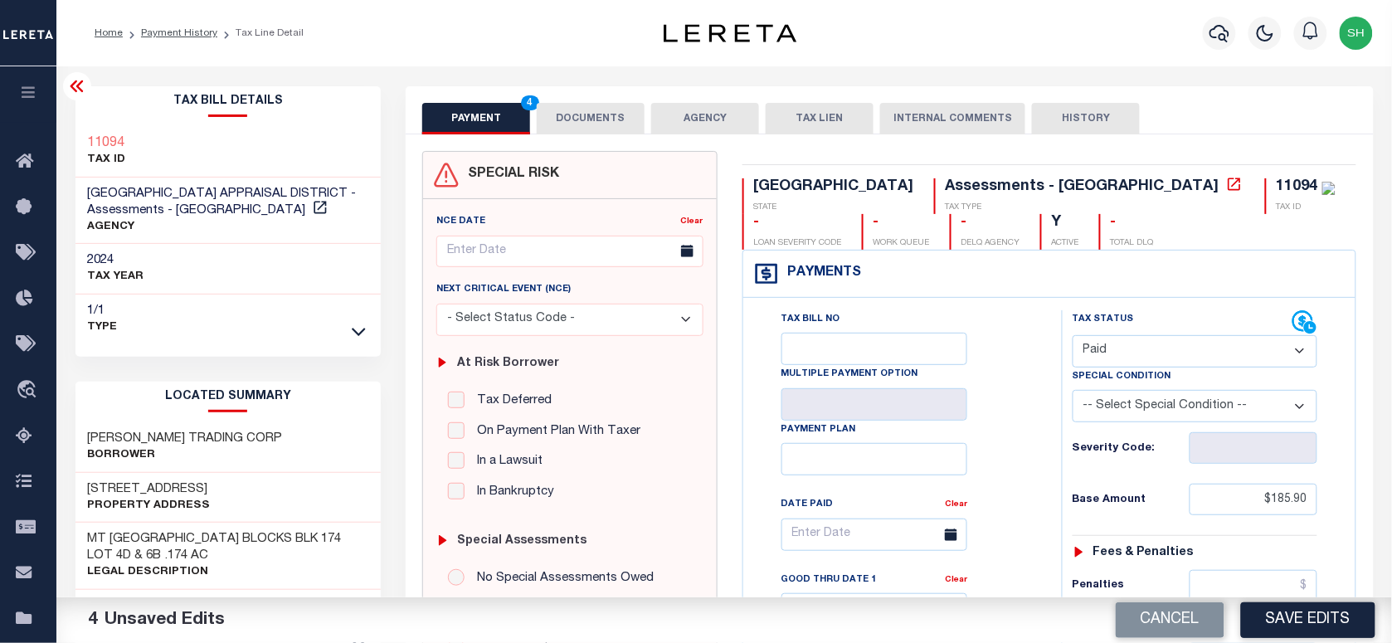
drag, startPoint x: 1348, startPoint y: 619, endPoint x: 1338, endPoint y: 619, distance: 10.8
click at [1346, 620] on button "Save Edits" at bounding box center [1308, 620] width 134 height 36
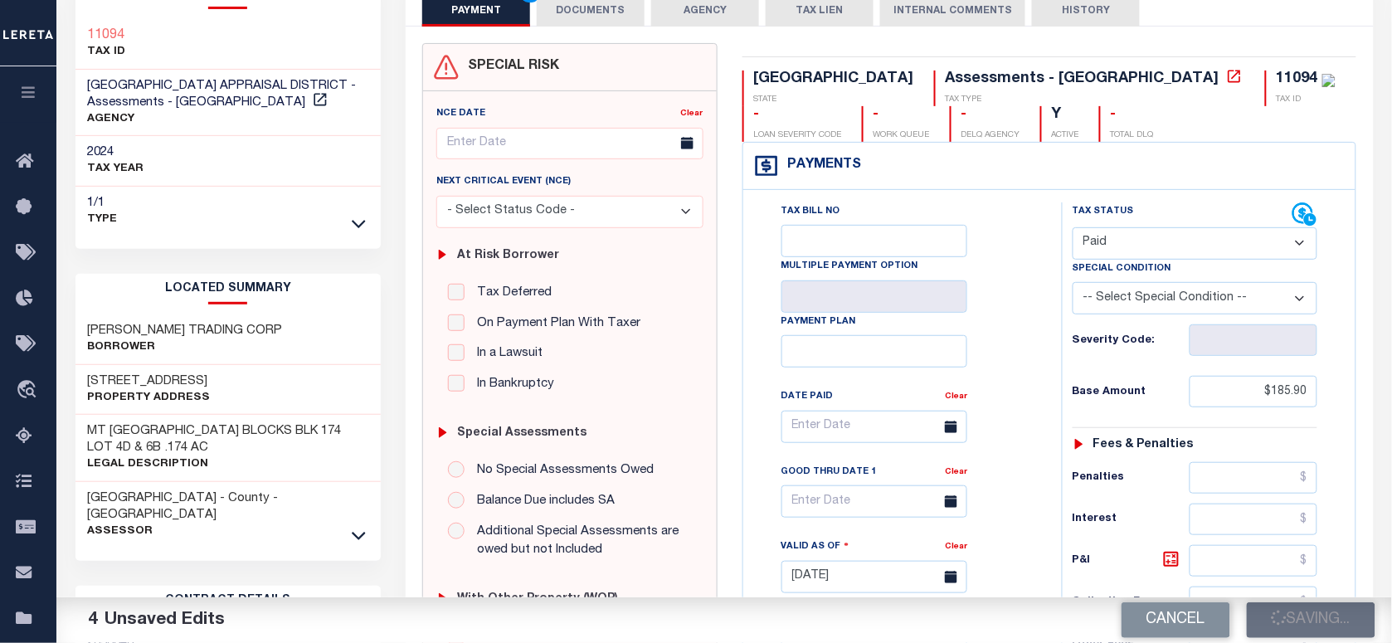
scroll to position [311, 0]
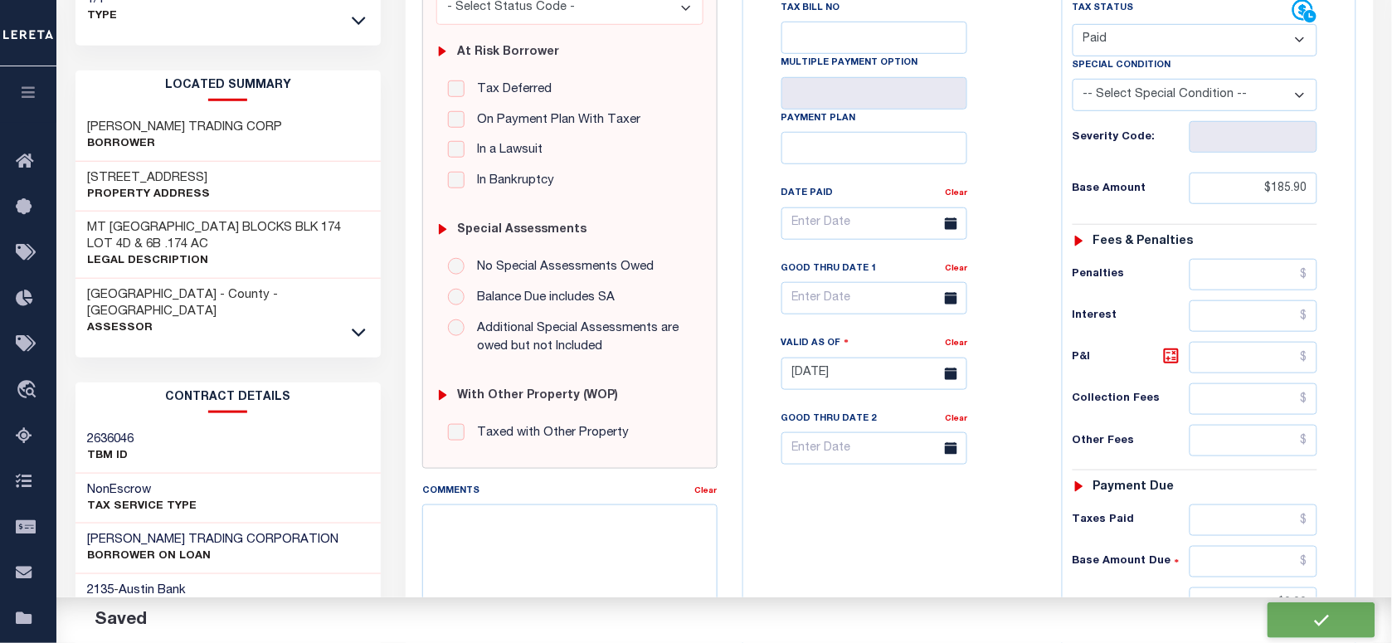
checkbox input "false"
type input "$185.9"
type input "$0"
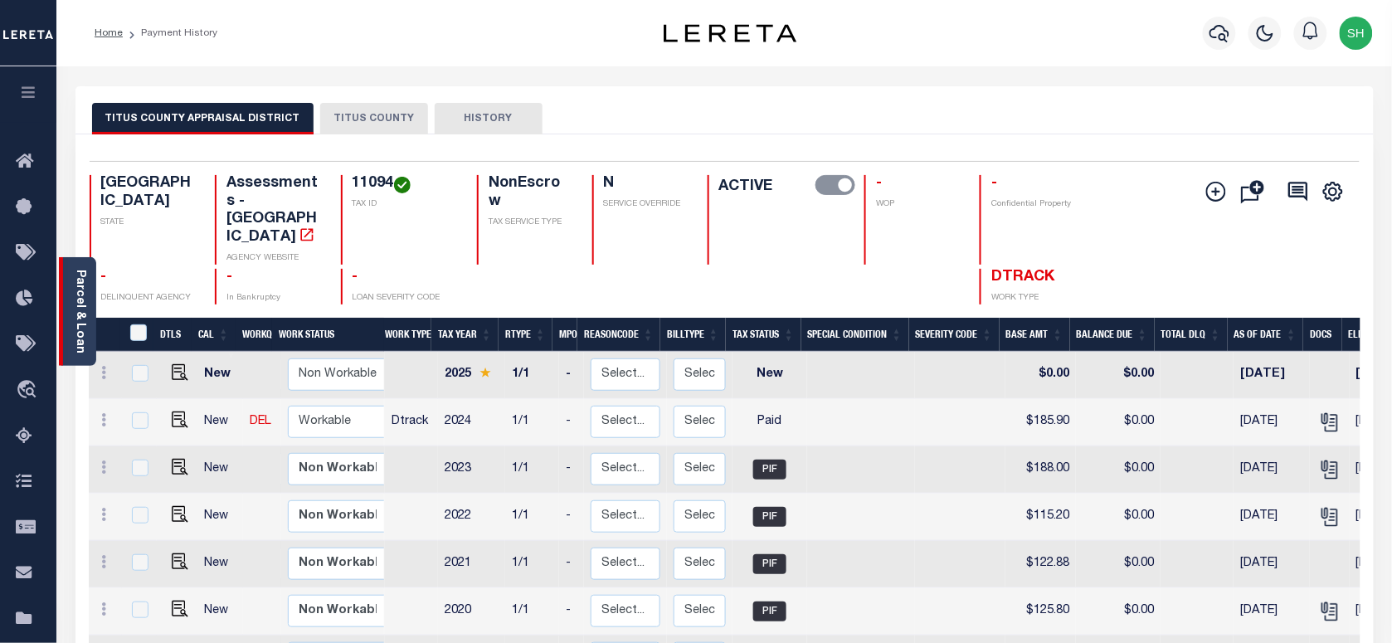
click at [77, 297] on link "Parcel & Loan" at bounding box center [80, 312] width 12 height 84
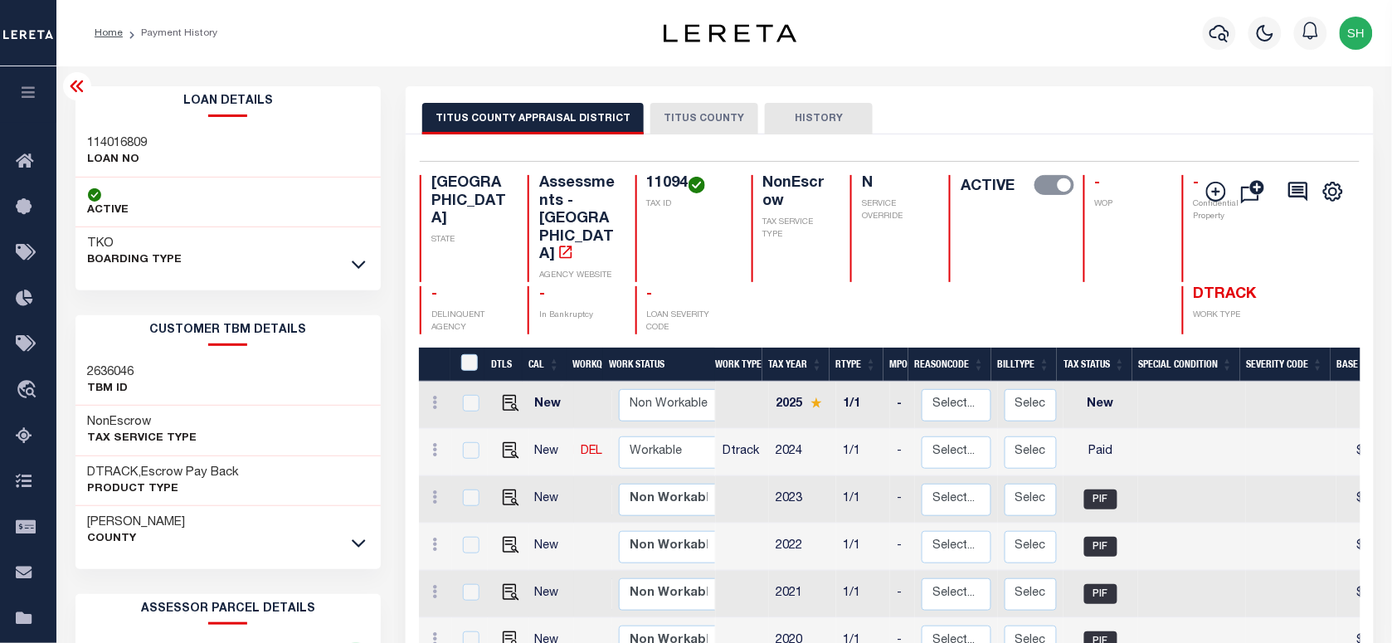
click at [110, 138] on h3 "114016809" at bounding box center [118, 143] width 60 height 17
copy h3 "114016809"
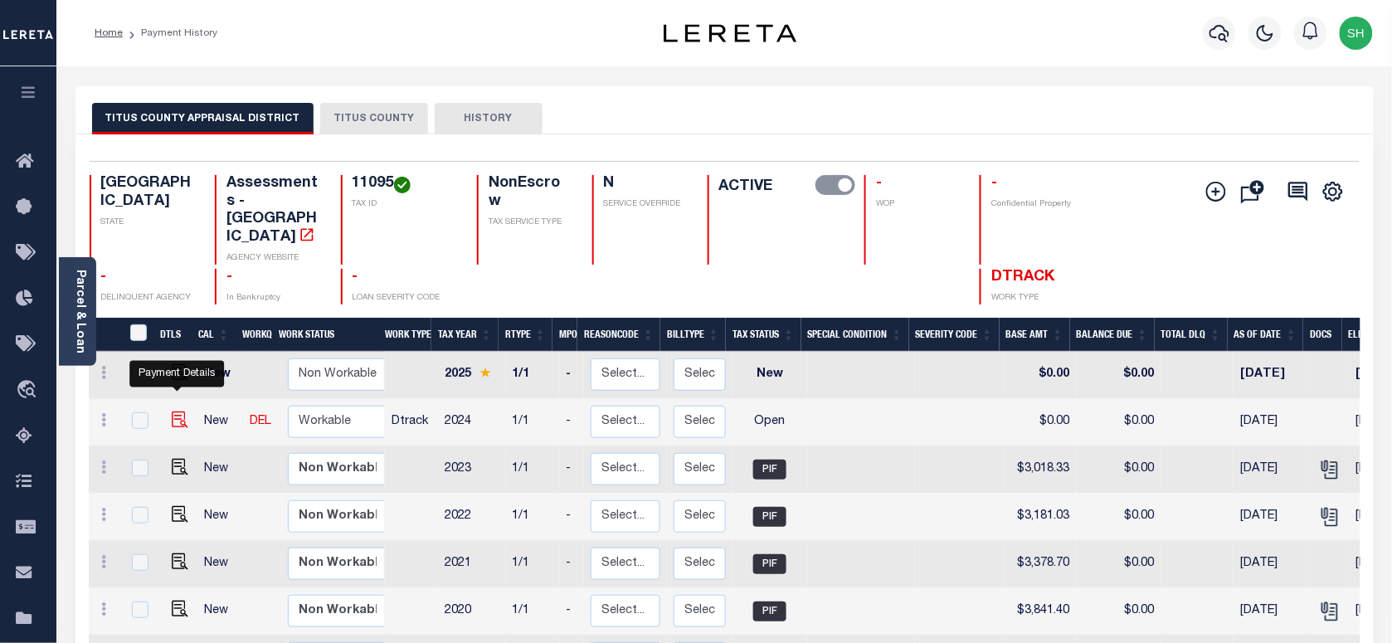
click at [174, 412] on img "" at bounding box center [180, 420] width 17 height 17
checkbox input "true"
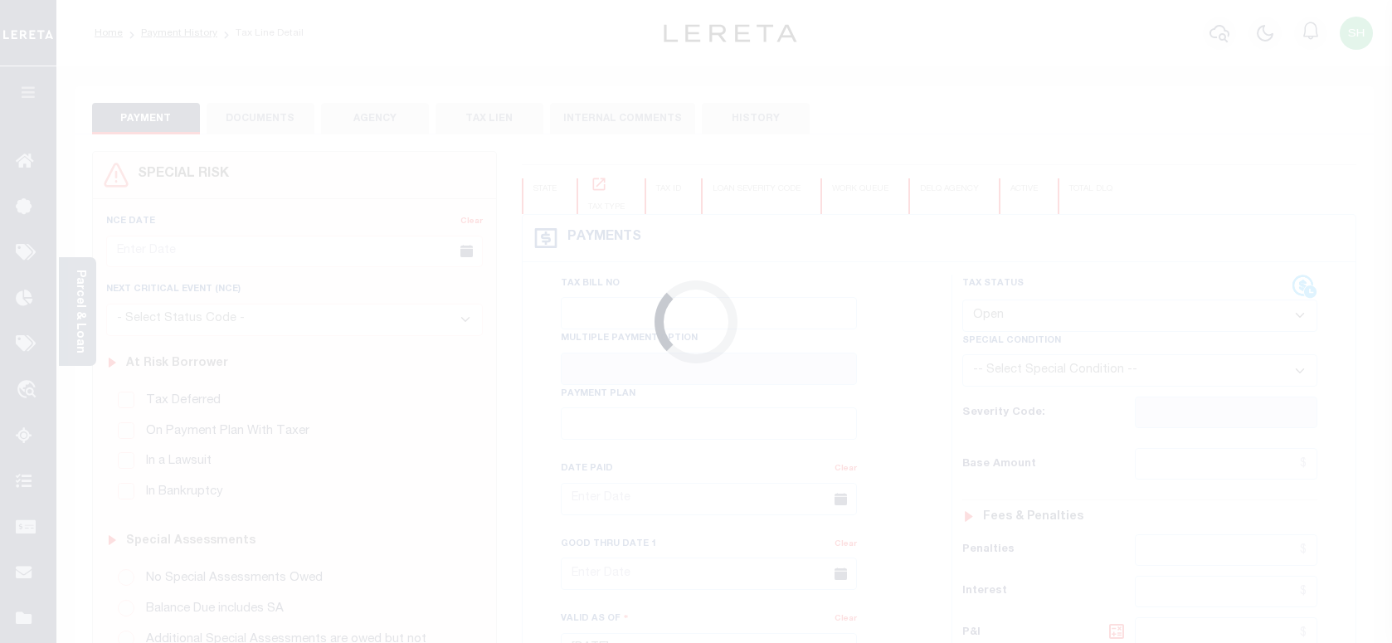
select select "OP2"
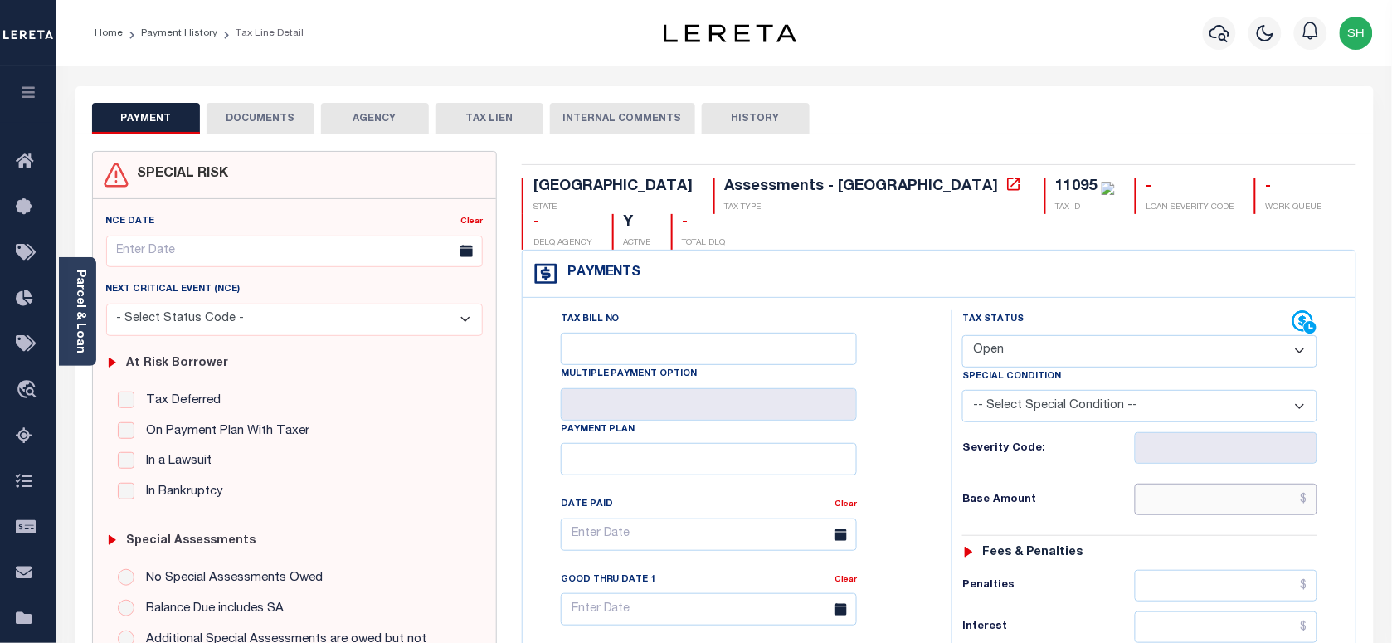
click at [1221, 484] on input "text" at bounding box center [1226, 500] width 183 height 32
click at [1266, 484] on input "text" at bounding box center [1226, 500] width 183 height 32
drag, startPoint x: 1220, startPoint y: 442, endPoint x: 1218, endPoint y: 462, distance: 20.0
click at [1221, 484] on input "text" at bounding box center [1226, 500] width 183 height 32
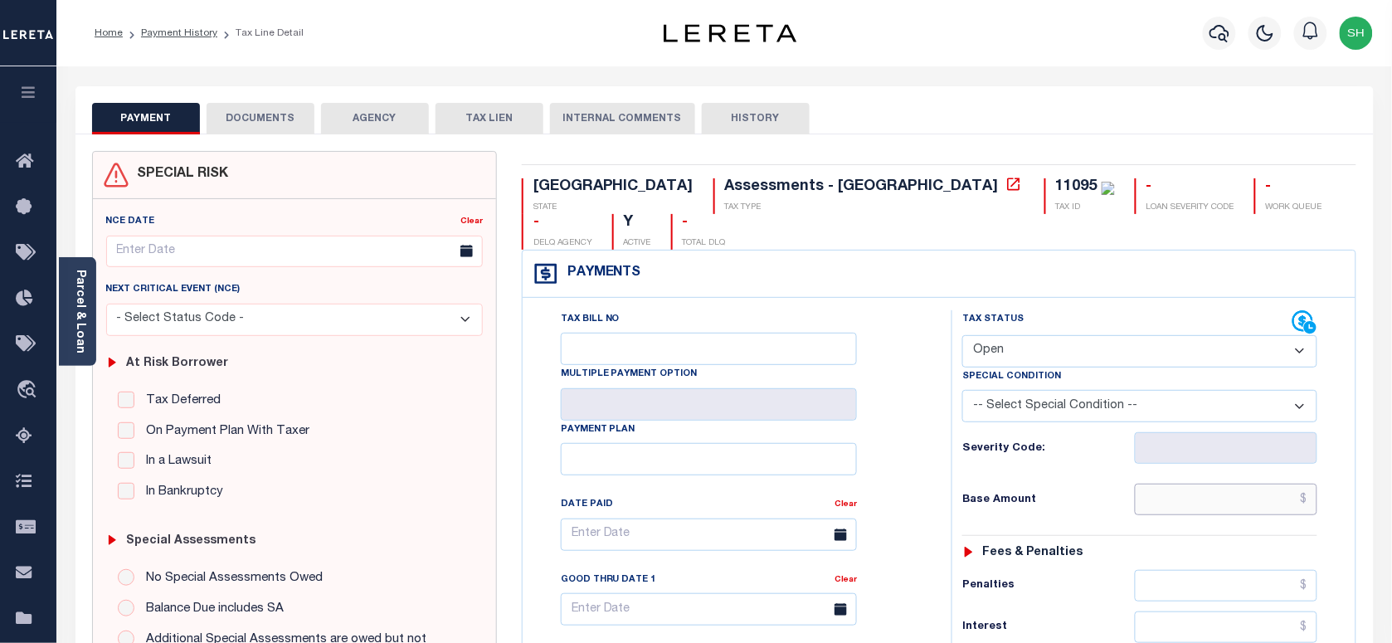
paste input "2,868.30"
type input "$2,868.30"
type input "08/16/2025"
click at [1109, 335] on select "- Select Status Code - Open Due/Unpaid Paid Incomplete No Tax Due Internal Refu…" at bounding box center [1139, 351] width 355 height 32
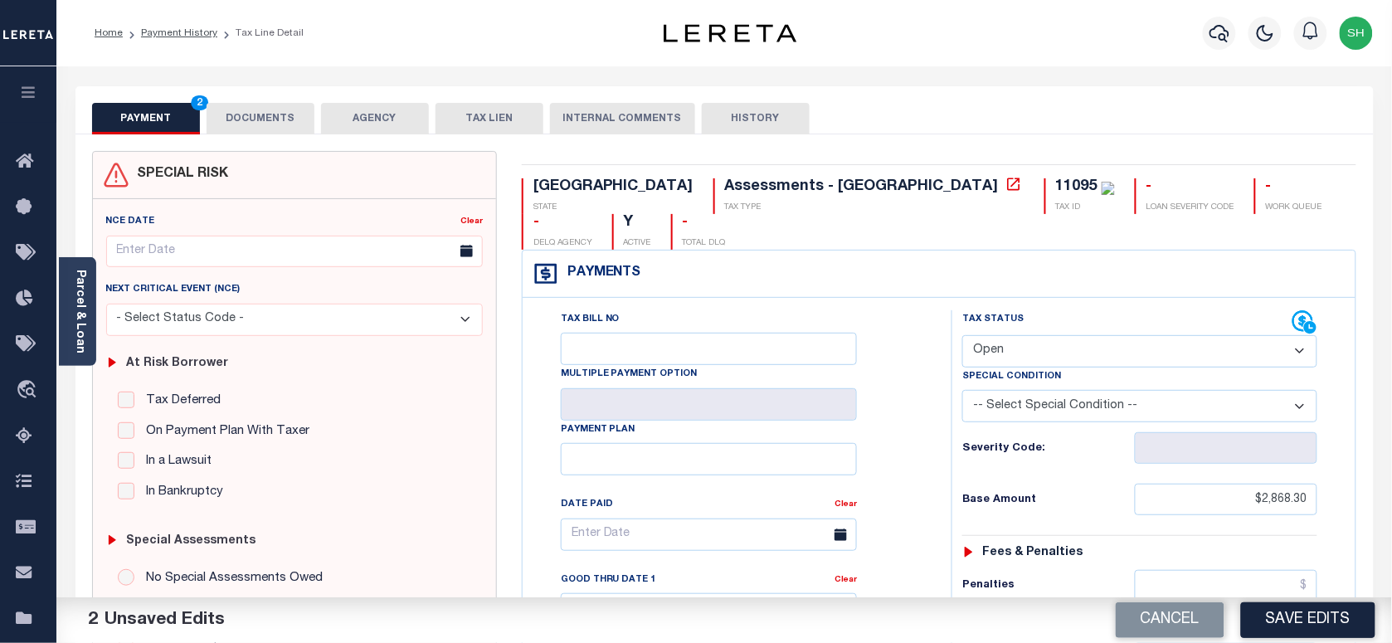
select select "PYD"
click at [962, 335] on select "- Select Status Code - Open Due/Unpaid Paid Incomplete No Tax Due Internal Refu…" at bounding box center [1139, 351] width 355 height 32
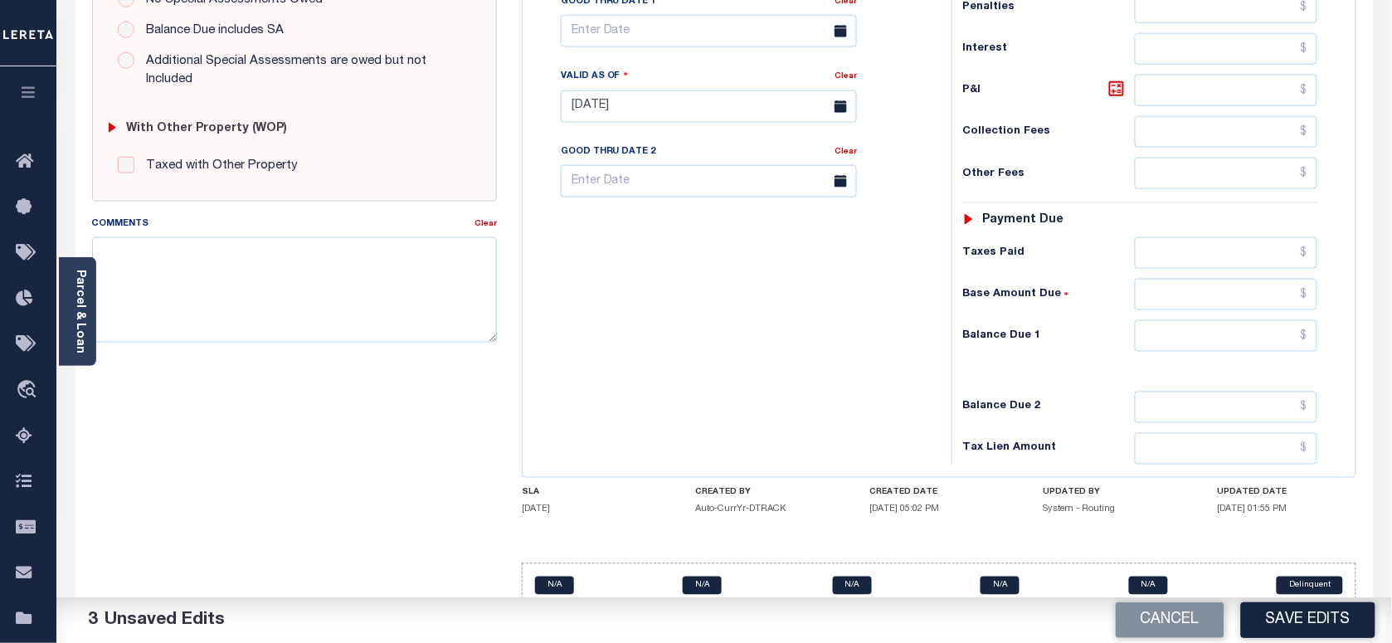
scroll to position [587, 0]
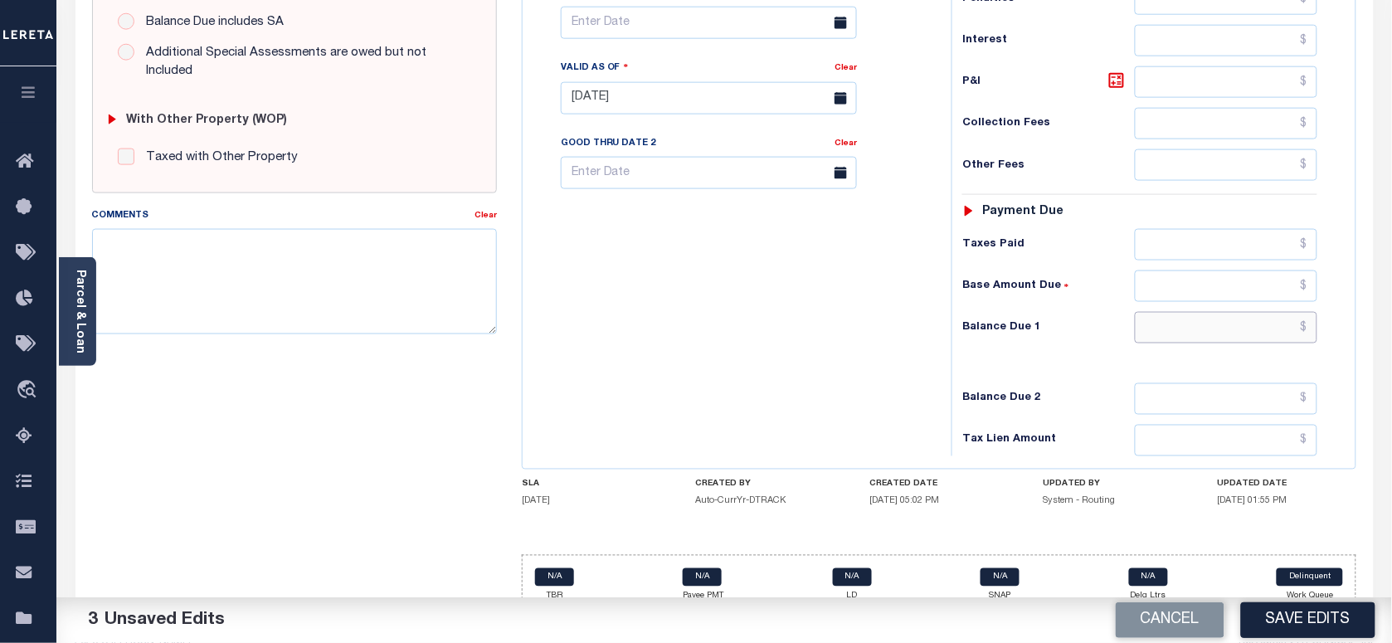
click at [1270, 312] on input "text" at bounding box center [1226, 328] width 183 height 32
type input "$0.00"
click at [71, 319] on div "Parcel & Loan" at bounding box center [77, 311] width 37 height 109
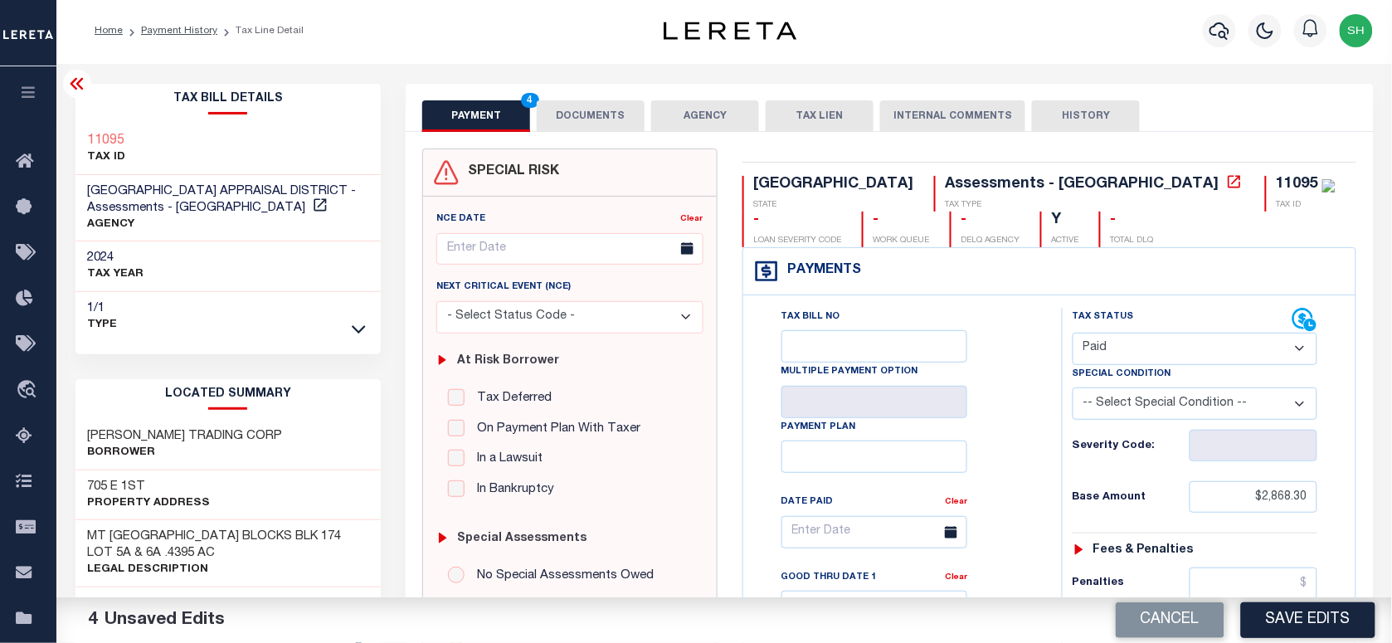
scroll to position [0, 0]
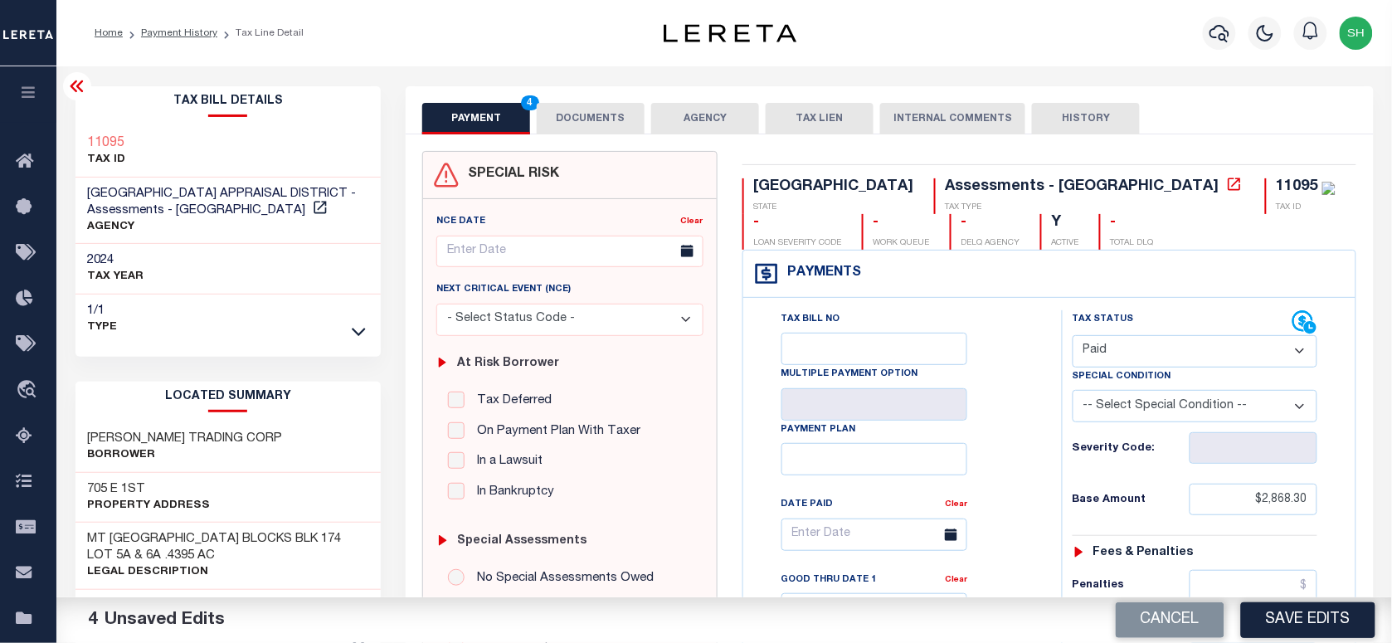
click at [81, 134] on div "11095 TAX ID" at bounding box center [229, 152] width 306 height 51
copy h3 "11095"
click at [616, 133] on button "DOCUMENTS" at bounding box center [591, 119] width 108 height 32
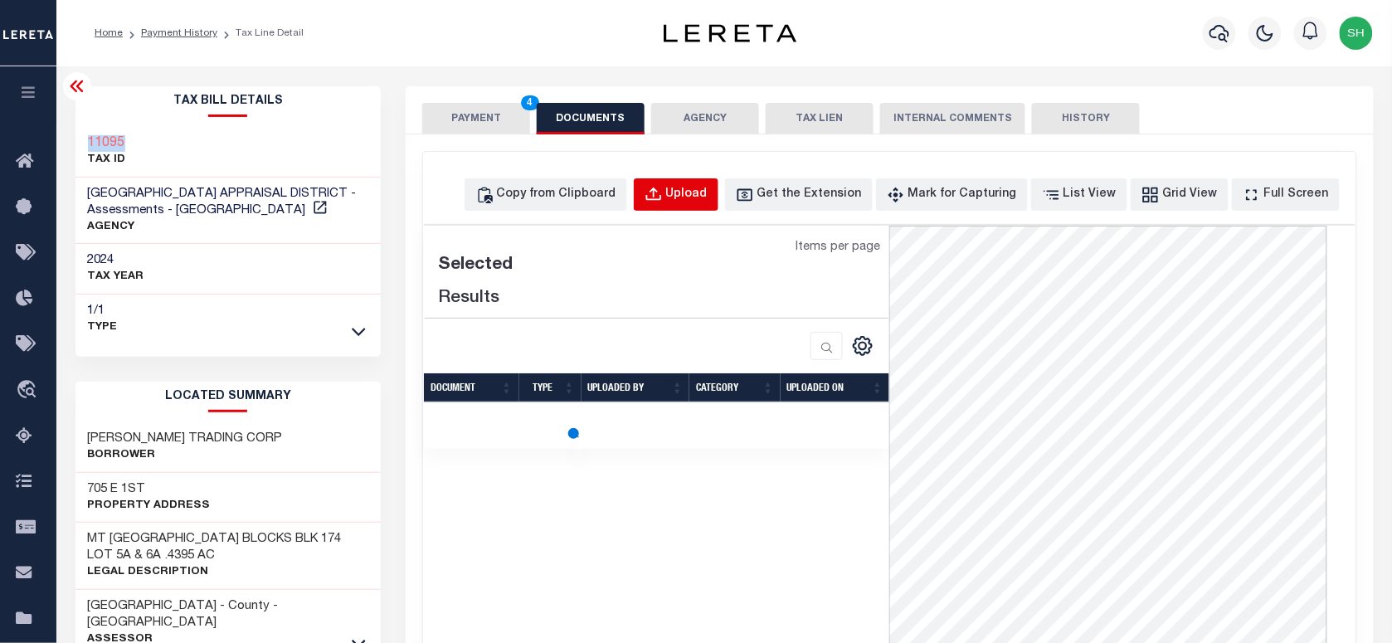
click at [708, 192] on div "Upload" at bounding box center [686, 195] width 41 height 18
select select "POP"
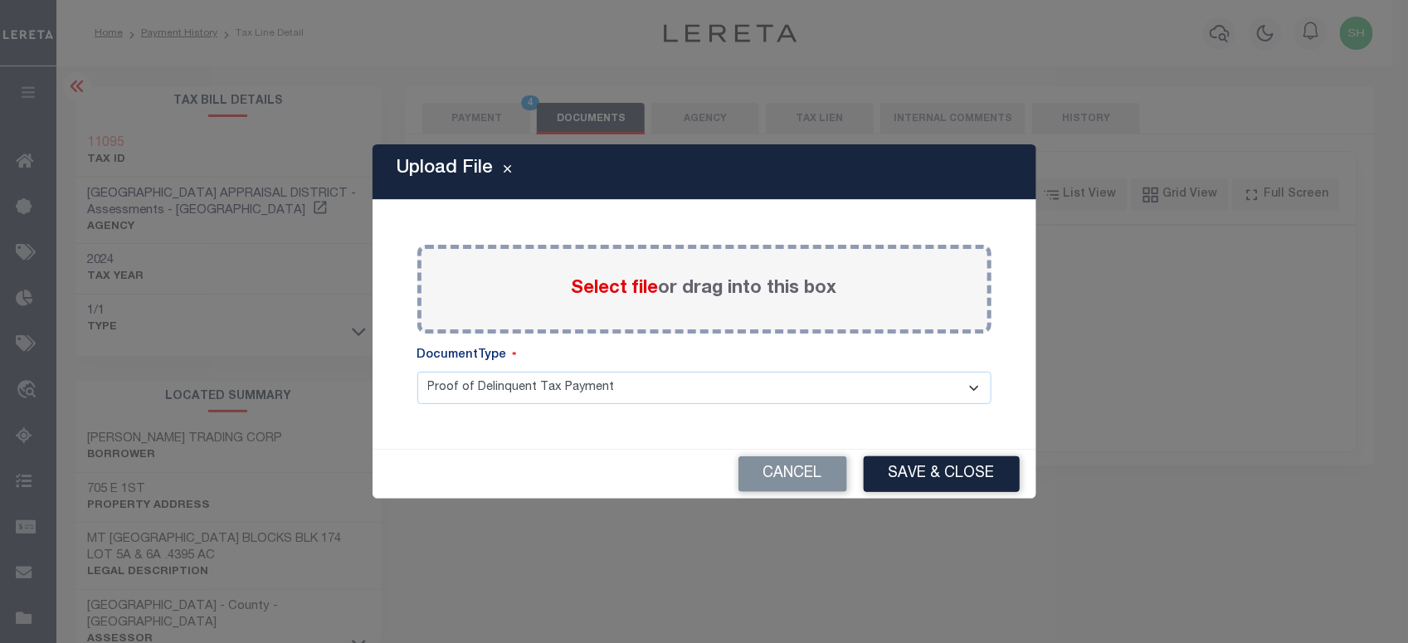
click at [631, 283] on span "Select file" at bounding box center [615, 289] width 87 height 18
click at [0, 0] on input "Select file or drag into this box" at bounding box center [0, 0] width 0 height 0
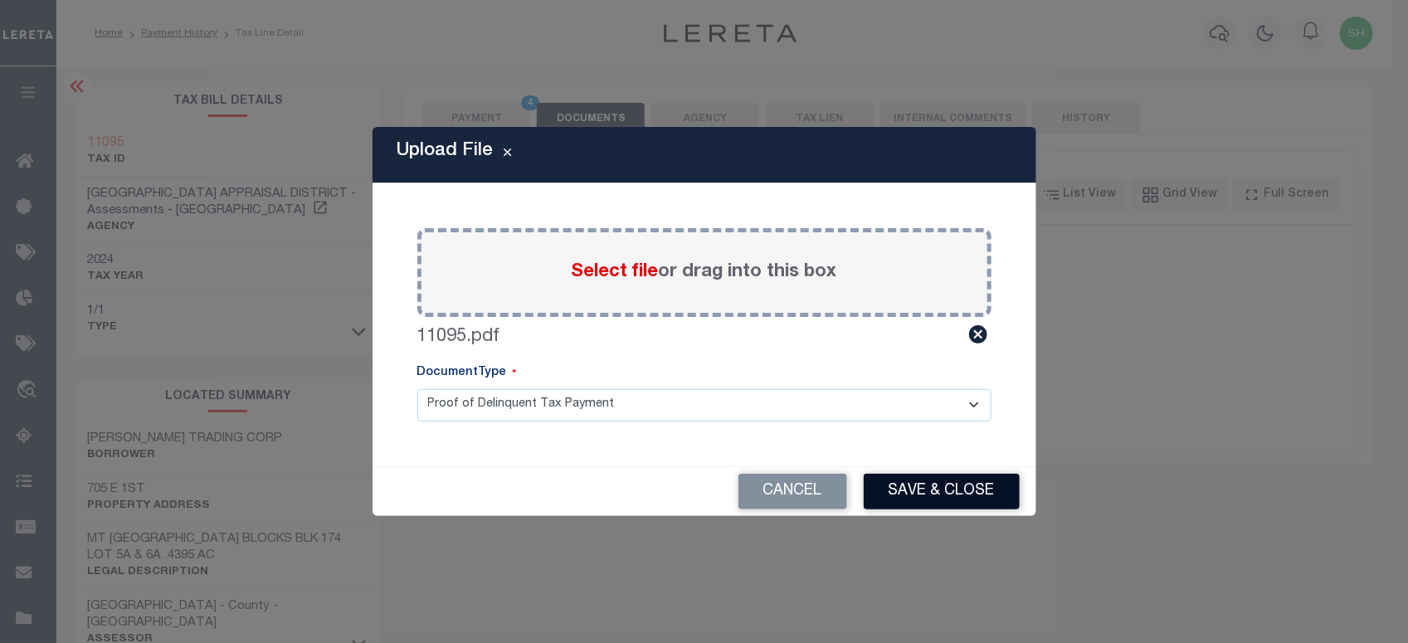
click at [951, 480] on button "Save & Close" at bounding box center [942, 492] width 156 height 36
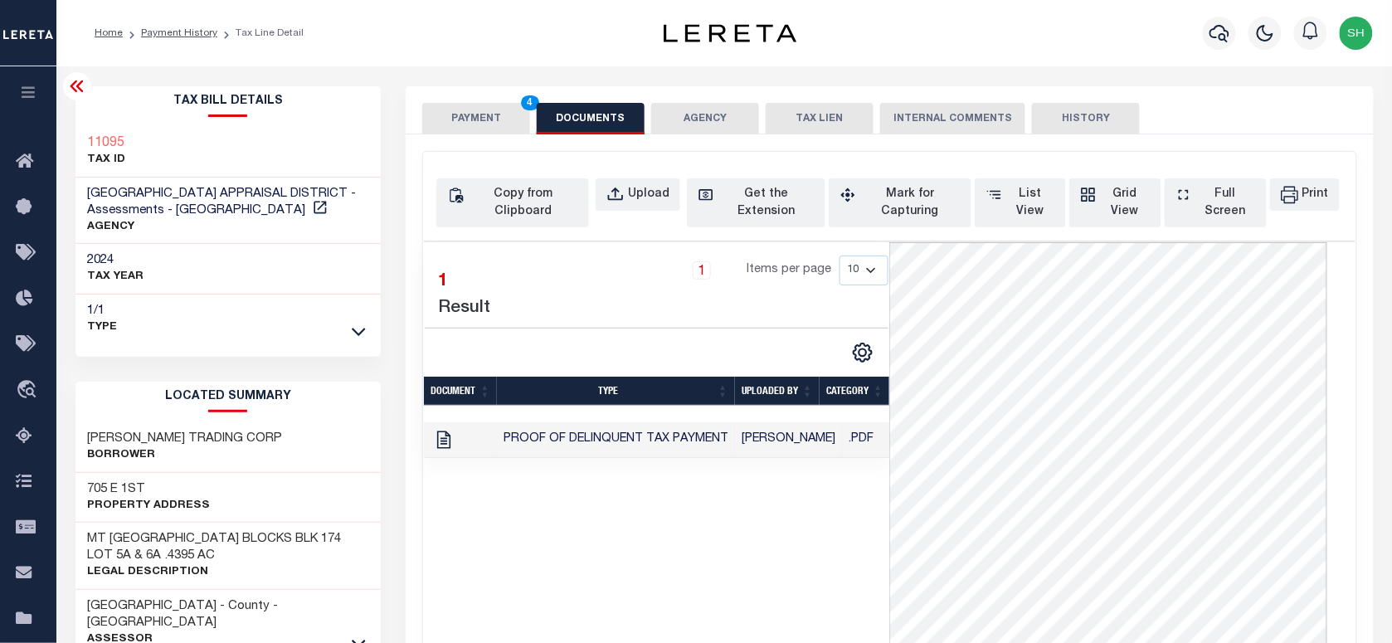
click at [490, 120] on button "PAYMENT 4" at bounding box center [476, 119] width 108 height 32
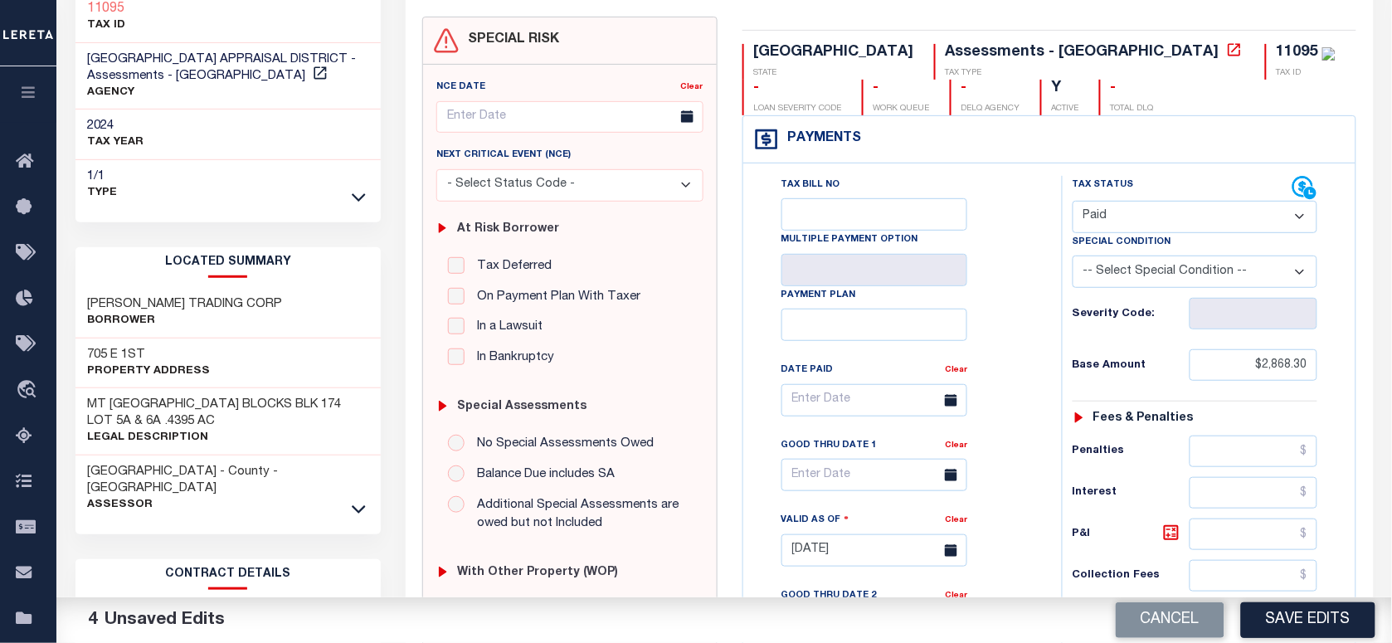
scroll to position [519, 0]
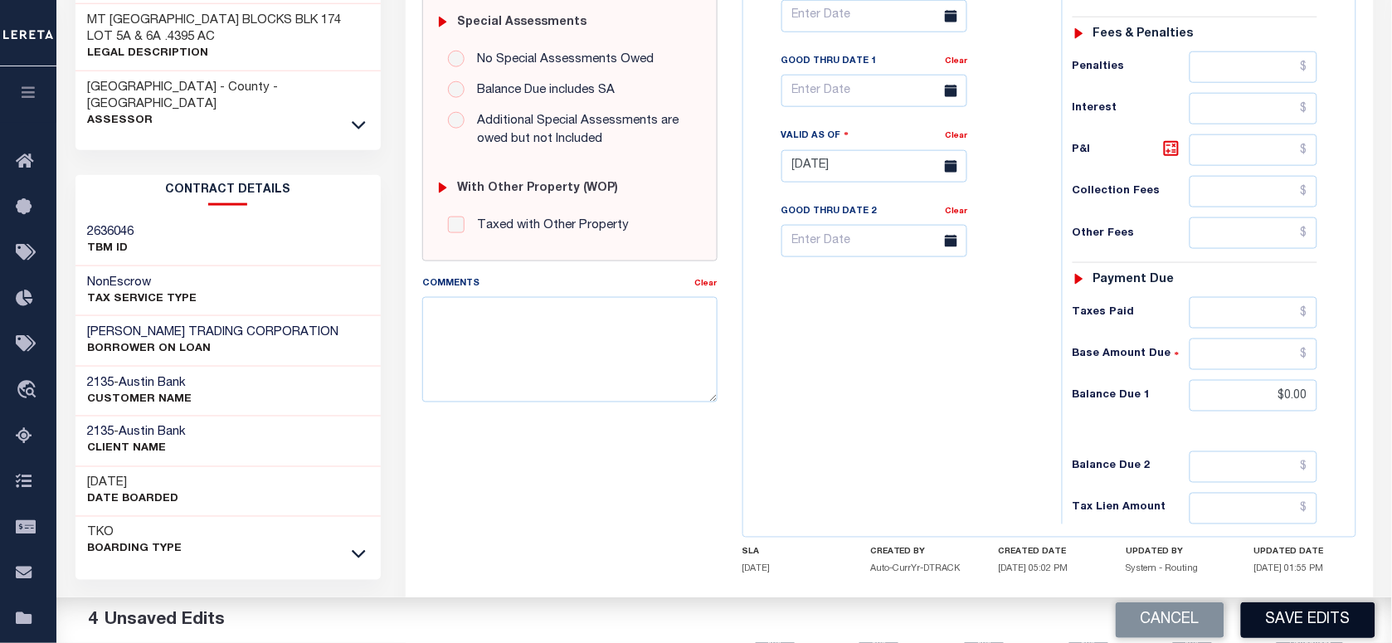
click at [1313, 614] on button "Save Edits" at bounding box center [1308, 620] width 134 height 36
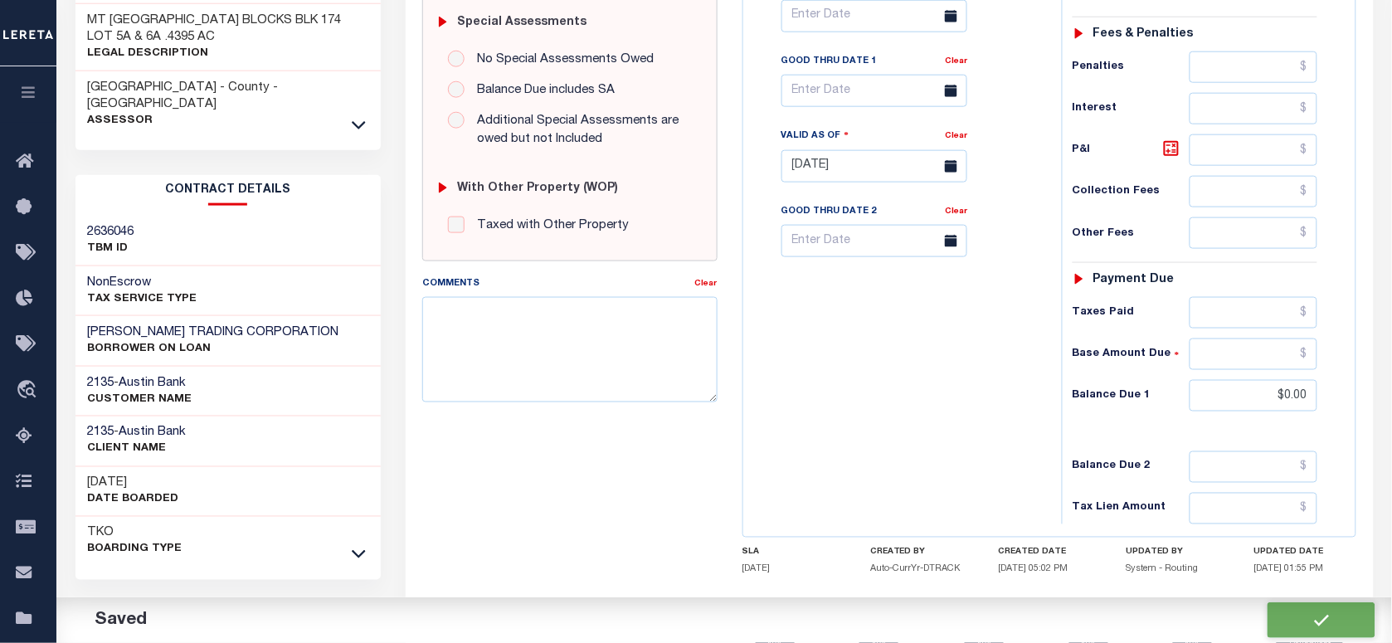
checkbox input "false"
type input "$2,868.3"
type input "$0"
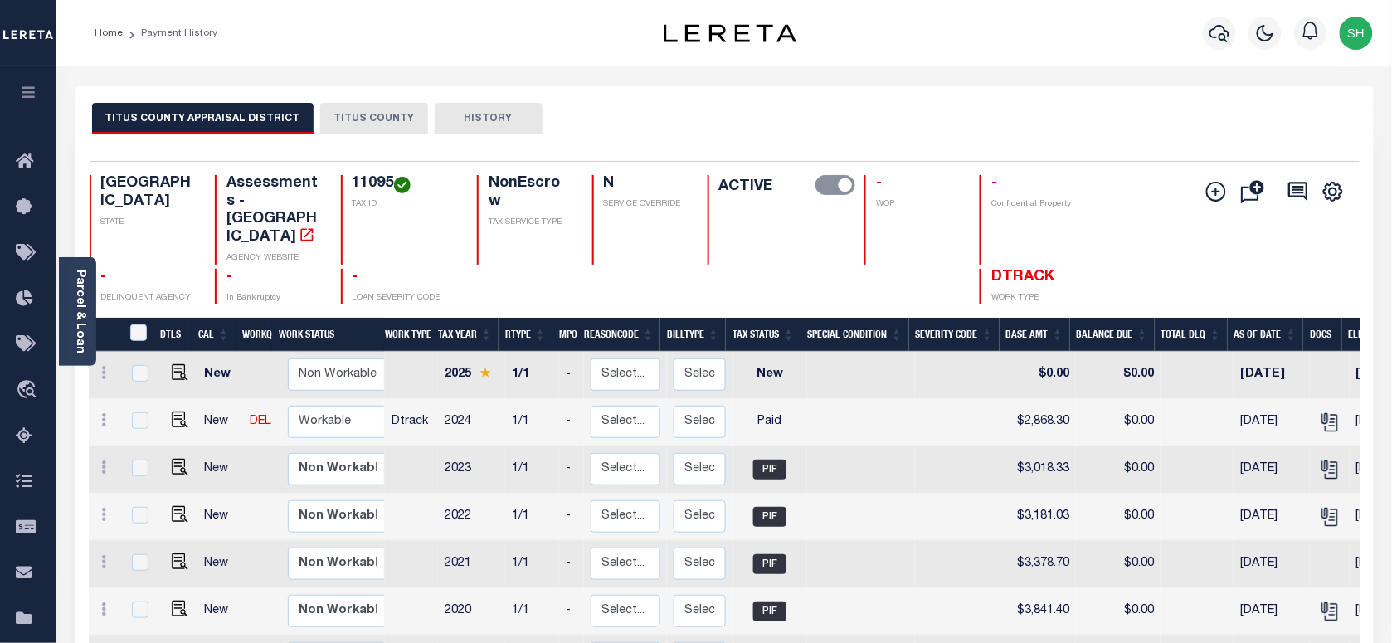
click at [1233, 21] on div at bounding box center [1220, 33] width 46 height 58
click at [1220, 30] on icon "button" at bounding box center [1220, 33] width 20 height 20
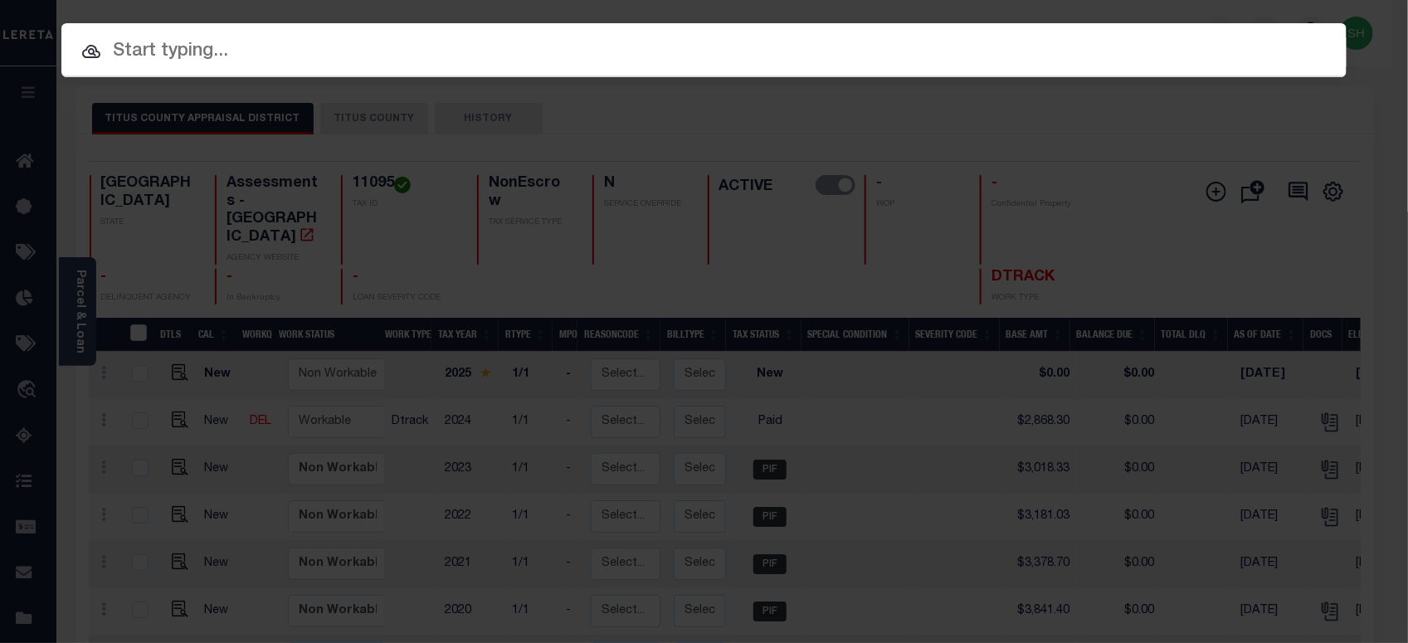
click at [972, 51] on input "text" at bounding box center [703, 51] width 1285 height 29
paste input "11414"
type input "11414"
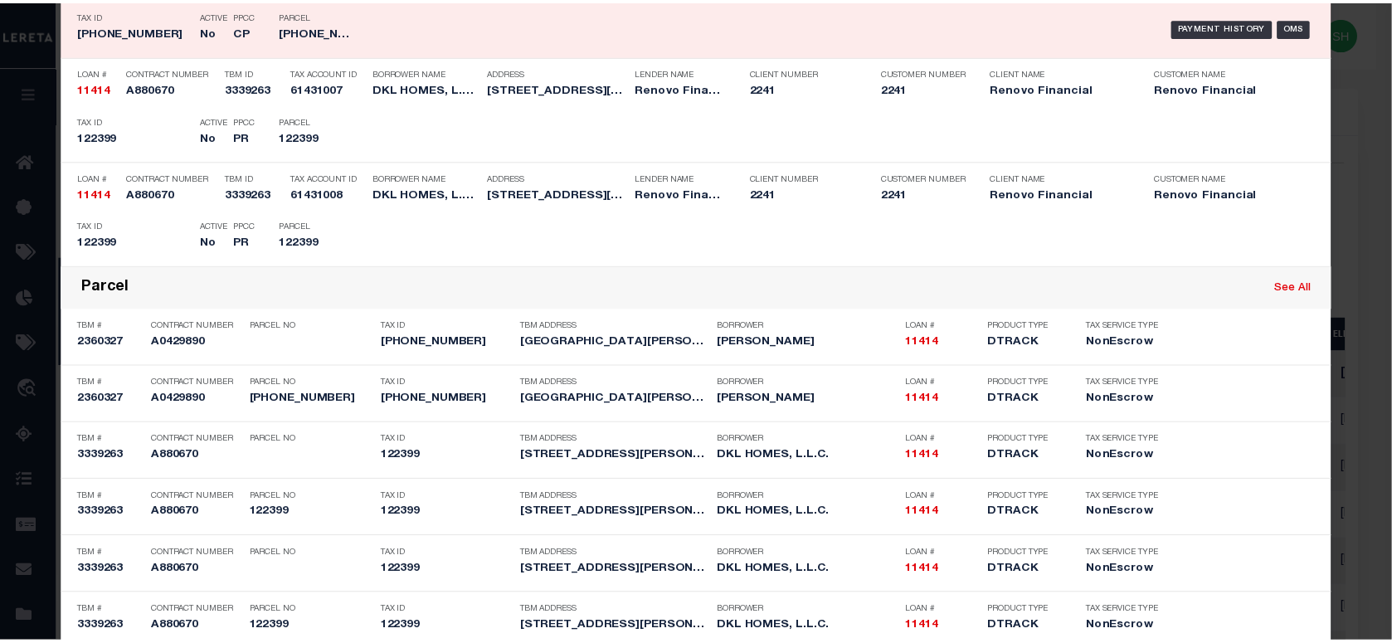
scroll to position [428, 0]
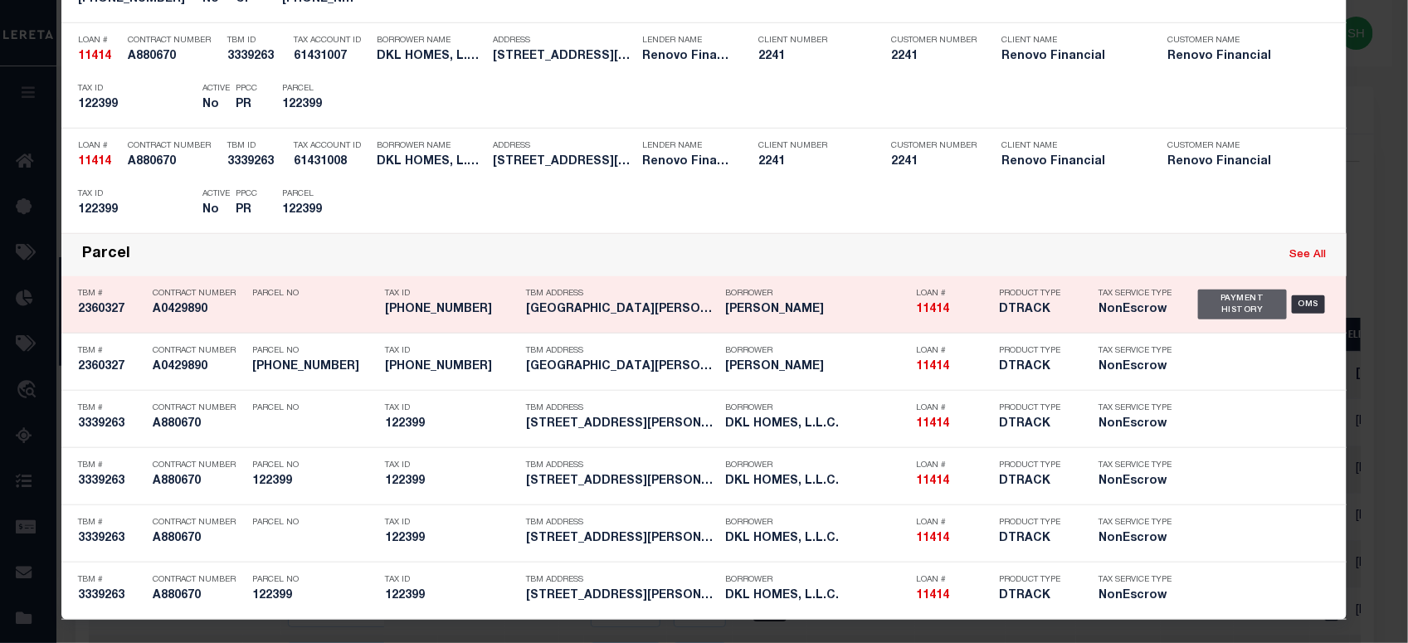
click at [1213, 297] on div "Payment History" at bounding box center [1242, 305] width 89 height 30
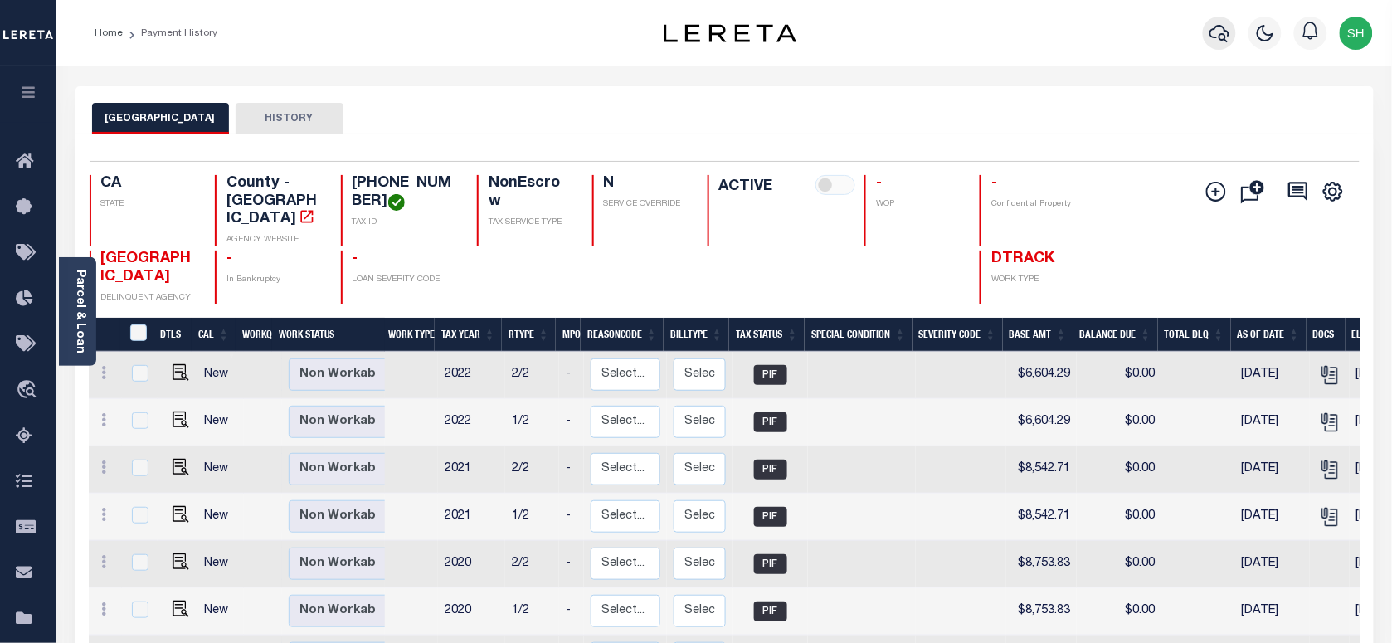
click at [1218, 27] on icon "button" at bounding box center [1220, 33] width 20 height 17
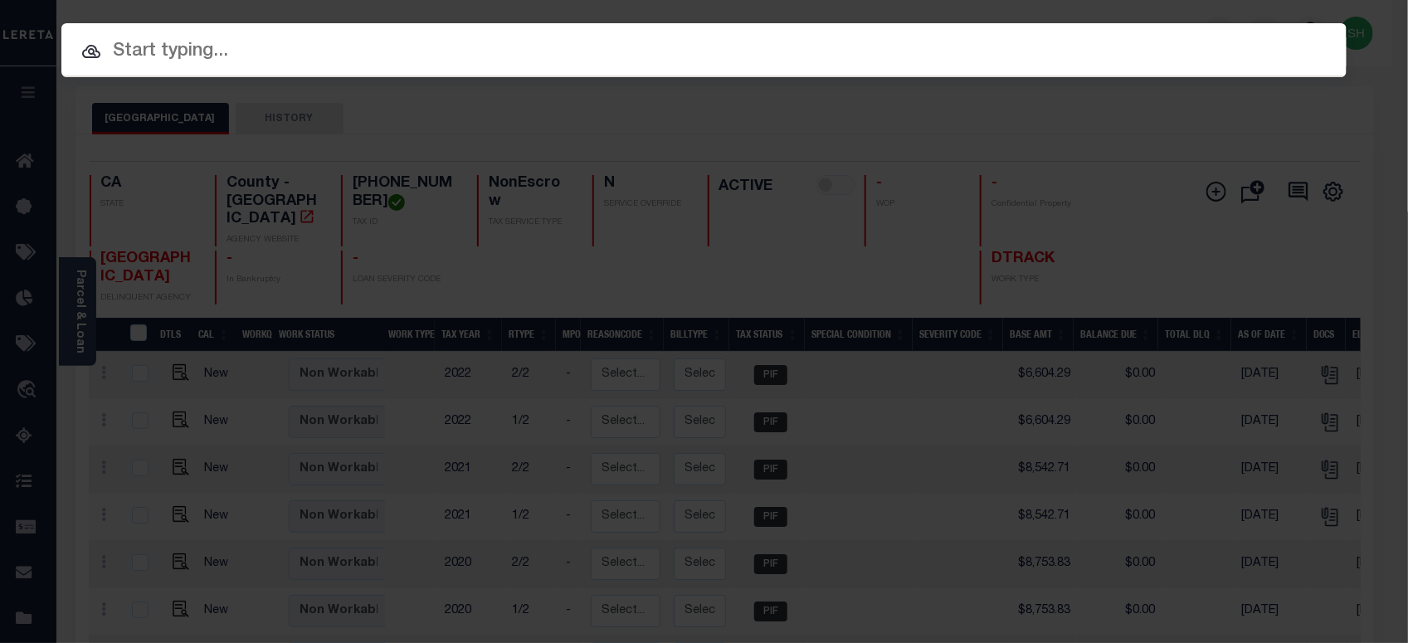
click at [1035, 36] on div "Include Loans TBM Customers Borrowers Payments (Lender Non-Disb) Payments (Lend…" at bounding box center [703, 50] width 1285 height 54
paste input "2402018287"
type input "2402018287"
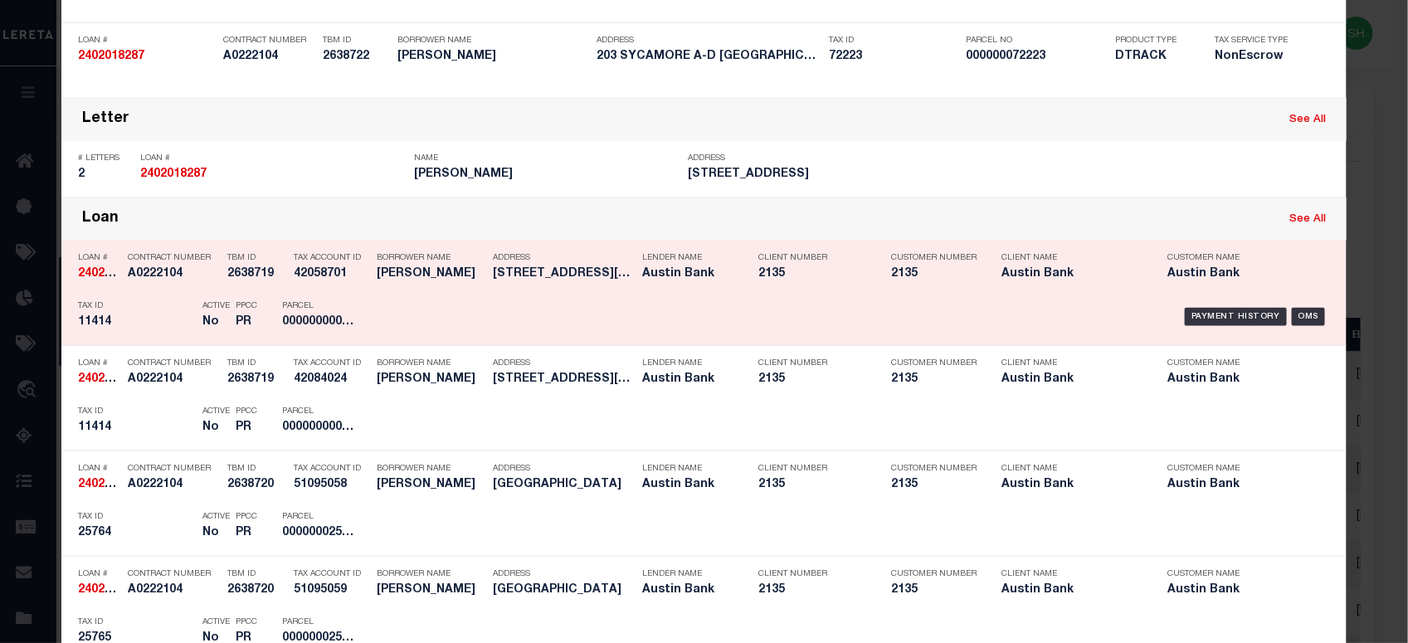
scroll to position [1781, 0]
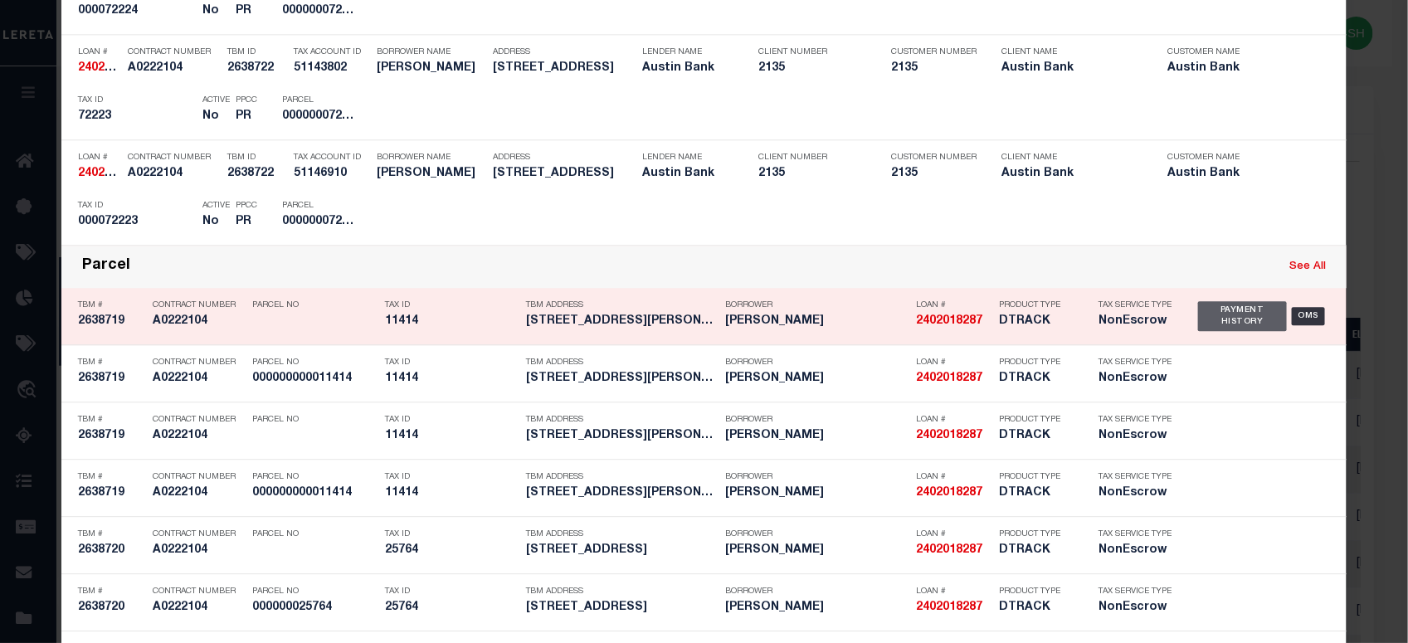
click at [1245, 312] on div "Payment History" at bounding box center [1242, 316] width 89 height 30
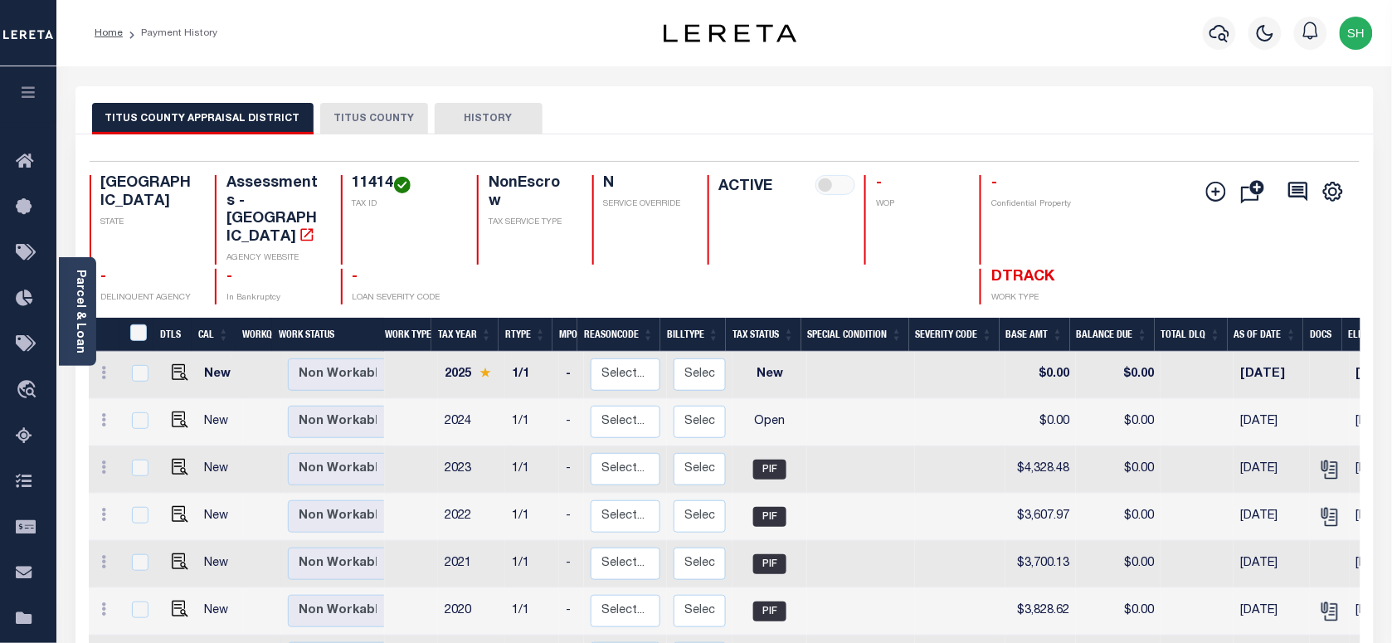
click at [1292, 106] on div "TITUS COUNTY APPRAISAL DISTRICT TITUS COUNTY HISTORY" at bounding box center [724, 118] width 1265 height 31
click at [1320, 100] on div "TITUS COUNTY APPRAISAL DISTRICT TITUS COUNTY HISTORY" at bounding box center [725, 110] width 1299 height 48
drag, startPoint x: 395, startPoint y: 98, endPoint x: 391, endPoint y: 108, distance: 10.8
click at [397, 100] on div "TITUS COUNTY APPRAISAL DISTRICT TITUS COUNTY HISTORY" at bounding box center [725, 110] width 1299 height 48
click at [390, 109] on button "TITUS COUNTY" at bounding box center [374, 119] width 108 height 32
